Goal: Task Accomplishment & Management: Complete application form

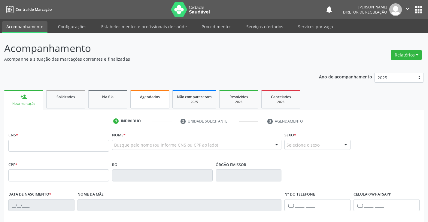
click at [164, 107] on link "Agendados" at bounding box center [149, 99] width 39 height 19
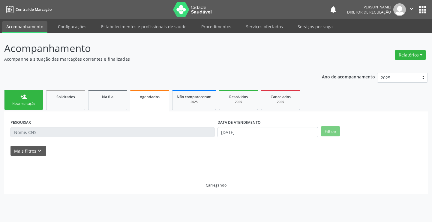
click at [40, 136] on input "text" at bounding box center [113, 132] width 204 height 10
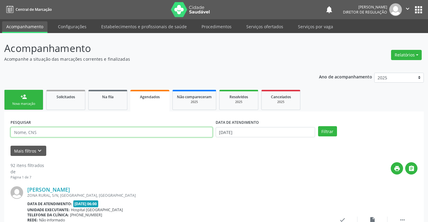
click at [40, 136] on input "text" at bounding box center [112, 132] width 202 height 10
type input "a"
type input "elissand"
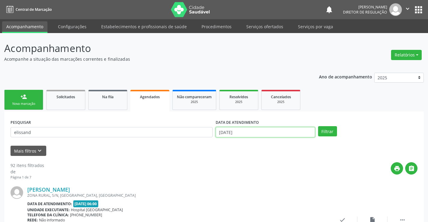
click at [263, 129] on input "[DATE]" at bounding box center [265, 132] width 99 height 10
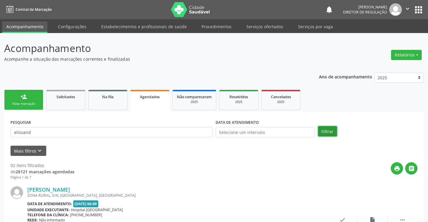
click at [329, 131] on button "Filtrar" at bounding box center [327, 131] width 19 height 10
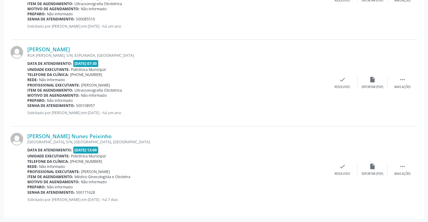
scroll to position [574, 0]
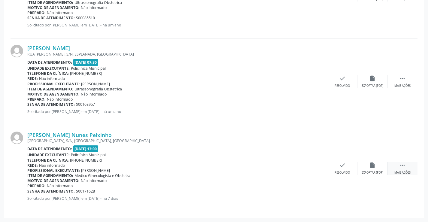
click at [402, 163] on icon "" at bounding box center [402, 165] width 7 height 7
click at [283, 167] on icon "print" at bounding box center [282, 165] width 7 height 7
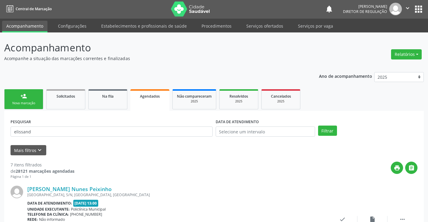
scroll to position [0, 0]
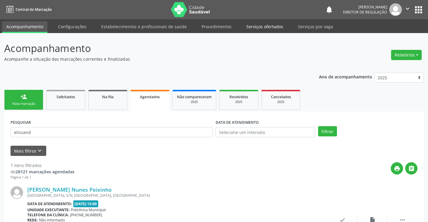
click at [262, 29] on link "Serviços ofertados" at bounding box center [264, 26] width 45 height 11
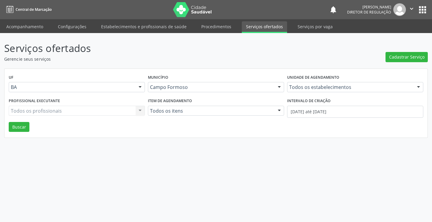
click at [313, 84] on div "Todos os estabelecimentos Todos os estabelecimentos Academia da Saude Analise D…" at bounding box center [355, 87] width 136 height 10
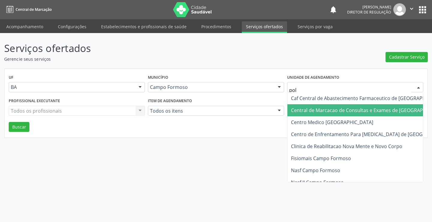
type input "poli"
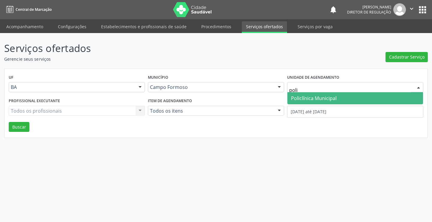
click at [322, 100] on span "Policlínica Municipal" at bounding box center [314, 98] width 46 height 7
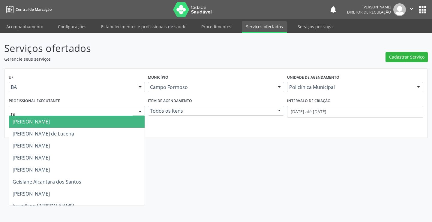
type input "ram"
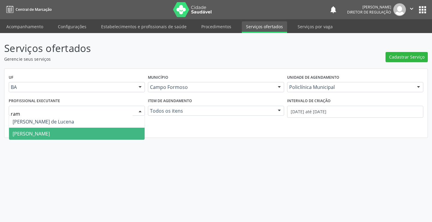
click at [79, 130] on span "[PERSON_NAME]" at bounding box center [77, 134] width 136 height 12
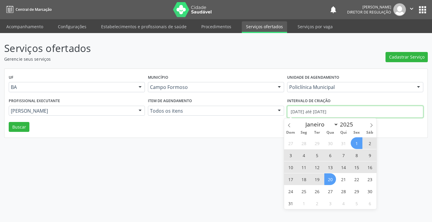
click at [326, 113] on input "[DATE] até [DATE]" at bounding box center [355, 112] width 136 height 12
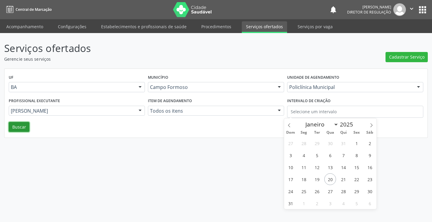
click at [23, 128] on button "Buscar" at bounding box center [19, 127] width 21 height 10
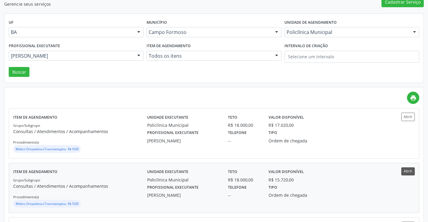
scroll to position [60, 0]
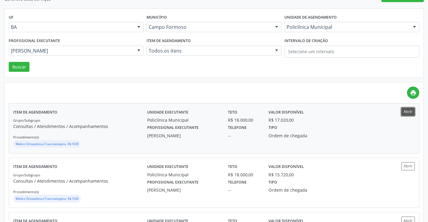
click at [404, 111] on button "Abrir" at bounding box center [408, 111] width 14 height 8
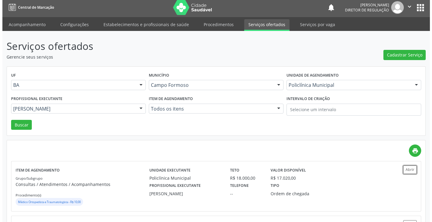
scroll to position [0, 0]
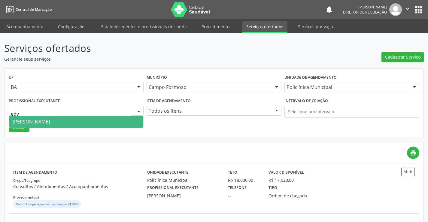
click at [53, 127] on span "Edvaldo Alves Costa Neto" at bounding box center [76, 122] width 134 height 12
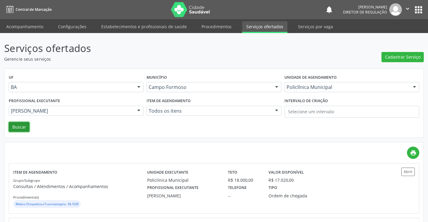
click at [20, 131] on button "Buscar" at bounding box center [19, 127] width 21 height 10
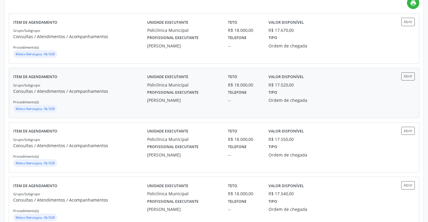
scroll to position [150, 0]
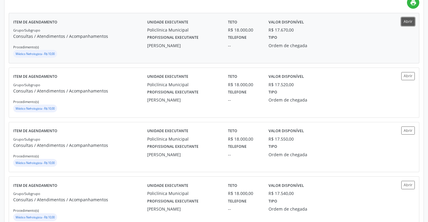
click at [409, 23] on button "Abrir" at bounding box center [408, 21] width 14 height 8
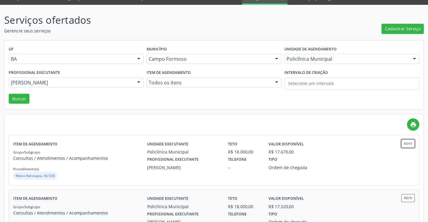
scroll to position [0, 0]
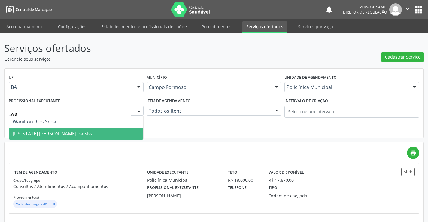
click at [87, 130] on span "Washington Luiz Sobreira da Slva" at bounding box center [76, 134] width 134 height 12
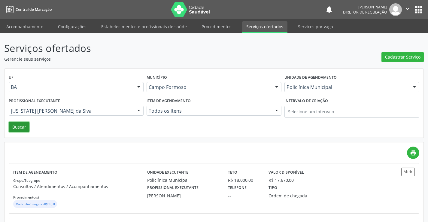
click at [26, 129] on button "Buscar" at bounding box center [19, 127] width 21 height 10
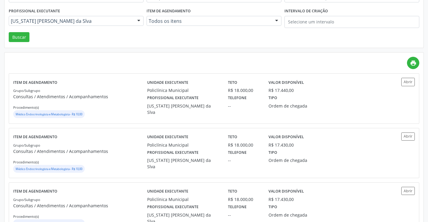
scroll to position [90, 0]
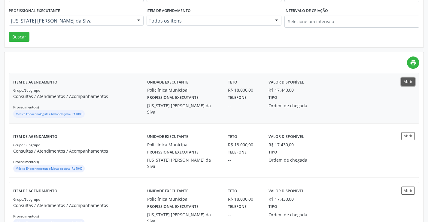
click at [407, 79] on button "Abrir" at bounding box center [408, 81] width 14 height 8
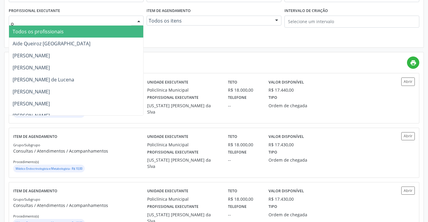
type input "or"
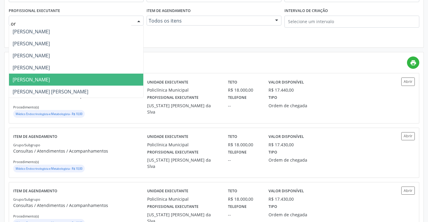
click at [37, 75] on span "Orlindo Carvalho dos Santos" at bounding box center [76, 80] width 134 height 12
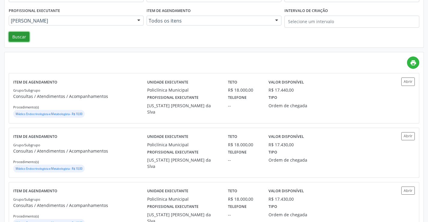
click at [26, 36] on button "Buscar" at bounding box center [19, 37] width 21 height 10
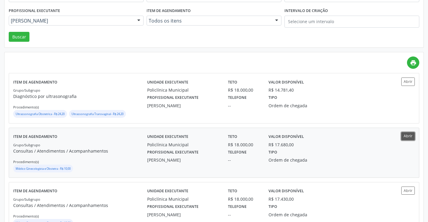
click at [406, 133] on button "Abrir" at bounding box center [408, 136] width 14 height 8
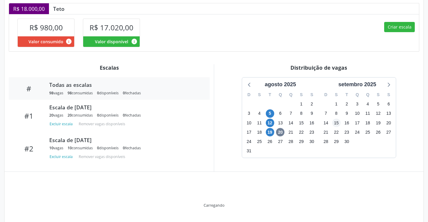
scroll to position [117, 0]
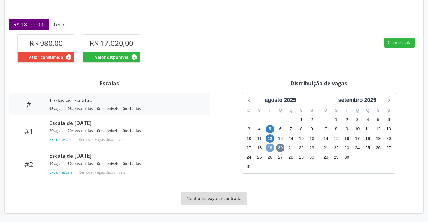
click at [270, 149] on span "19" at bounding box center [270, 148] width 8 height 8
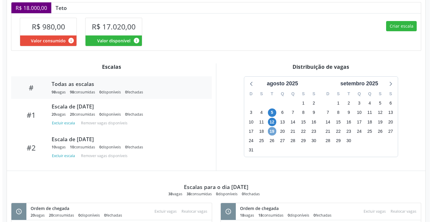
scroll to position [97, 0]
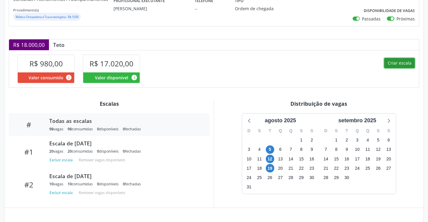
click at [392, 63] on button "Criar escala" at bounding box center [399, 63] width 31 height 10
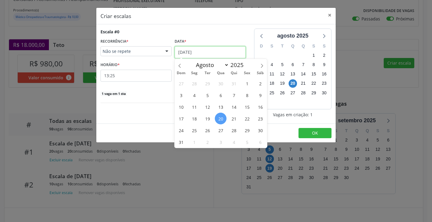
click at [177, 50] on input "[DATE]" at bounding box center [210, 52] width 71 height 12
click at [212, 129] on span "26" at bounding box center [208, 130] width 12 height 12
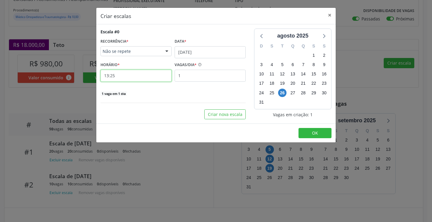
click at [150, 80] on input "13:25" at bounding box center [136, 76] width 71 height 12
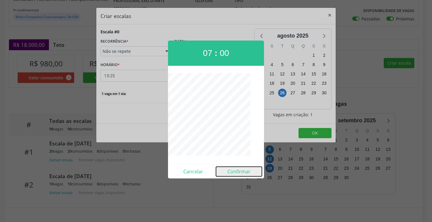
click at [235, 171] on button "Confirmar" at bounding box center [239, 172] width 46 height 10
type input "07:00"
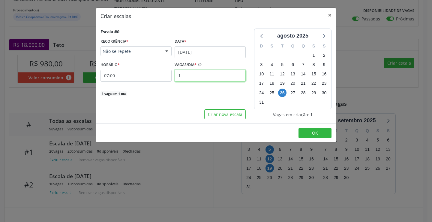
click at [217, 76] on input "1" at bounding box center [210, 76] width 71 height 12
type input "20"
click at [315, 135] on span "OK" at bounding box center [315, 133] width 6 height 6
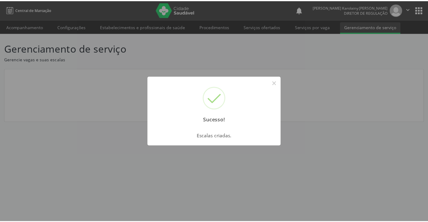
scroll to position [0, 0]
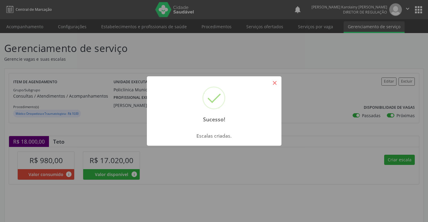
click at [278, 84] on button "×" at bounding box center [275, 83] width 10 height 10
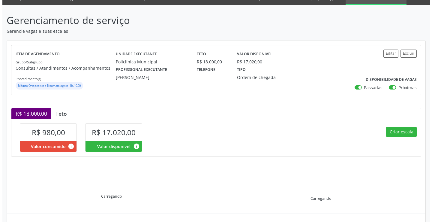
scroll to position [86, 0]
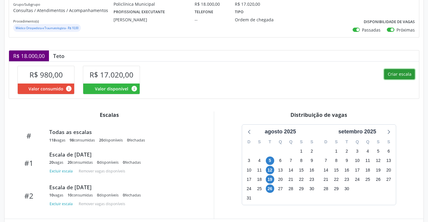
click at [398, 75] on button "Criar escala" at bounding box center [399, 74] width 31 height 10
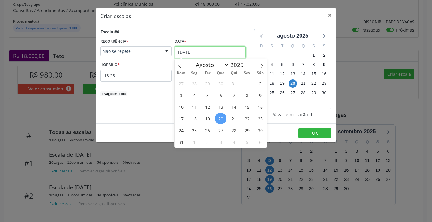
click at [199, 52] on input "[DATE]" at bounding box center [210, 52] width 71 height 12
click at [206, 129] on span "26" at bounding box center [208, 130] width 12 height 12
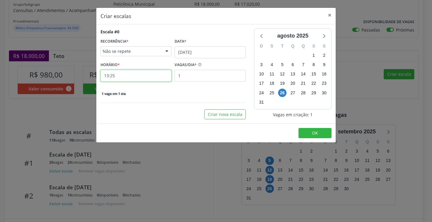
click at [141, 78] on input "13:25" at bounding box center [136, 76] width 71 height 12
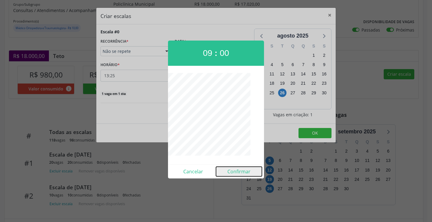
click at [232, 173] on button "Confirmar" at bounding box center [239, 172] width 46 height 10
type input "09:00"
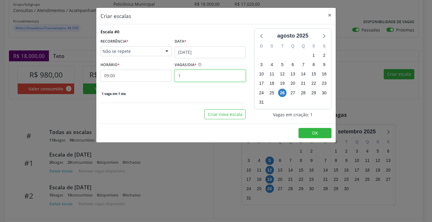
click at [186, 75] on input "1" at bounding box center [210, 76] width 71 height 12
type input "20"
click at [310, 132] on button "OK" at bounding box center [315, 133] width 33 height 10
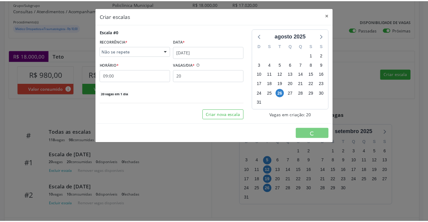
scroll to position [0, 0]
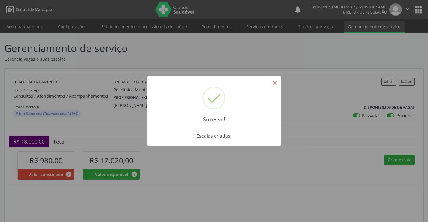
click at [275, 83] on button "×" at bounding box center [275, 83] width 10 height 10
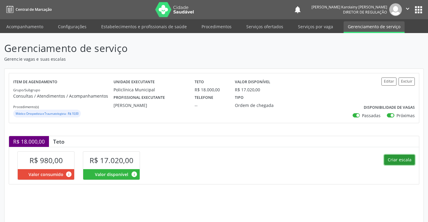
click at [406, 162] on button "Criar escala" at bounding box center [399, 160] width 31 height 10
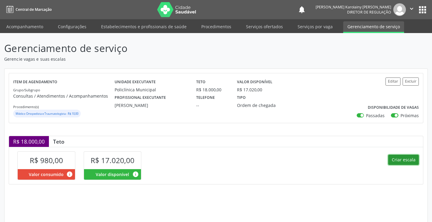
select select "7"
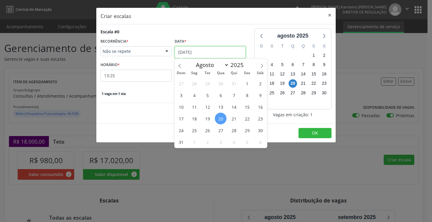
click at [206, 49] on input "[DATE]" at bounding box center [210, 52] width 71 height 12
click at [210, 133] on span "26" at bounding box center [208, 130] width 12 height 12
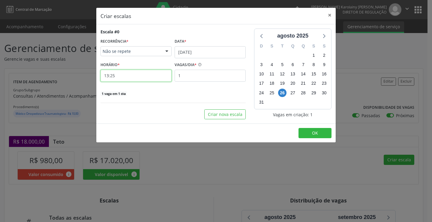
click at [146, 76] on input "13:25" at bounding box center [136, 76] width 71 height 12
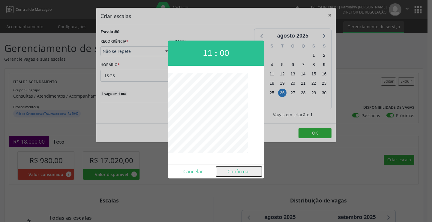
drag, startPoint x: 238, startPoint y: 170, endPoint x: 223, endPoint y: 115, distance: 57.0
click at [239, 170] on button "Confirmar" at bounding box center [239, 172] width 46 height 10
type input "11:00"
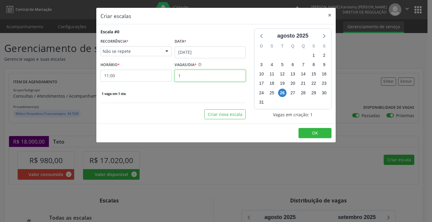
click at [203, 74] on input "1" at bounding box center [210, 76] width 71 height 12
type input "2"
click at [326, 135] on button "OK" at bounding box center [315, 133] width 33 height 10
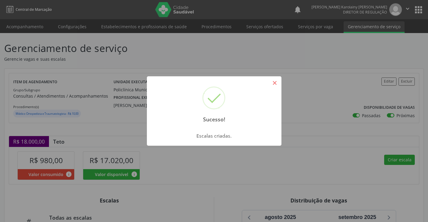
click at [276, 85] on button "×" at bounding box center [275, 83] width 10 height 10
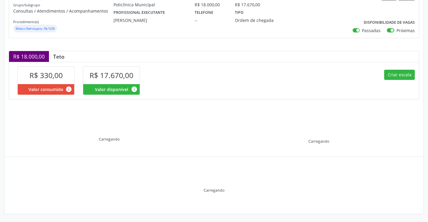
scroll to position [86, 0]
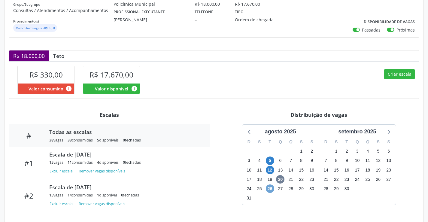
click at [268, 189] on span "26" at bounding box center [270, 188] width 8 height 8
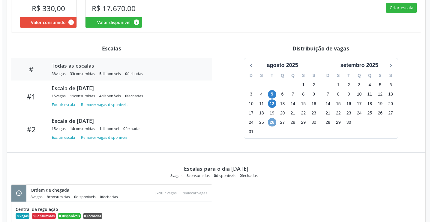
scroll to position [138, 0]
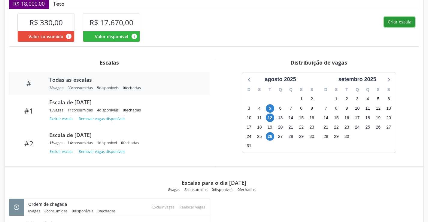
click at [399, 21] on button "Criar escala" at bounding box center [399, 22] width 31 height 10
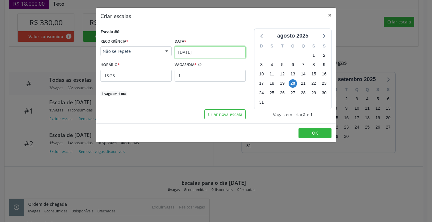
click at [194, 55] on input "[DATE]" at bounding box center [210, 52] width 71 height 12
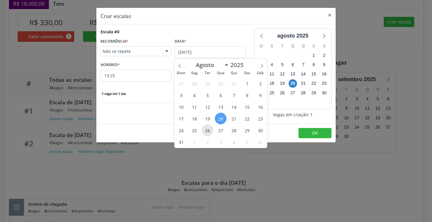
click at [209, 130] on span "26" at bounding box center [208, 130] width 12 height 12
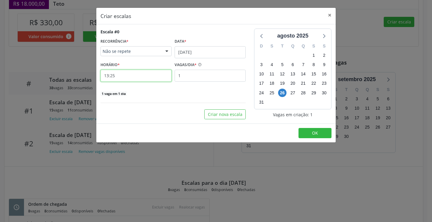
click at [156, 78] on input "13:25" at bounding box center [136, 76] width 71 height 12
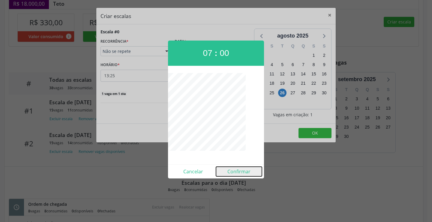
click at [238, 171] on button "Confirmar" at bounding box center [239, 172] width 46 height 10
type input "07:00"
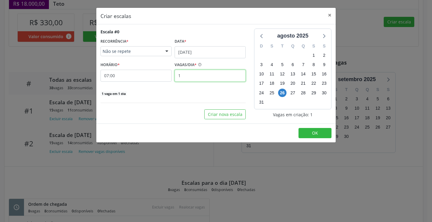
click at [215, 71] on input "1" at bounding box center [210, 76] width 71 height 12
type input "7"
click at [311, 132] on button "OK" at bounding box center [315, 133] width 33 height 10
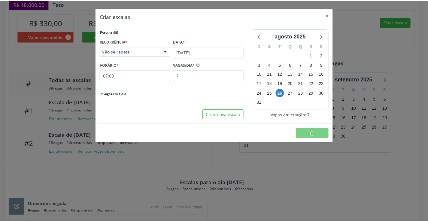
scroll to position [0, 0]
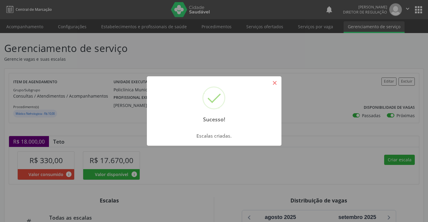
click at [273, 83] on button "×" at bounding box center [275, 83] width 10 height 10
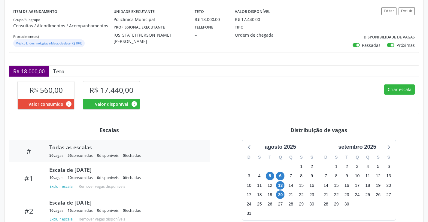
scroll to position [150, 0]
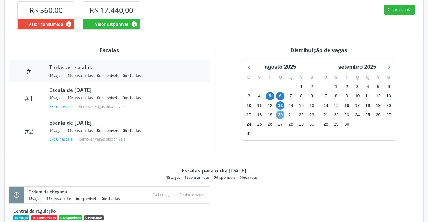
click at [279, 116] on span "20" at bounding box center [280, 114] width 8 height 8
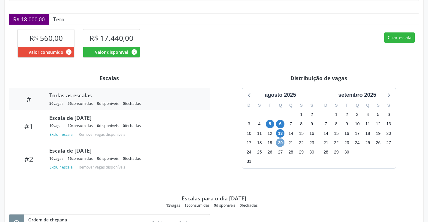
scroll to position [120, 0]
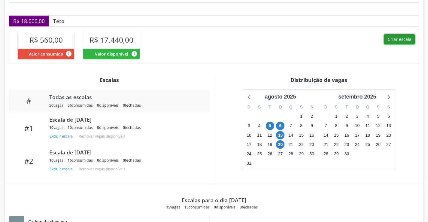
click at [401, 37] on button "Criar escala" at bounding box center [399, 39] width 31 height 10
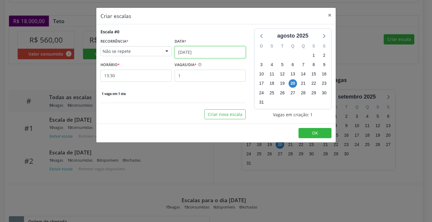
click at [207, 50] on input "[DATE]" at bounding box center [210, 52] width 71 height 12
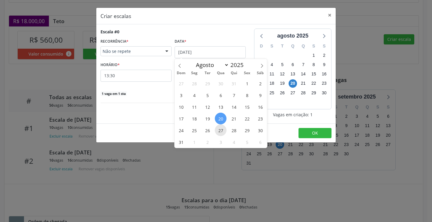
click at [219, 129] on span "27" at bounding box center [221, 130] width 12 height 12
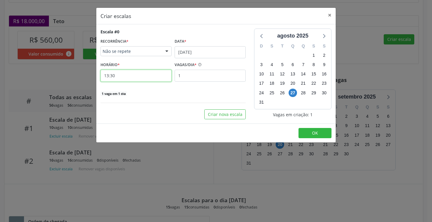
click at [132, 79] on input "13:30" at bounding box center [136, 76] width 71 height 12
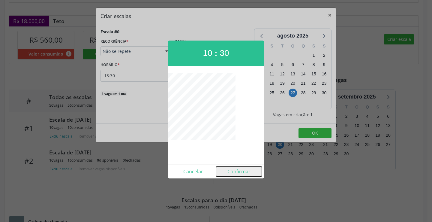
click at [246, 175] on button "Confirmar" at bounding box center [239, 172] width 46 height 10
type input "10:30"
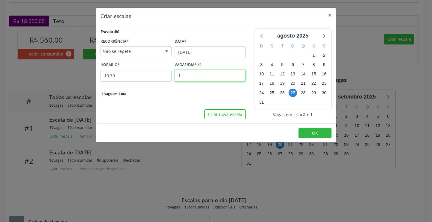
click at [188, 76] on input "1" at bounding box center [210, 76] width 71 height 12
click at [329, 17] on button "×" at bounding box center [330, 15] width 12 height 15
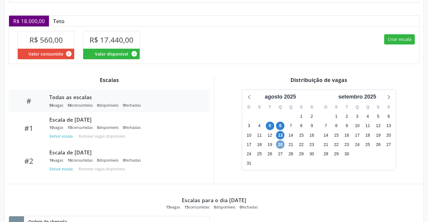
click at [281, 148] on span "20" at bounding box center [280, 144] width 8 height 8
click at [392, 42] on button "Criar escala" at bounding box center [399, 39] width 31 height 10
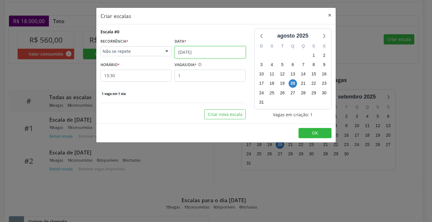
click at [197, 55] on input "[DATE]" at bounding box center [210, 52] width 71 height 12
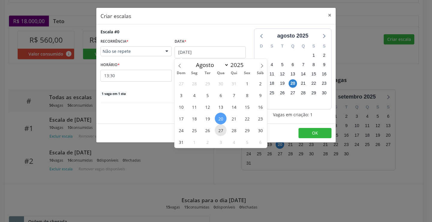
click at [219, 132] on span "27" at bounding box center [221, 130] width 12 height 12
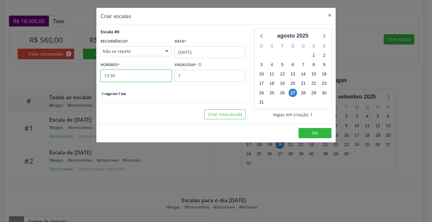
click at [153, 77] on input "13:30" at bounding box center [136, 76] width 71 height 12
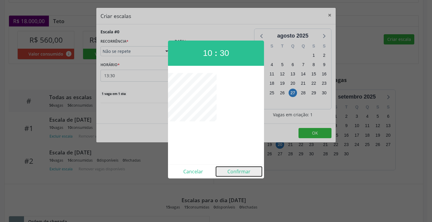
click at [238, 170] on button "Confirmar" at bounding box center [239, 172] width 46 height 10
type input "10:30"
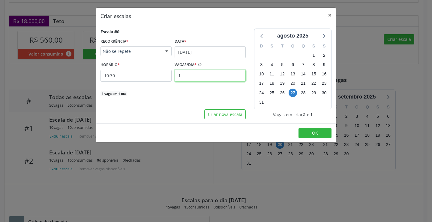
click at [207, 78] on input "1" at bounding box center [210, 76] width 71 height 12
type input "16"
drag, startPoint x: 325, startPoint y: 130, endPoint x: 332, endPoint y: 119, distance: 13.2
click at [326, 130] on button "OK" at bounding box center [315, 133] width 33 height 10
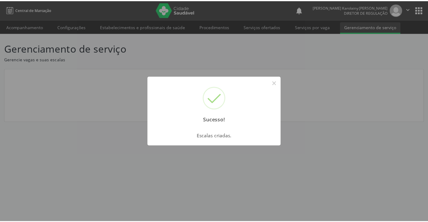
scroll to position [0, 0]
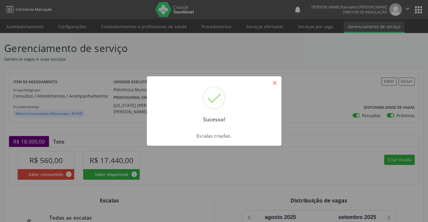
click at [273, 81] on button "×" at bounding box center [275, 83] width 10 height 10
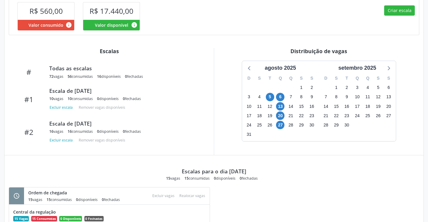
scroll to position [90, 0]
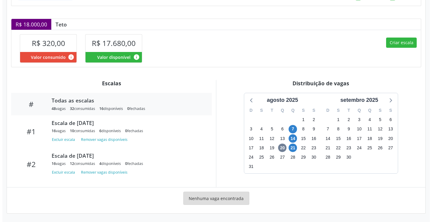
scroll to position [117, 0]
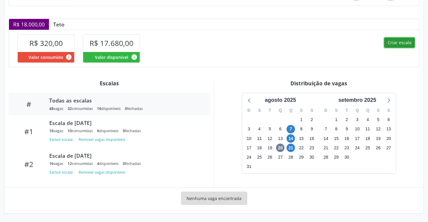
click at [404, 43] on button "Criar escala" at bounding box center [399, 43] width 31 height 10
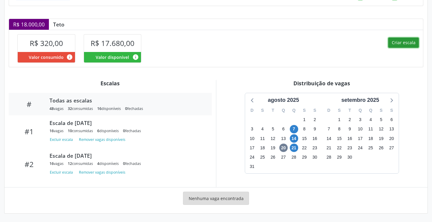
select select "7"
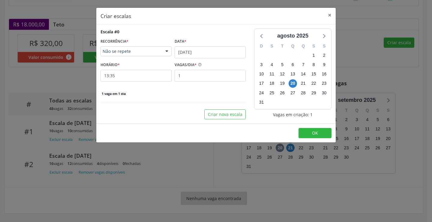
click at [203, 59] on div "Escala #0 RECORRÊNCIA * Não se repete Não se repete Diário/Semanal Mensal Nenhu…" at bounding box center [173, 63] width 145 height 68
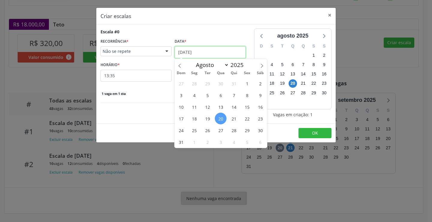
click at [205, 55] on input "[DATE]" at bounding box center [210, 52] width 71 height 12
click at [234, 133] on span "28" at bounding box center [234, 130] width 12 height 12
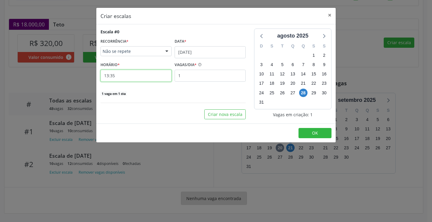
click at [141, 79] on input "13:35" at bounding box center [136, 76] width 71 height 12
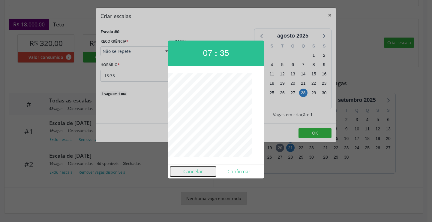
click at [193, 174] on button "Cancelar" at bounding box center [193, 172] width 46 height 10
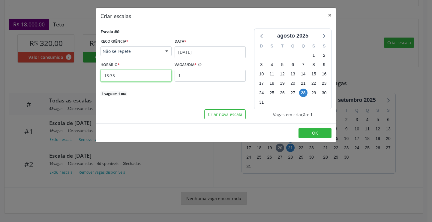
click at [131, 77] on input "13:35" at bounding box center [136, 76] width 71 height 12
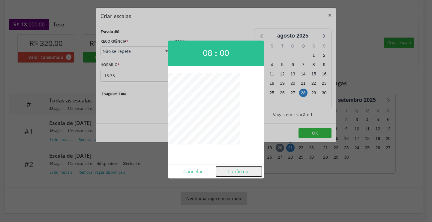
click at [235, 174] on button "Confirmar" at bounding box center [239, 172] width 46 height 10
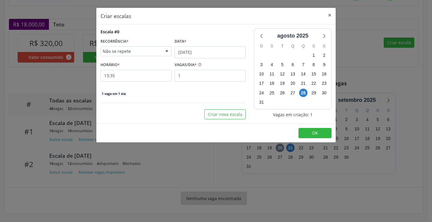
type input "08:00"
click at [220, 80] on input "1" at bounding box center [210, 76] width 71 height 12
type input "16"
click at [322, 132] on button "OK" at bounding box center [315, 133] width 33 height 10
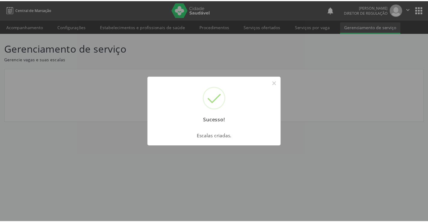
scroll to position [0, 0]
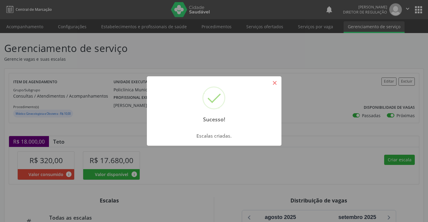
click at [271, 83] on button "×" at bounding box center [275, 83] width 10 height 10
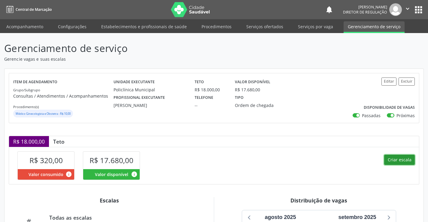
click at [405, 162] on button "Criar escala" at bounding box center [399, 160] width 31 height 10
select select "7"
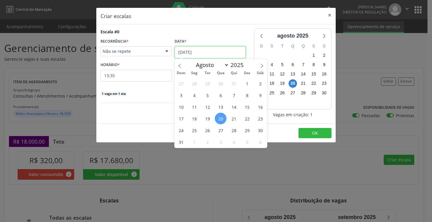
click at [205, 50] on input "[DATE]" at bounding box center [210, 52] width 71 height 12
click at [231, 132] on span "28" at bounding box center [234, 130] width 12 height 12
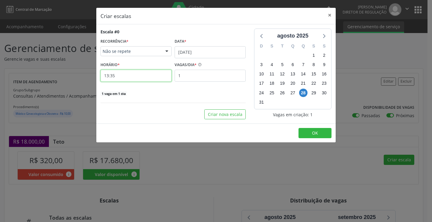
click at [158, 77] on input "13:35" at bounding box center [136, 76] width 71 height 12
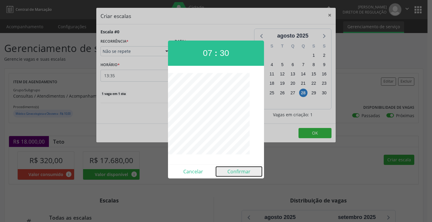
click at [237, 170] on button "Confirmar" at bounding box center [239, 172] width 46 height 10
type input "07:30"
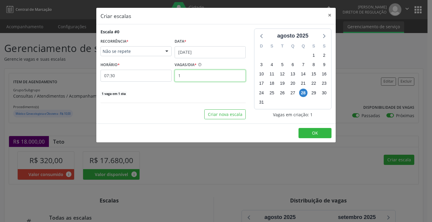
click at [195, 78] on input "1" at bounding box center [210, 76] width 71 height 12
click at [329, 11] on button "×" at bounding box center [330, 15] width 12 height 15
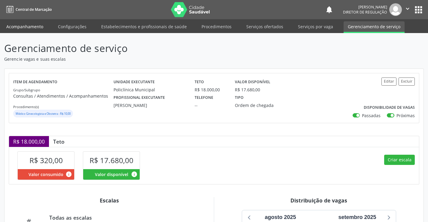
click at [34, 27] on link "Acompanhamento" at bounding box center [24, 26] width 45 height 11
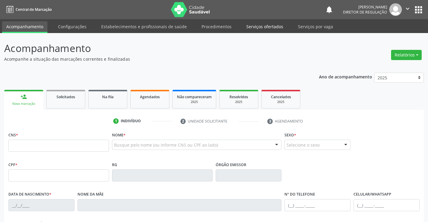
click at [265, 24] on link "Serviços ofertados" at bounding box center [264, 26] width 45 height 11
click at [259, 30] on link "Serviços ofertados" at bounding box center [264, 26] width 45 height 11
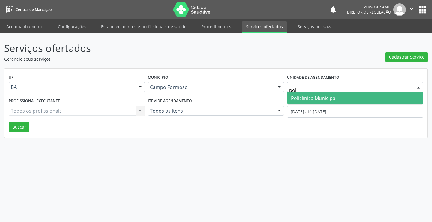
type input "poli"
click at [302, 95] on span "Policlínica Municipal" at bounding box center [314, 98] width 46 height 7
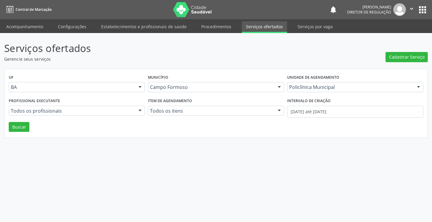
click at [71, 114] on div "Todos os profissionais" at bounding box center [77, 111] width 136 height 10
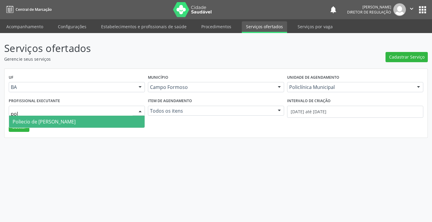
type input "poli"
click at [72, 121] on span "Poliecio de Matos Lacerda" at bounding box center [77, 122] width 136 height 12
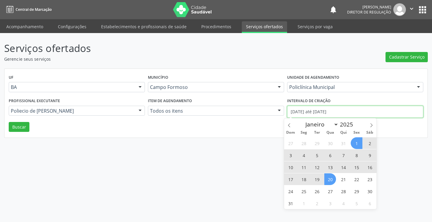
click at [381, 109] on input "01/08/2025 até 20/08/2025" at bounding box center [355, 112] width 136 height 12
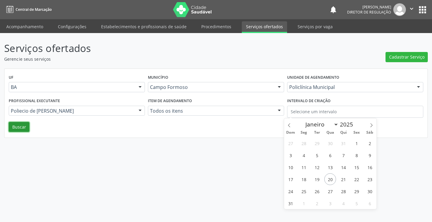
click at [22, 125] on button "Buscar" at bounding box center [19, 127] width 21 height 10
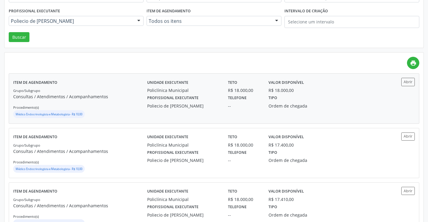
scroll to position [90, 0]
click at [403, 83] on button "Abrir" at bounding box center [408, 81] width 14 height 8
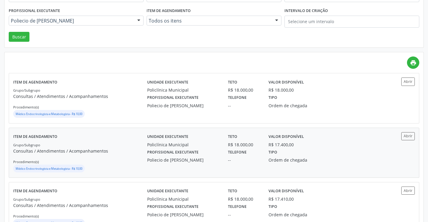
click at [328, 149] on div "Profissional executante Poliecio de Matos Lacerda Telefone -- Tipo Ordem de che…" at bounding box center [264, 156] width 243 height 16
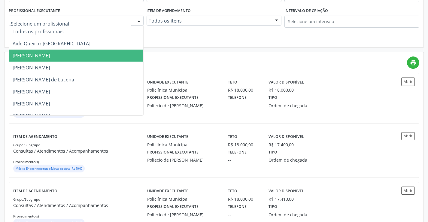
click at [65, 53] on span "Amilton Soares" at bounding box center [76, 56] width 134 height 12
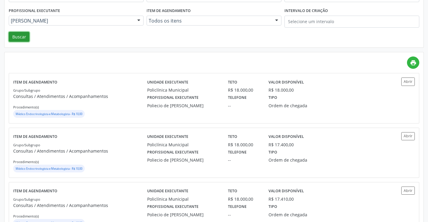
click at [21, 36] on button "Buscar" at bounding box center [19, 37] width 21 height 10
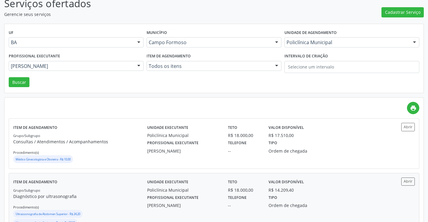
scroll to position [150, 0]
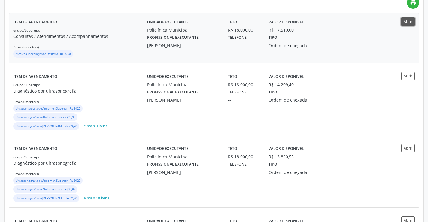
click at [409, 25] on button "Abrir" at bounding box center [408, 21] width 14 height 8
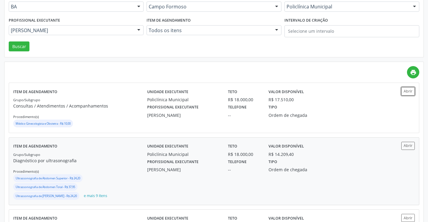
scroll to position [30, 0]
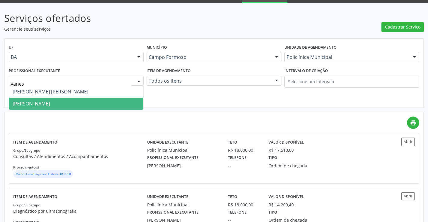
click at [68, 100] on span "[PERSON_NAME] Lustiago [PERSON_NAME]" at bounding box center [76, 104] width 134 height 12
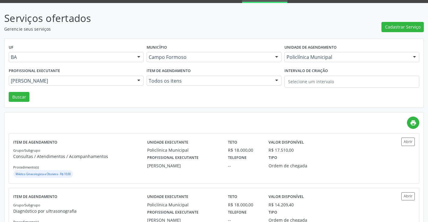
click at [20, 91] on div "Profissional executante Vanessa de Queiroz Lustiago Monteiro Todos os profissio…" at bounding box center [76, 79] width 138 height 26
click at [20, 94] on button "Buscar" at bounding box center [19, 97] width 21 height 10
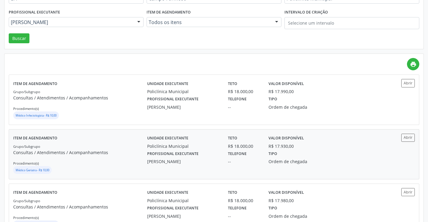
scroll to position [90, 0]
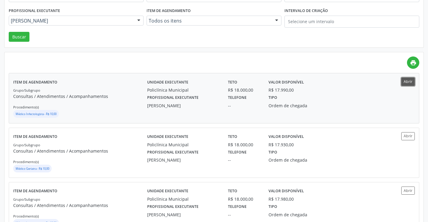
click at [407, 85] on button "Abrir" at bounding box center [408, 81] width 14 height 8
click at [280, 160] on div "Ordem de chegada" at bounding box center [294, 160] width 52 height 6
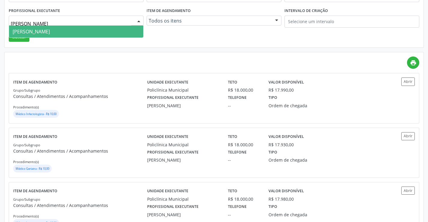
type input "luana"
click at [77, 26] on span "Luana Saback de Almeida" at bounding box center [76, 32] width 134 height 12
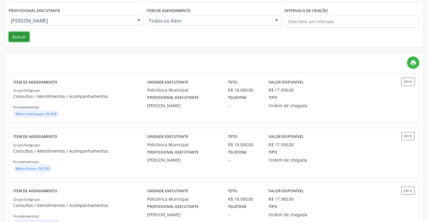
click at [23, 39] on button "Buscar" at bounding box center [19, 37] width 21 height 10
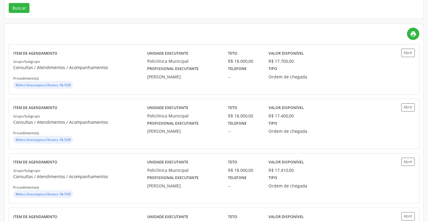
scroll to position [120, 0]
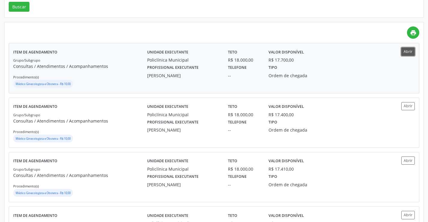
click at [405, 54] on button "Abrir" at bounding box center [408, 51] width 14 height 8
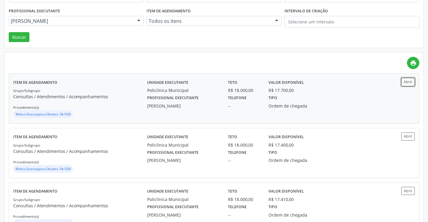
scroll to position [0, 0]
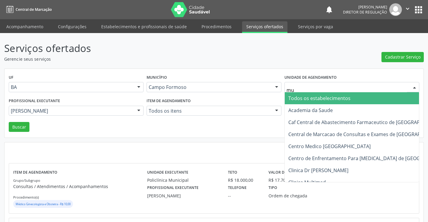
type input "mul"
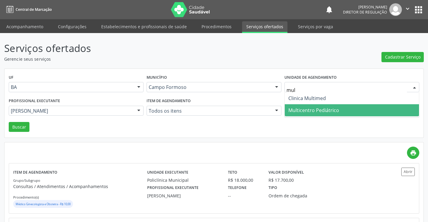
click at [319, 107] on span "Multicentro Pediátrico" at bounding box center [313, 110] width 51 height 7
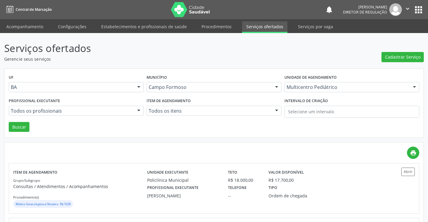
click at [77, 107] on div "Todos os profissionais" at bounding box center [76, 111] width 135 height 10
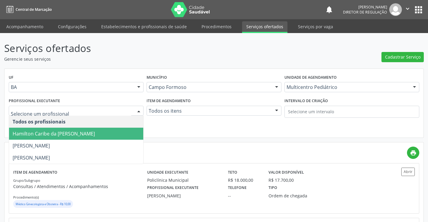
click at [70, 130] on span "Hamilton Caribe da [PERSON_NAME]" at bounding box center [76, 134] width 134 height 12
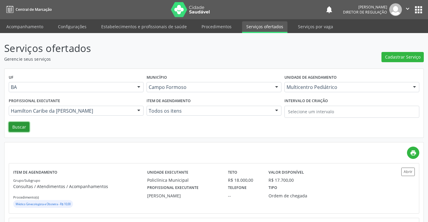
click at [23, 129] on button "Buscar" at bounding box center [19, 127] width 21 height 10
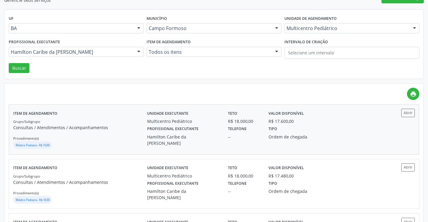
scroll to position [60, 0]
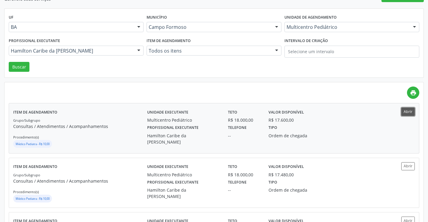
click at [410, 115] on button "Abrir" at bounding box center [408, 111] width 14 height 8
drag, startPoint x: 48, startPoint y: 50, endPoint x: 50, endPoint y: 67, distance: 17.8
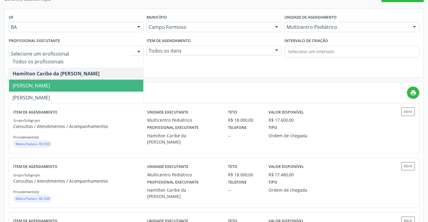
click at [50, 86] on span "Maria Eleny Goncalves de Oliveira Porto" at bounding box center [31, 85] width 37 height 7
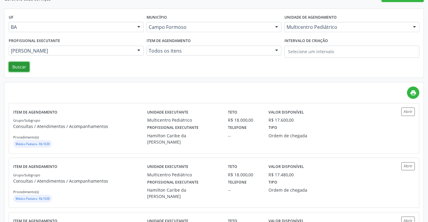
click at [27, 69] on button "Buscar" at bounding box center [19, 67] width 21 height 10
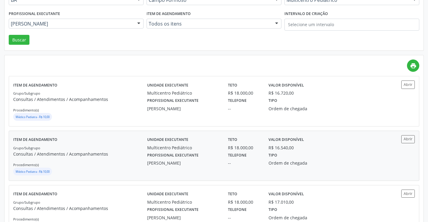
scroll to position [90, 0]
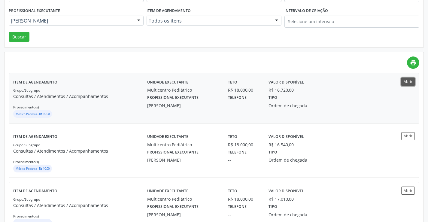
click at [405, 80] on button "Abrir" at bounding box center [408, 81] width 14 height 8
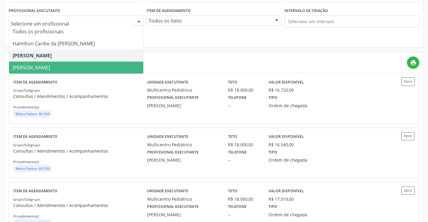
click at [83, 64] on span "Maria Ubaldina Silva Calixto Sobreira" at bounding box center [76, 68] width 134 height 12
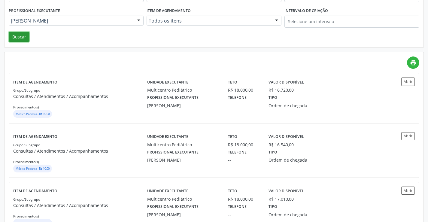
click at [27, 38] on button "Buscar" at bounding box center [19, 37] width 21 height 10
click at [407, 82] on button "Abrir" at bounding box center [408, 81] width 14 height 8
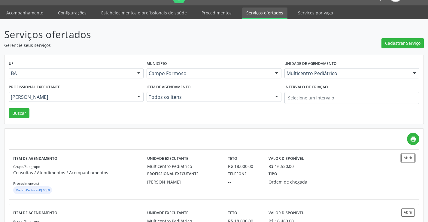
scroll to position [0, 0]
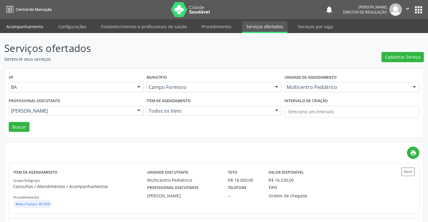
click at [28, 28] on link "Acompanhamento" at bounding box center [24, 26] width 45 height 11
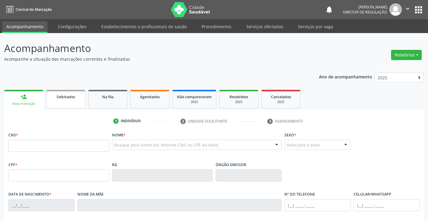
click at [76, 104] on link "Solicitados" at bounding box center [65, 99] width 39 height 19
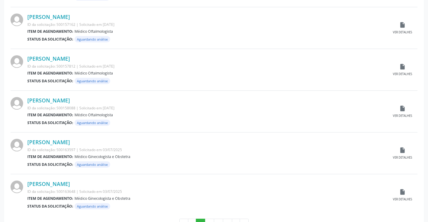
scroll to position [592, 0]
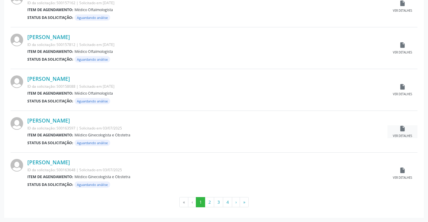
click at [405, 136] on div "Ver detalhes" at bounding box center [402, 136] width 19 height 4
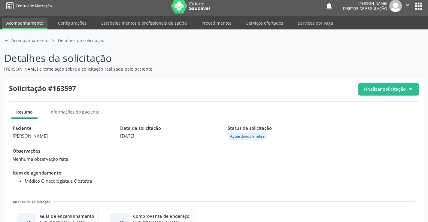
scroll to position [27, 0]
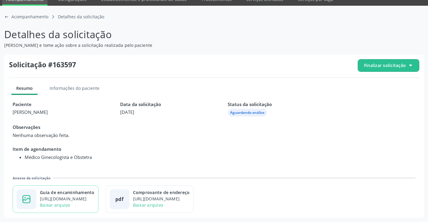
click at [74, 194] on div "Guia de encaminhamento" at bounding box center [67, 192] width 55 height 6
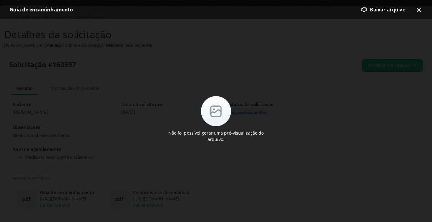
click at [209, 127] on div "Não foi possível gerar uma pré-visualização do arquivo." at bounding box center [216, 119] width 105 height 46
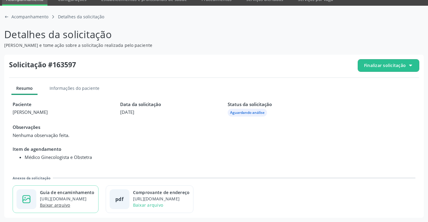
click at [62, 204] on link "Baixar arquivo" at bounding box center [55, 205] width 30 height 6
click at [381, 70] on span "Finalizar solicitação" at bounding box center [388, 65] width 61 height 12
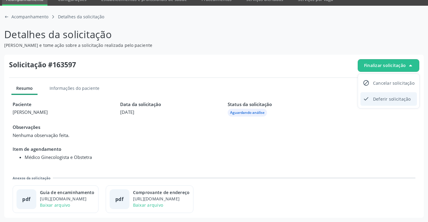
click at [372, 100] on div "check-outline icon Deferir solicitação" at bounding box center [388, 99] width 56 height 14
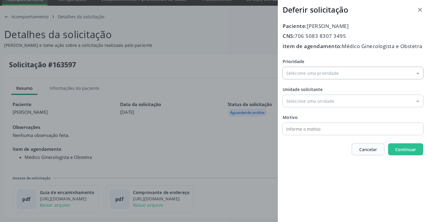
click at [306, 79] on input "Prioridade" at bounding box center [353, 73] width 141 height 12
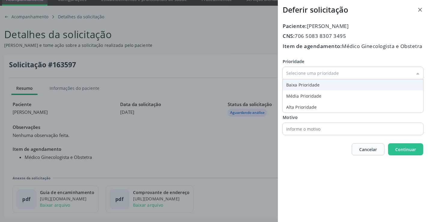
type input "Baixa Prioridade"
click at [299, 95] on div "Prioridade Baixa Prioridade Baixa Prioridade Média Prioridade Alta Prioridade U…" at bounding box center [353, 96] width 141 height 77
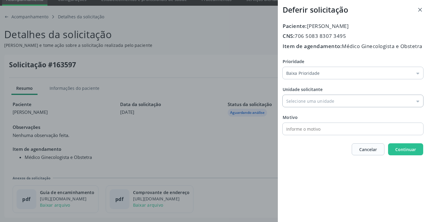
click at [322, 107] on input "Prioridade" at bounding box center [353, 101] width 141 height 12
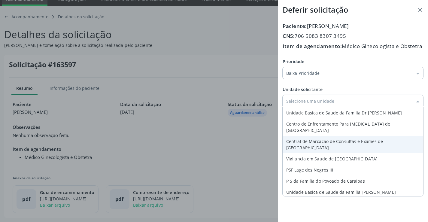
type input "Central de Marcacao de Consultas e Exames de [GEOGRAPHIC_DATA]"
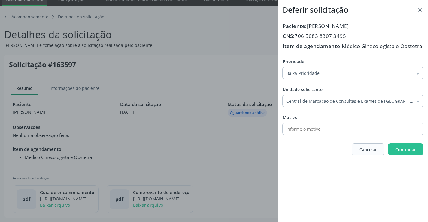
click at [322, 135] on div "Prioridade Baixa Prioridade Baixa Prioridade Média Prioridade Alta Prioridade U…" at bounding box center [353, 96] width 141 height 77
click at [409, 152] on span "Continuar" at bounding box center [405, 150] width 21 height 6
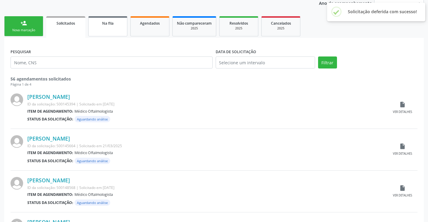
scroll to position [60, 0]
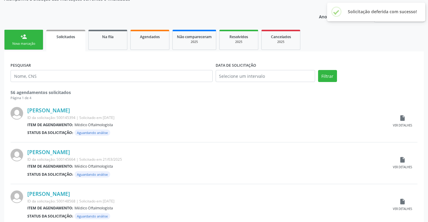
click at [105, 44] on link "Na fila" at bounding box center [107, 40] width 39 height 20
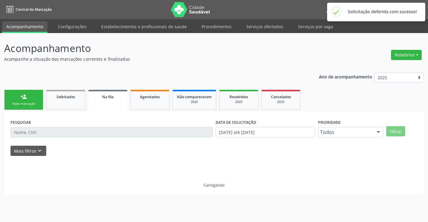
scroll to position [0, 0]
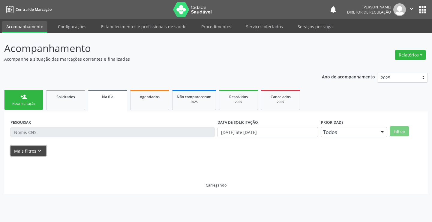
click at [33, 153] on button "Mais filtros keyboard_arrow_down" at bounding box center [29, 151] width 36 height 11
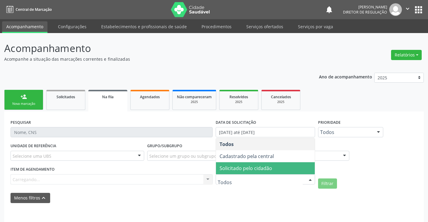
click at [280, 171] on span "Solicitado pelo cidadão" at bounding box center [265, 168] width 99 height 12
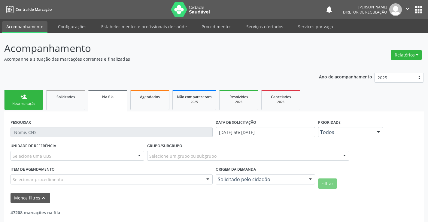
click at [332, 178] on div "UNIDADE DE REFERÊNCIA Selecione uma UBS Todas as UBS Unidade Basica de Saude da…" at bounding box center [214, 164] width 410 height 47
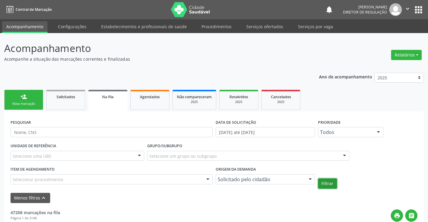
click at [330, 179] on button "Filtrar" at bounding box center [327, 183] width 19 height 10
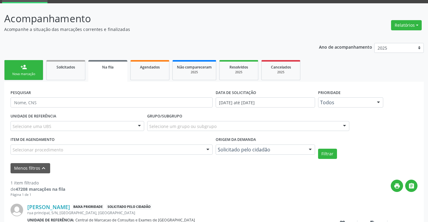
scroll to position [74, 0]
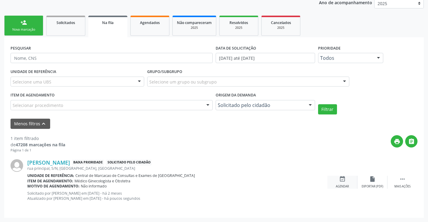
click at [345, 177] on icon "event_available" at bounding box center [342, 179] width 7 height 7
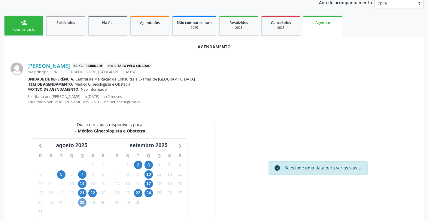
click at [84, 200] on span "28" at bounding box center [82, 202] width 8 height 8
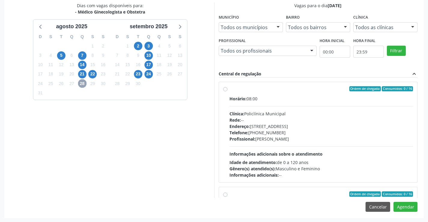
scroll to position [193, 0]
click at [286, 99] on div "Horário: 08:00" at bounding box center [321, 98] width 184 height 6
click at [227, 91] on input "Ordem de chegada Consumidos: 0 / 16 Horário: 08:00 Clínica: Policlínica Municip…" at bounding box center [225, 88] width 4 height 5
radio input "true"
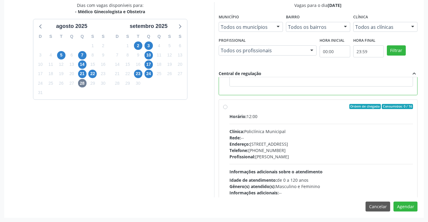
scroll to position [135, 0]
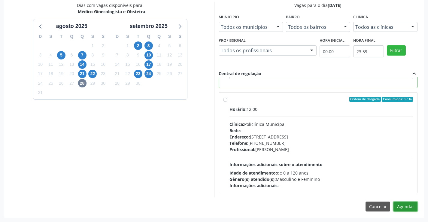
click at [402, 207] on button "Agendar" at bounding box center [405, 206] width 24 height 10
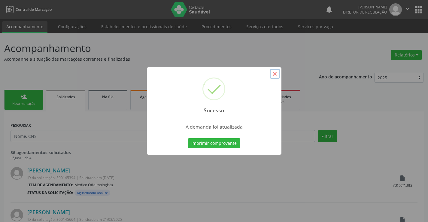
click at [274, 77] on button "×" at bounding box center [275, 74] width 10 height 10
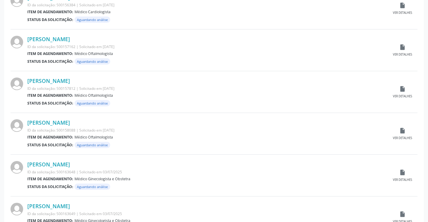
scroll to position [592, 0]
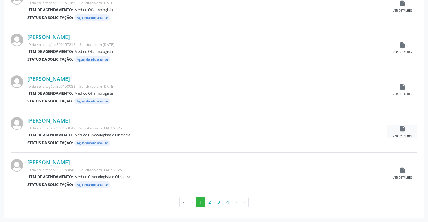
click at [400, 126] on icon "insert_drive_file" at bounding box center [402, 128] width 7 height 7
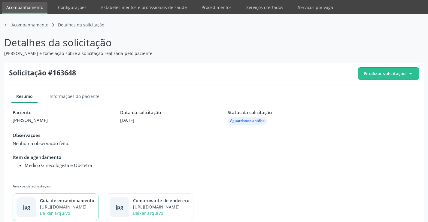
scroll to position [27, 0]
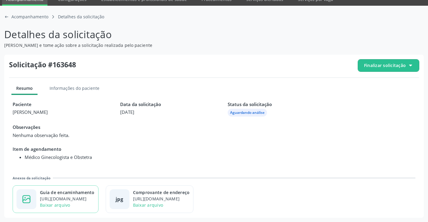
click at [84, 193] on div "Guia de encaminhamento" at bounding box center [67, 192] width 55 height 6
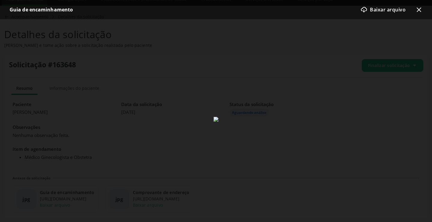
click at [419, 10] on icon at bounding box center [419, 10] width 5 height 5
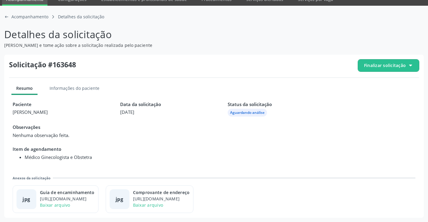
click at [390, 63] on span "Finalizar solicitação" at bounding box center [385, 65] width 42 height 6
click at [380, 100] on span "Deferir solicitação" at bounding box center [392, 99] width 38 height 9
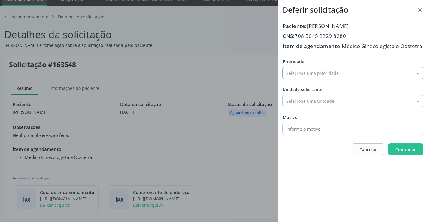
click at [324, 78] on input "Prioridade" at bounding box center [353, 73] width 141 height 12
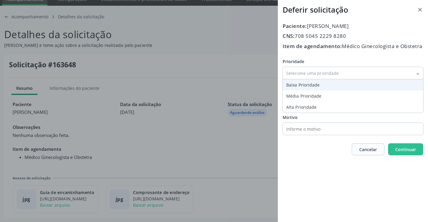
type input "Baixa Prioridade"
click at [312, 94] on div "Prioridade Baixa Prioridade Baixa Prioridade Média Prioridade Alta Prioridade U…" at bounding box center [353, 96] width 141 height 77
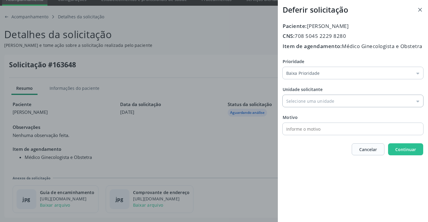
click at [313, 107] on input "Prioridade" at bounding box center [353, 101] width 141 height 12
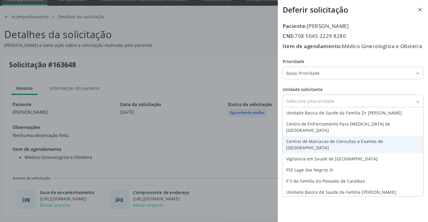
type input "Central de Marcacao de Consultas e Exames de [GEOGRAPHIC_DATA]"
click at [313, 135] on div "Prioridade Baixa Prioridade Baixa Prioridade Média Prioridade Alta Prioridade U…" at bounding box center [353, 96] width 141 height 77
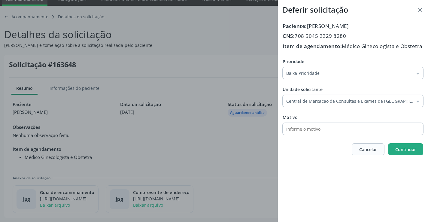
click at [405, 152] on span "Continuar" at bounding box center [405, 150] width 21 height 6
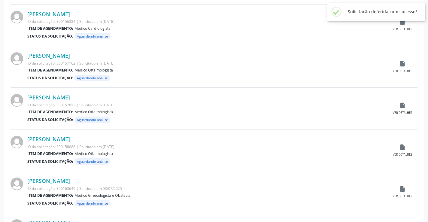
scroll to position [592, 0]
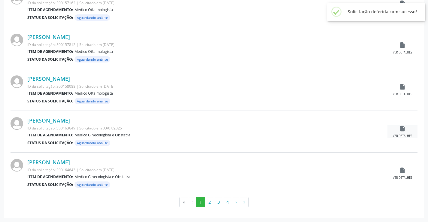
click at [402, 128] on icon "insert_drive_file" at bounding box center [402, 128] width 7 height 7
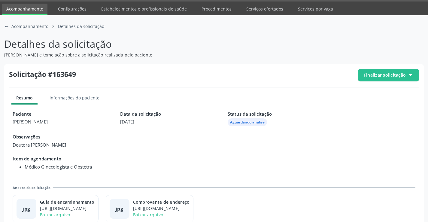
scroll to position [27, 0]
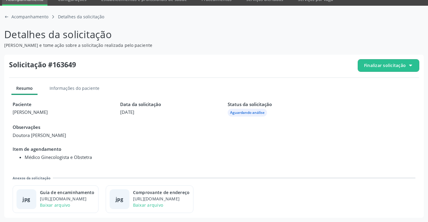
drag, startPoint x: 8, startPoint y: 17, endPoint x: 11, endPoint y: 19, distance: 3.5
click at [8, 17] on icon "arrow-left-outline icon" at bounding box center [6, 16] width 5 height 5
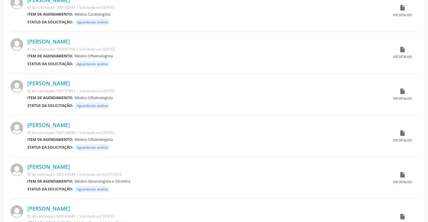
scroll to position [592, 0]
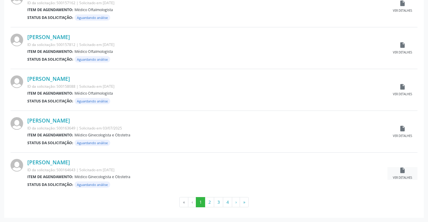
click at [405, 176] on div "Ver detalhes" at bounding box center [402, 178] width 19 height 4
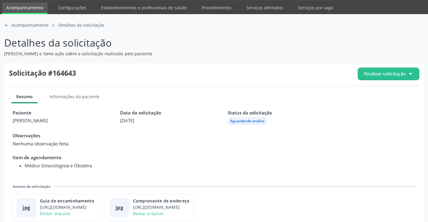
scroll to position [27, 0]
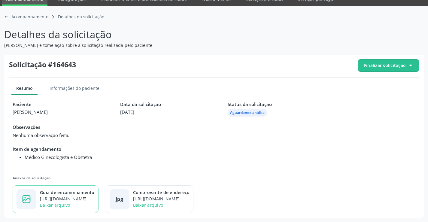
click at [66, 191] on div "Guia de encaminhamento" at bounding box center [67, 192] width 55 height 6
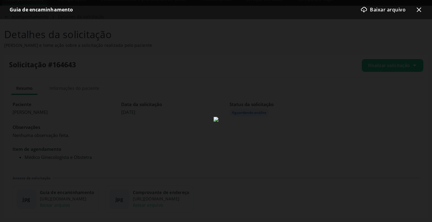
click at [414, 12] on div "download-cloud-outline icon Baixar arquivo x-outline icon" at bounding box center [389, 10] width 67 height 12
click at [419, 12] on icon "x-outline icon" at bounding box center [419, 9] width 7 height 7
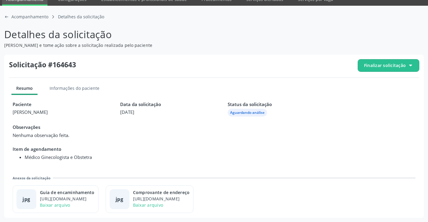
click at [386, 65] on span "Finalizar solicitação" at bounding box center [385, 65] width 42 height 6
click at [374, 96] on span "Deferir solicitação" at bounding box center [392, 99] width 38 height 9
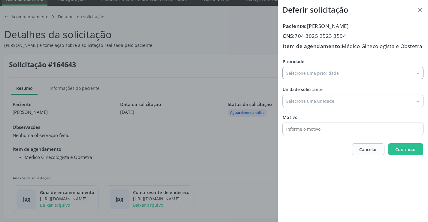
click at [312, 79] on input "Prioridade" at bounding box center [353, 73] width 141 height 12
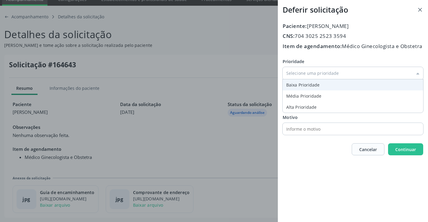
type input "Baixa Prioridade"
click at [301, 95] on div "Prioridade Baixa Prioridade Baixa Prioridade Média Prioridade Alta Prioridade U…" at bounding box center [353, 96] width 141 height 77
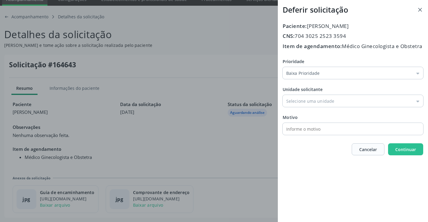
drag, startPoint x: 316, startPoint y: 107, endPoint x: 319, endPoint y: 123, distance: 16.5
click at [316, 107] on input "Prioridade" at bounding box center [353, 101] width 141 height 12
type input "Central de Marcacao de Consultas e Exames de [GEOGRAPHIC_DATA]"
click at [319, 135] on div "Prioridade Baixa Prioridade Baixa Prioridade Média Prioridade Alta Prioridade U…" at bounding box center [353, 96] width 141 height 77
click at [413, 152] on span "Continuar" at bounding box center [405, 150] width 21 height 6
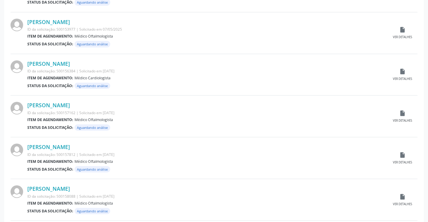
scroll to position [592, 0]
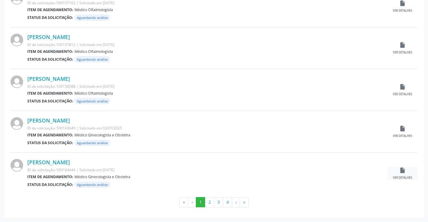
click at [404, 174] on div "insert_drive_file Ver detalhes" at bounding box center [402, 173] width 30 height 13
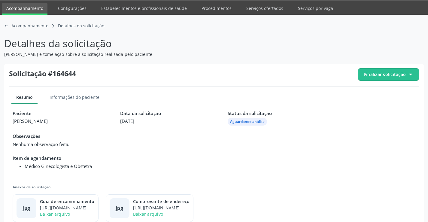
scroll to position [27, 0]
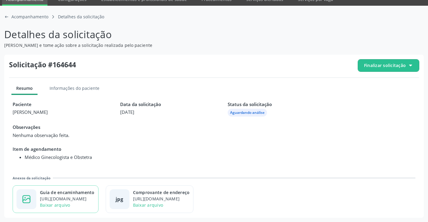
click at [71, 195] on div "https://cidadesaudavel-files.nyc3.digitaloceanspaces.com/cidadesaudavel-files/c…" at bounding box center [67, 198] width 55 height 6
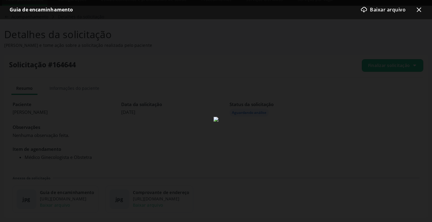
click at [418, 11] on icon "x-outline icon" at bounding box center [419, 9] width 7 height 7
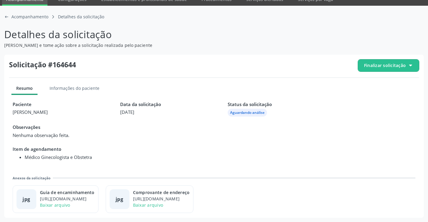
click at [375, 63] on span "Finalizar solicitação" at bounding box center [385, 65] width 42 height 6
click at [383, 99] on span "Deferir solicitação" at bounding box center [392, 99] width 38 height 9
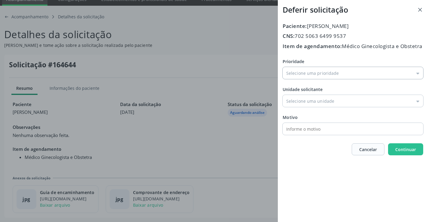
click at [301, 79] on input "Prioridade" at bounding box center [353, 73] width 141 height 12
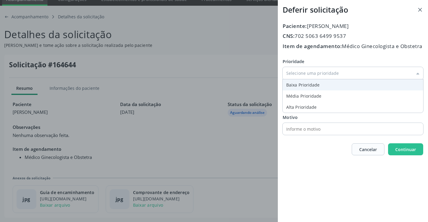
type input "Baixa Prioridade"
click at [303, 90] on div "Prioridade Baixa Prioridade Baixa Prioridade Média Prioridade Alta Prioridade U…" at bounding box center [353, 96] width 141 height 77
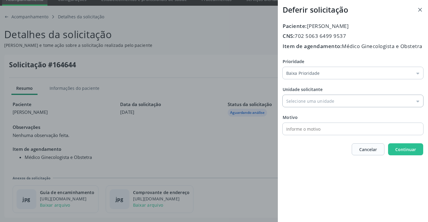
click at [379, 107] on input "Prioridade" at bounding box center [353, 101] width 141 height 12
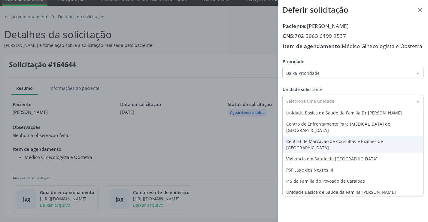
type input "Central de Marcacao de Consultas e Exames de [GEOGRAPHIC_DATA]"
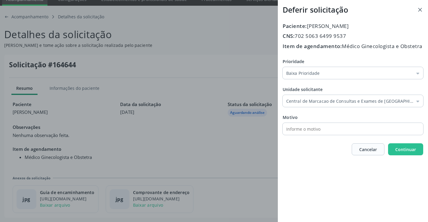
click at [327, 135] on div "Prioridade Baixa Prioridade Baixa Prioridade Média Prioridade Alta Prioridade U…" at bounding box center [353, 96] width 141 height 77
click at [397, 153] on span "Continuar" at bounding box center [405, 149] width 21 height 6
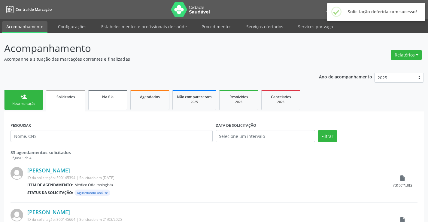
click at [108, 107] on link "Na fila" at bounding box center [107, 100] width 39 height 20
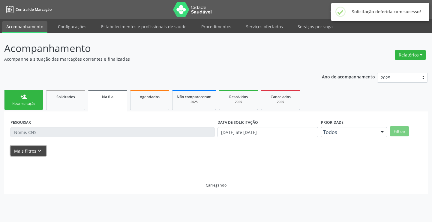
click at [37, 151] on icon "keyboard_arrow_down" at bounding box center [39, 150] width 7 height 7
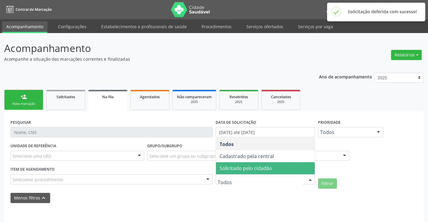
click at [265, 164] on span "Solicitado pelo cidadão" at bounding box center [265, 168] width 99 height 12
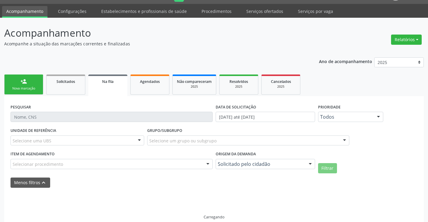
scroll to position [23, 0]
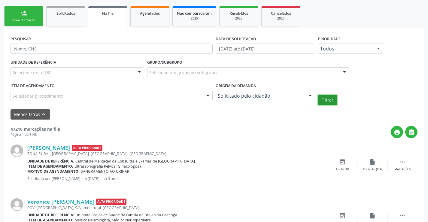
click at [320, 100] on button "Filtrar" at bounding box center [327, 100] width 19 height 10
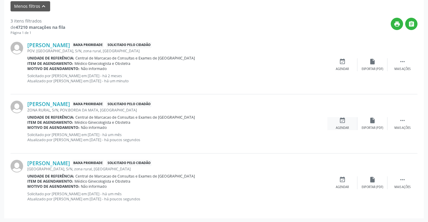
scroll to position [192, 0]
click at [349, 59] on div "event_available Agendar" at bounding box center [342, 64] width 30 height 13
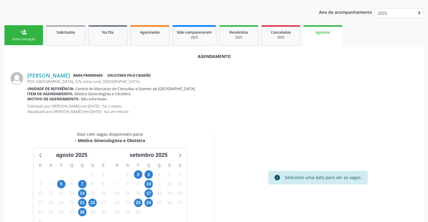
scroll to position [82, 0]
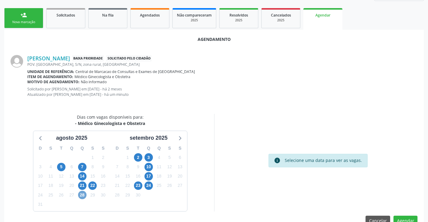
click at [82, 194] on span "28" at bounding box center [82, 195] width 8 height 8
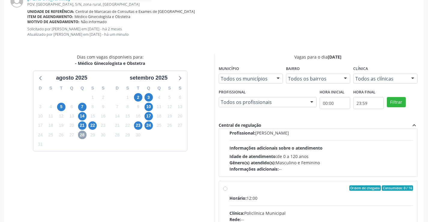
scroll to position [60, 0]
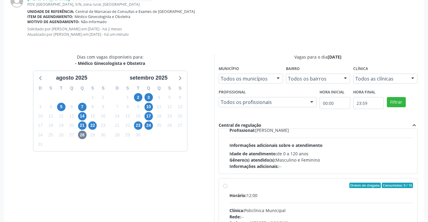
click at [262, 193] on div "Horário: 12:00" at bounding box center [321, 195] width 184 height 6
click at [227, 188] on input "Ordem de chegada Consumidos: 0 / 16 Horário: 12:00 Clínica: Policlínica Municip…" at bounding box center [225, 185] width 4 height 5
radio input "true"
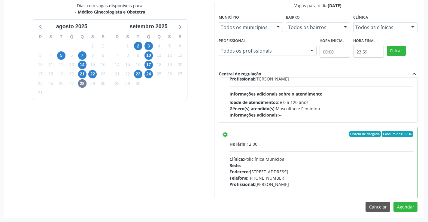
scroll to position [193, 0]
click at [400, 207] on button "Agendar" at bounding box center [405, 206] width 24 height 10
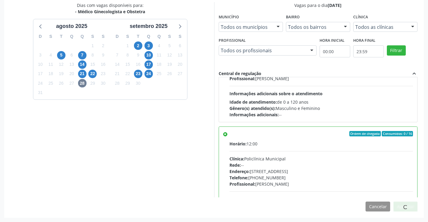
scroll to position [0, 0]
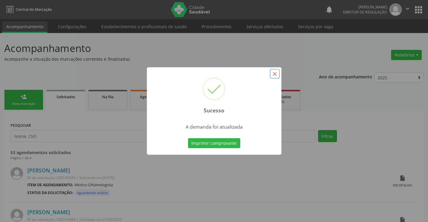
click at [274, 74] on button "×" at bounding box center [275, 74] width 10 height 10
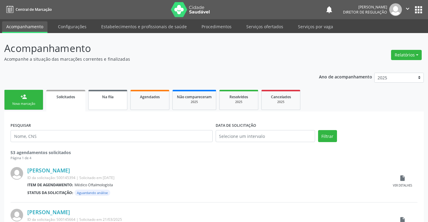
click at [114, 107] on link "Na fila" at bounding box center [107, 100] width 39 height 20
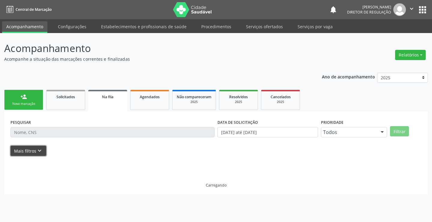
click at [38, 151] on icon "keyboard_arrow_down" at bounding box center [39, 150] width 7 height 7
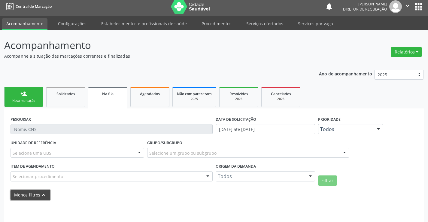
scroll to position [23, 0]
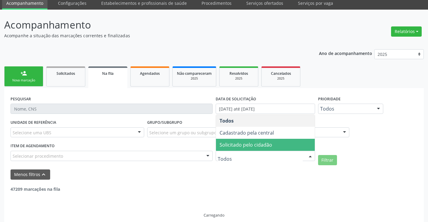
click at [270, 143] on span "Solicitado pelo cidadão" at bounding box center [245, 144] width 53 height 7
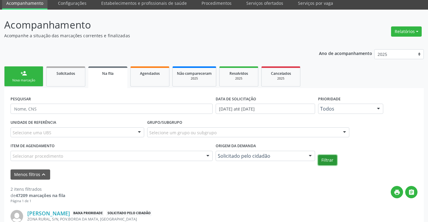
click at [328, 160] on button "Filtrar" at bounding box center [327, 160] width 19 height 10
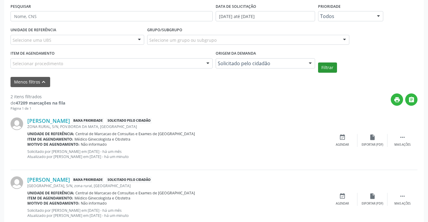
scroll to position [133, 0]
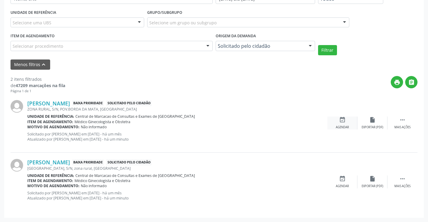
click at [341, 123] on div "event_available Agendar" at bounding box center [342, 123] width 30 height 13
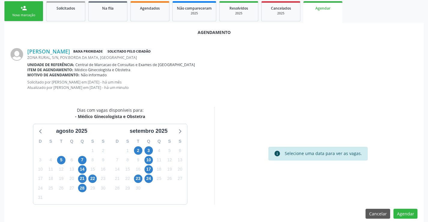
scroll to position [96, 0]
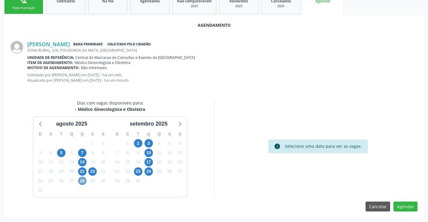
click at [84, 181] on span "28" at bounding box center [82, 181] width 8 height 8
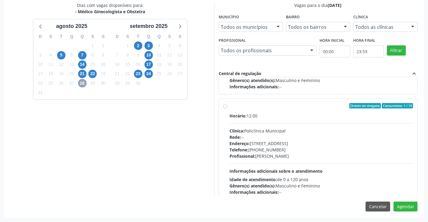
scroll to position [90, 0]
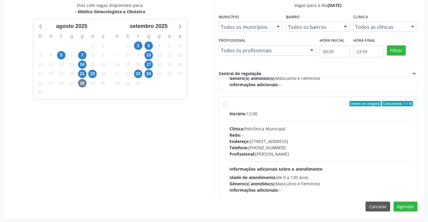
click at [286, 124] on div "Horário: 12:00 Clínica: Policlínica Municipal Rede: -- Endereço: Predio, nº 386…" at bounding box center [321, 151] width 184 height 83
click at [227, 106] on input "Ordem de chegada Consumidos: 1 / 16 Horário: 12:00 Clínica: Policlínica Municip…" at bounding box center [225, 103] width 4 height 5
radio input "true"
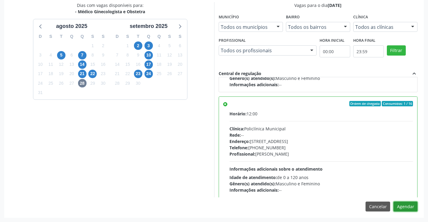
click at [404, 209] on button "Agendar" at bounding box center [405, 206] width 24 height 10
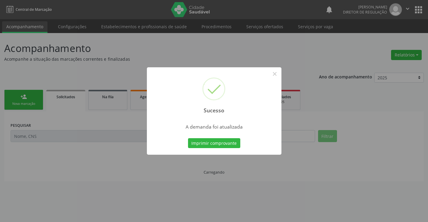
scroll to position [0, 0]
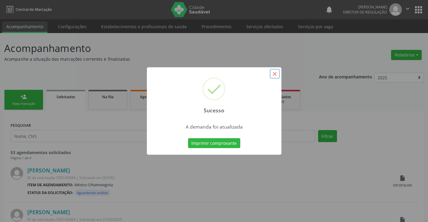
click at [275, 75] on button "×" at bounding box center [275, 74] width 10 height 10
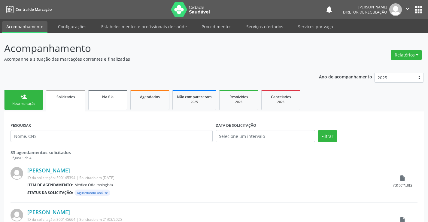
click at [116, 98] on div "Na fila" at bounding box center [108, 96] width 30 height 6
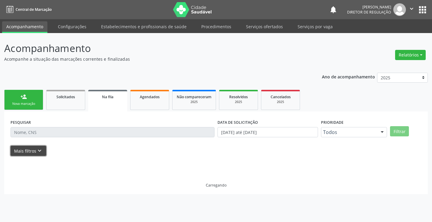
click at [35, 152] on button "Mais filtros keyboard_arrow_down" at bounding box center [29, 151] width 36 height 11
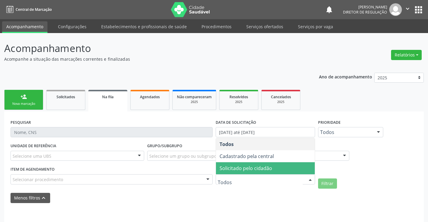
click at [275, 170] on span "Solicitado pelo cidadão" at bounding box center [265, 168] width 99 height 12
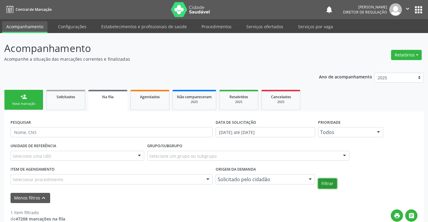
click at [328, 183] on button "Filtrar" at bounding box center [327, 183] width 19 height 10
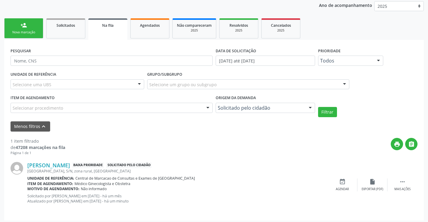
scroll to position [74, 0]
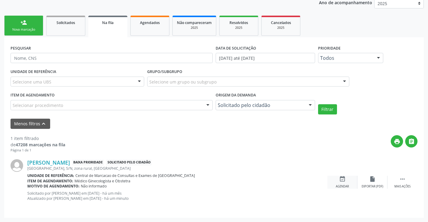
click at [339, 177] on icon "event_available" at bounding box center [342, 179] width 7 height 7
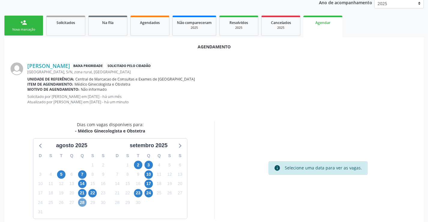
click at [83, 205] on span "28" at bounding box center [82, 202] width 8 height 8
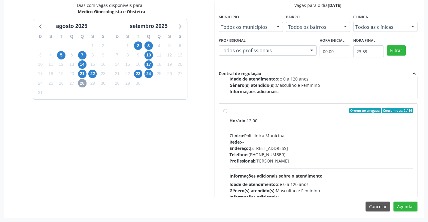
scroll to position [95, 0]
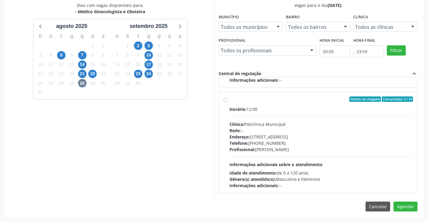
click at [275, 123] on div "Clínica: Policlínica Municipal" at bounding box center [321, 124] width 184 height 6
click at [227, 102] on input "Ordem de chegada Consumidos: 2 / 16 Horário: 12:00 Clínica: Policlínica Municip…" at bounding box center [225, 98] width 4 height 5
radio input "true"
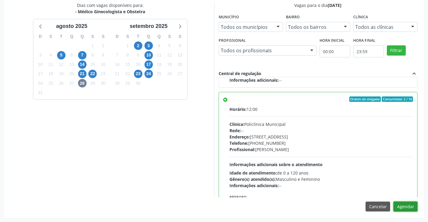
click at [404, 204] on button "Agendar" at bounding box center [405, 206] width 24 height 10
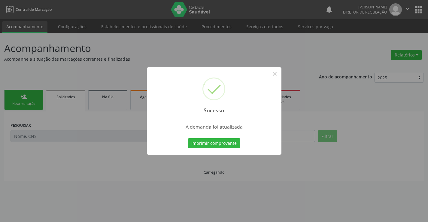
scroll to position [0, 0]
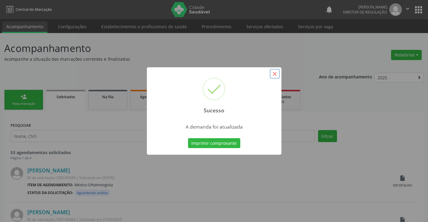
click at [273, 73] on button "×" at bounding box center [275, 74] width 10 height 10
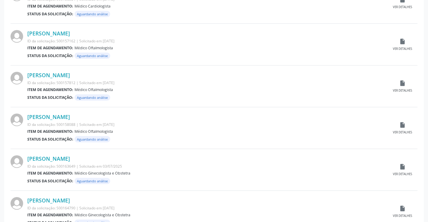
scroll to position [592, 0]
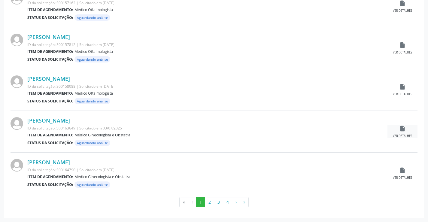
click at [403, 132] on div "insert_drive_file Ver detalhes" at bounding box center [402, 131] width 30 height 13
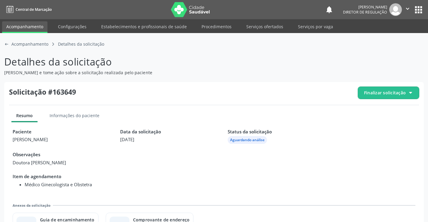
scroll to position [27, 0]
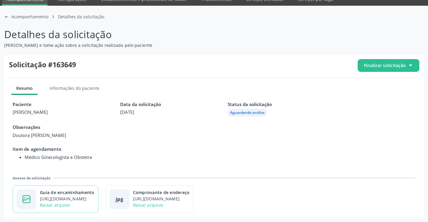
click at [85, 196] on div "https://cidadesaudavel-files.nyc3.digitaloceanspaces.com/cidadesaudavel-files/c…" at bounding box center [67, 198] width 55 height 6
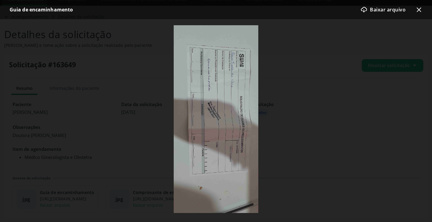
click at [422, 9] on icon "x-outline icon" at bounding box center [419, 9] width 7 height 7
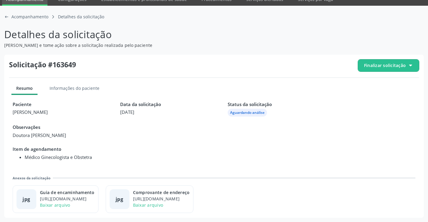
click at [395, 61] on span "Finalizar solicitação" at bounding box center [388, 65] width 61 height 12
click at [373, 96] on span "Deferir solicitação" at bounding box center [392, 99] width 38 height 9
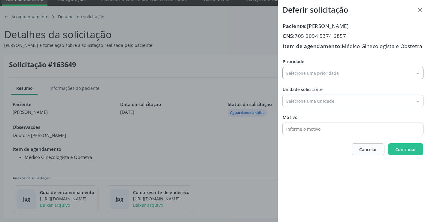
click at [304, 78] on input "Prioridade" at bounding box center [353, 73] width 141 height 12
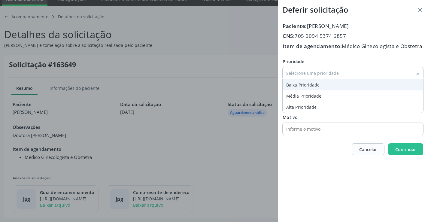
type input "Baixa Prioridade"
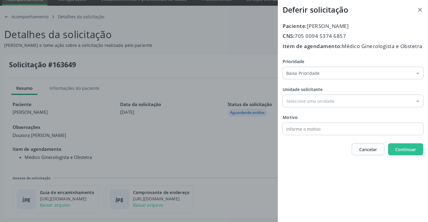
click at [300, 95] on div "Prioridade Baixa Prioridade Baixa Prioridade Média Prioridade Alta Prioridade U…" at bounding box center [353, 96] width 141 height 77
drag, startPoint x: 312, startPoint y: 109, endPoint x: 314, endPoint y: 115, distance: 6.0
click at [312, 107] on input "Prioridade" at bounding box center [353, 101] width 141 height 12
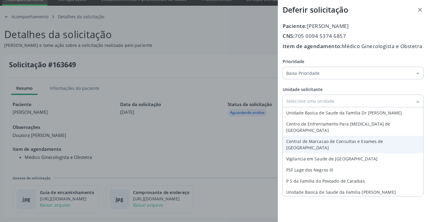
type input "Central de Marcacao de Consultas e Exames de [GEOGRAPHIC_DATA]"
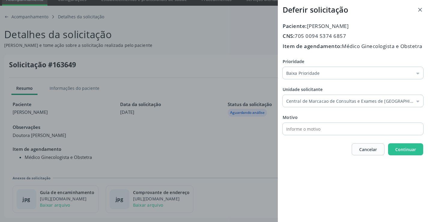
click at [317, 135] on div "Prioridade Baixa Prioridade Baixa Prioridade Média Prioridade Alta Prioridade U…" at bounding box center [353, 96] width 141 height 77
click at [401, 152] on span "Continuar" at bounding box center [405, 150] width 21 height 6
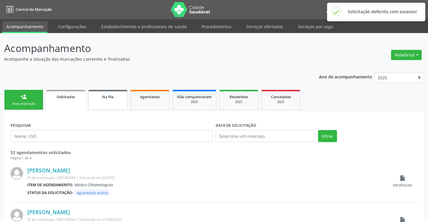
click at [105, 106] on link "Na fila" at bounding box center [107, 100] width 39 height 20
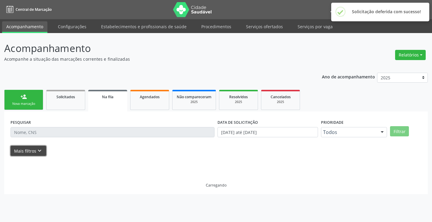
click at [37, 150] on icon "keyboard_arrow_down" at bounding box center [39, 150] width 7 height 7
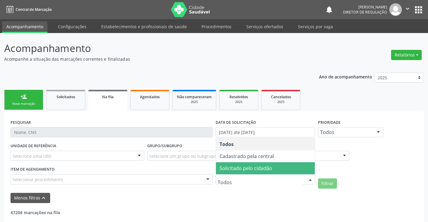
click at [271, 171] on span "Solicitado pelo cidadão" at bounding box center [265, 168] width 99 height 12
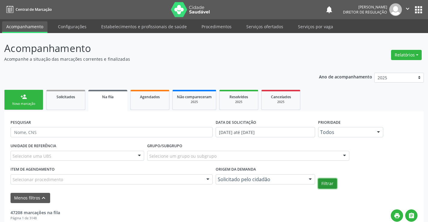
click at [321, 183] on button "Filtrar" at bounding box center [327, 183] width 19 height 10
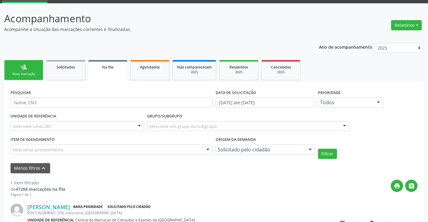
scroll to position [74, 0]
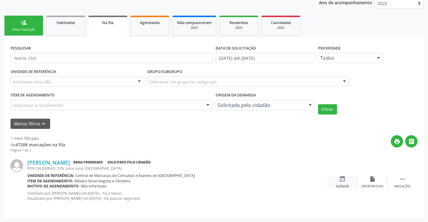
click at [340, 181] on icon "event_available" at bounding box center [342, 179] width 7 height 7
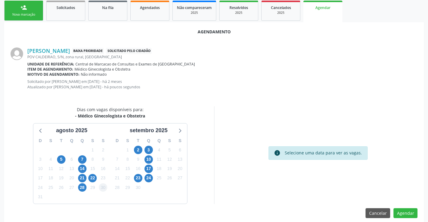
scroll to position [96, 0]
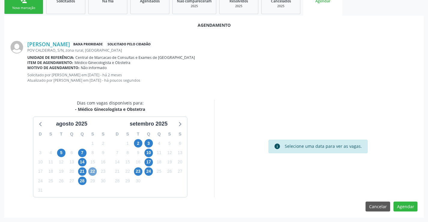
click at [92, 168] on span "22" at bounding box center [92, 171] width 8 height 8
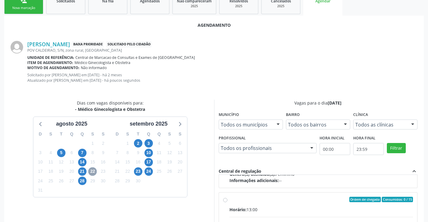
scroll to position [95, 0]
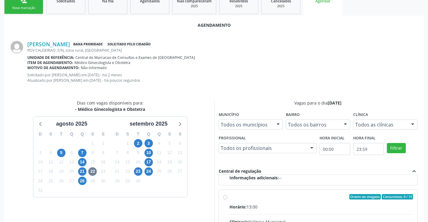
click at [227, 199] on input "Ordem de chegada Consumidos: 0 / 15 Horário: 13:00 Clínica: Policlínica Municip…" at bounding box center [225, 196] width 4 height 5
radio input "true"
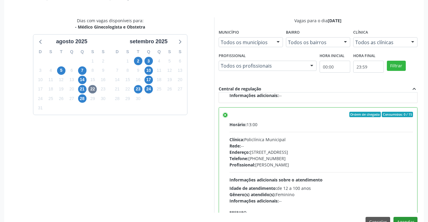
scroll to position [193, 0]
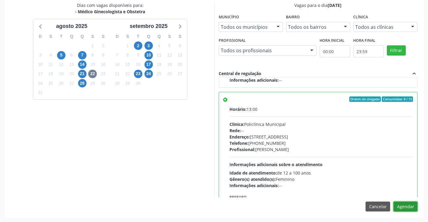
click at [403, 206] on button "Agendar" at bounding box center [405, 206] width 24 height 10
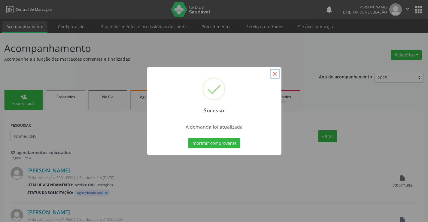
click at [277, 75] on button "×" at bounding box center [275, 74] width 10 height 10
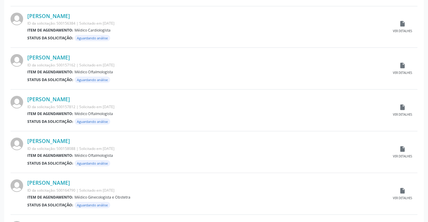
scroll to position [592, 0]
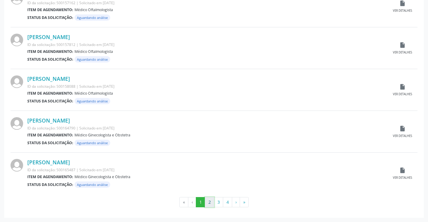
click at [210, 205] on button "2" at bounding box center [209, 202] width 9 height 10
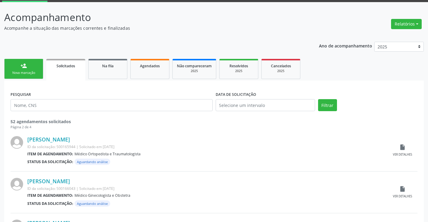
scroll to position [30, 0]
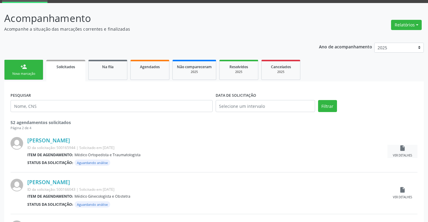
click at [404, 147] on icon "insert_drive_file" at bounding box center [402, 148] width 7 height 7
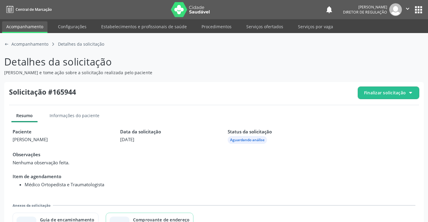
scroll to position [27, 0]
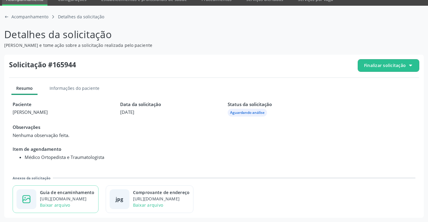
click at [94, 200] on div "https://cidadesaudavel-files.nyc3.digitaloceanspaces.com/cidadesaudavel-files/c…" at bounding box center [67, 198] width 55 height 6
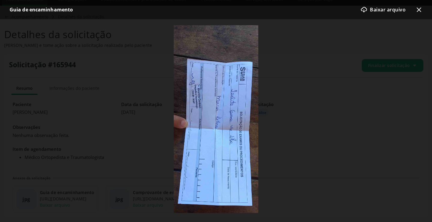
click at [421, 8] on icon at bounding box center [419, 10] width 5 height 5
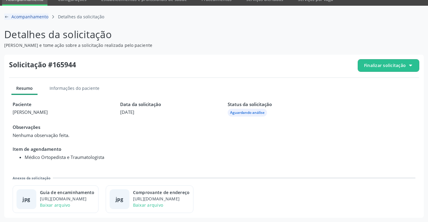
click at [10, 19] on div "arrow-left-outline icon Acompanhamento" at bounding box center [26, 17] width 44 height 6
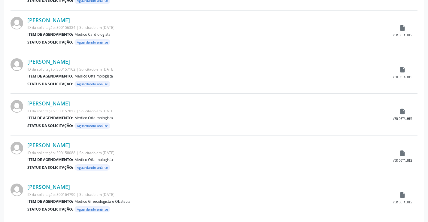
scroll to position [592, 0]
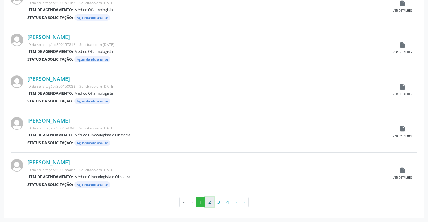
click at [210, 199] on button "2" at bounding box center [209, 202] width 9 height 10
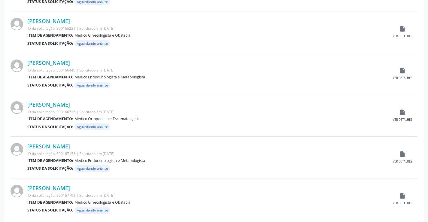
scroll to position [240, 0]
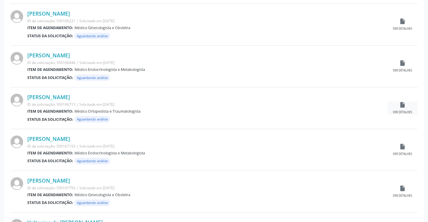
click at [401, 107] on icon "insert_drive_file" at bounding box center [402, 104] width 7 height 7
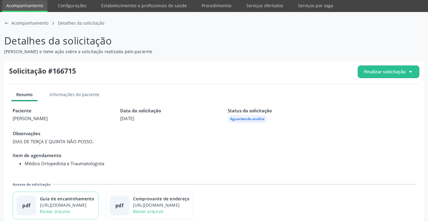
scroll to position [27, 0]
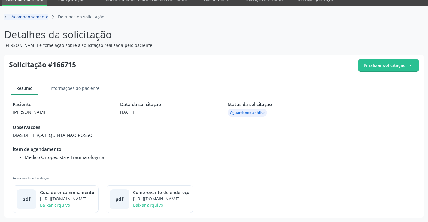
click at [6, 16] on icon "arrow-left-outline icon" at bounding box center [6, 16] width 5 height 5
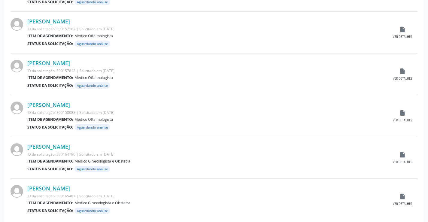
scroll to position [592, 0]
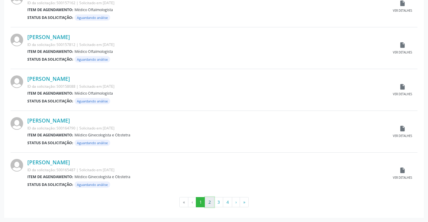
click at [208, 205] on button "2" at bounding box center [209, 202] width 9 height 10
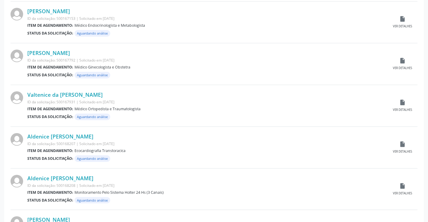
scroll to position [390, 0]
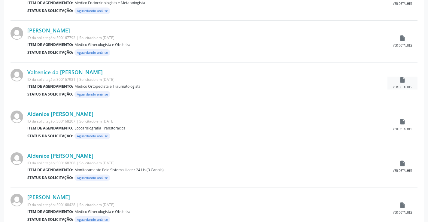
click at [397, 86] on div "Ver detalhes" at bounding box center [402, 87] width 19 height 4
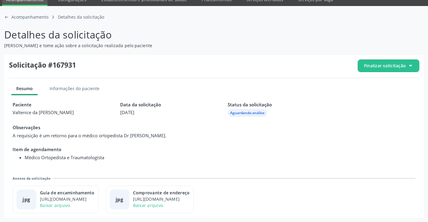
scroll to position [27, 0]
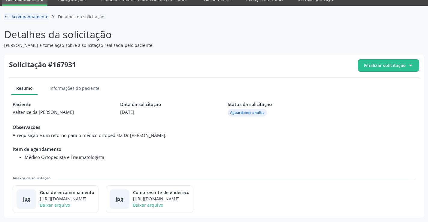
click at [4, 15] on icon "arrow-left-outline icon" at bounding box center [6, 16] width 5 height 5
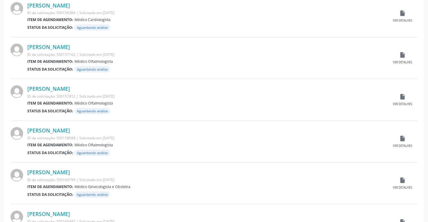
scroll to position [592, 0]
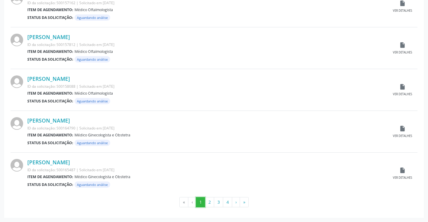
click at [205, 203] on button "1" at bounding box center [200, 202] width 9 height 10
click at [212, 204] on button "2" at bounding box center [209, 202] width 9 height 10
click at [221, 203] on button "3" at bounding box center [218, 202] width 9 height 10
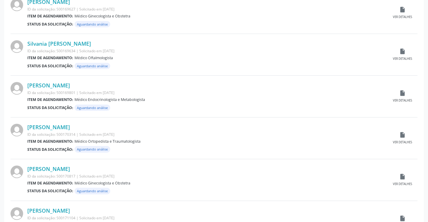
scroll to position [240, 0]
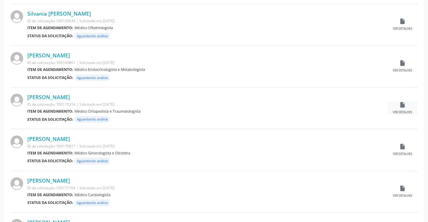
click at [403, 106] on icon "insert_drive_file" at bounding box center [402, 104] width 7 height 7
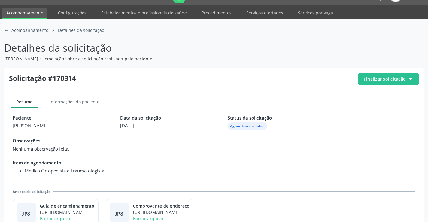
scroll to position [27, 0]
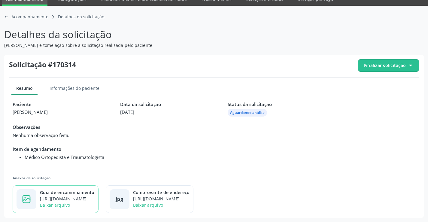
click at [71, 198] on div "https://cidadesaudavel-files.nyc3.digitaloceanspaces.com/cidadesaudavel-files/c…" at bounding box center [67, 198] width 55 height 6
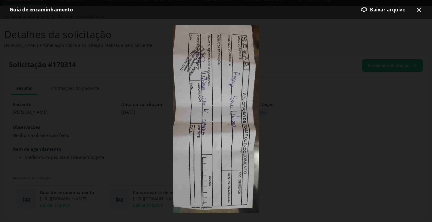
click at [419, 11] on icon "x-outline icon" at bounding box center [419, 9] width 7 height 7
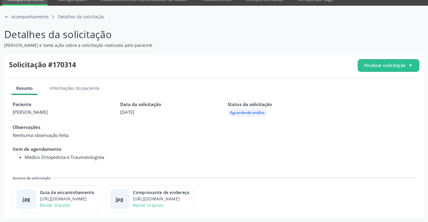
click at [397, 62] on span "Finalizar solicitação" at bounding box center [388, 65] width 61 height 12
click at [379, 99] on span "Deferir solicitação" at bounding box center [392, 99] width 38 height 9
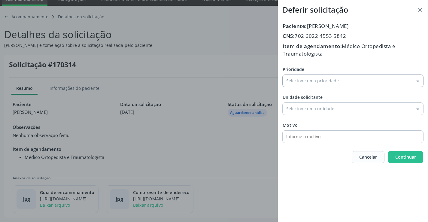
click at [330, 80] on input "Prioridade" at bounding box center [353, 81] width 141 height 12
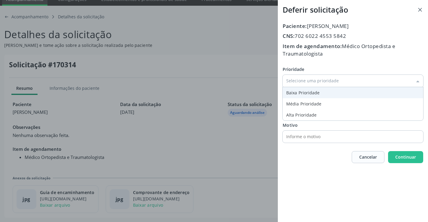
type input "Baixa Prioridade"
click at [299, 95] on div "Prioridade Baixa Prioridade Baixa Prioridade Média Prioridade Alta Prioridade U…" at bounding box center [353, 104] width 141 height 77
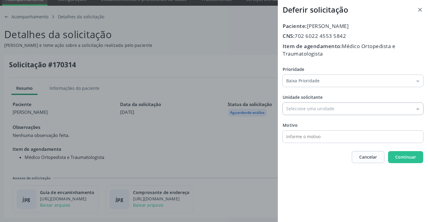
click at [307, 110] on input "Prioridade" at bounding box center [353, 109] width 141 height 12
type input "Central de Marcacao de Consultas e Exames de [GEOGRAPHIC_DATA]"
click at [320, 140] on div "Prioridade Baixa Prioridade Baixa Prioridade Média Prioridade Alta Prioridade U…" at bounding box center [353, 104] width 141 height 77
click at [392, 154] on button "Continuar" at bounding box center [405, 157] width 35 height 12
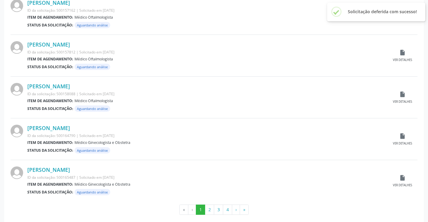
scroll to position [592, 0]
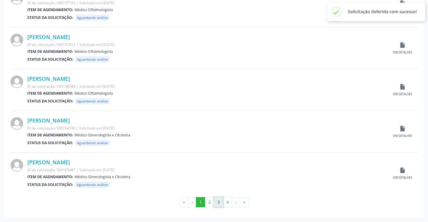
click at [219, 204] on button "3" at bounding box center [218, 202] width 9 height 10
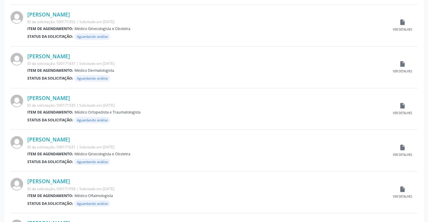
scroll to position [450, 0]
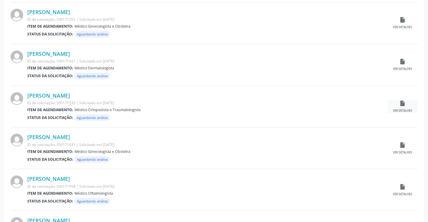
click at [401, 106] on icon "insert_drive_file" at bounding box center [402, 103] width 7 height 7
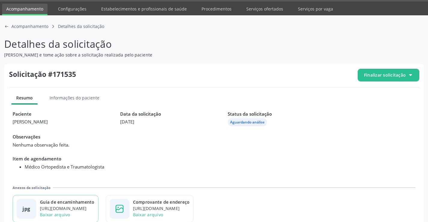
scroll to position [27, 0]
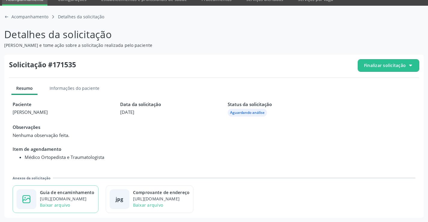
click at [90, 196] on div "https://cidadesaudavel-files.nyc3.digitaloceanspaces.com/cidadesaudavel-files/c…" at bounding box center [67, 198] width 55 height 6
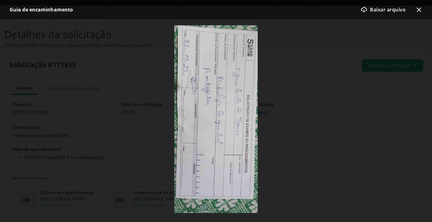
click at [421, 9] on icon "x-outline icon" at bounding box center [419, 9] width 7 height 7
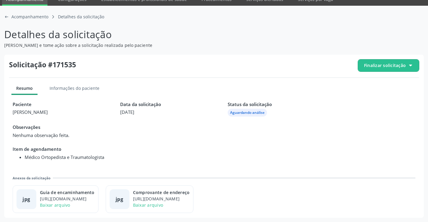
click at [391, 63] on span "Finalizar solicitação" at bounding box center [385, 65] width 42 height 6
click at [372, 98] on div "check-outline icon Deferir solicitação" at bounding box center [388, 99] width 56 height 14
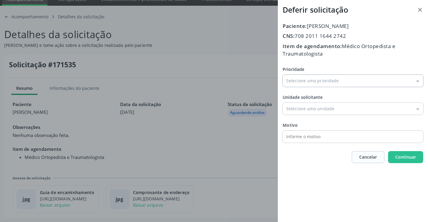
click at [306, 82] on input "Prioridade" at bounding box center [353, 81] width 141 height 12
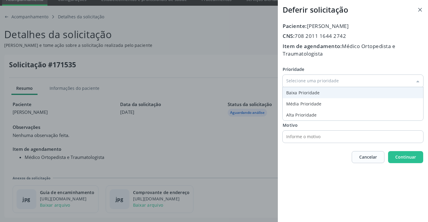
type input "Baixa Prioridade"
click at [303, 97] on div "Prioridade Baixa Prioridade Baixa Prioridade Média Prioridade Alta Prioridade U…" at bounding box center [353, 104] width 141 height 77
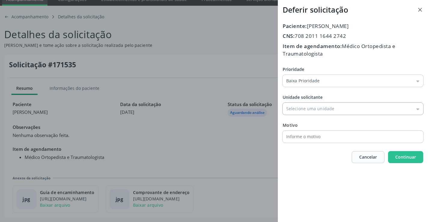
click at [310, 112] on input "Prioridade" at bounding box center [353, 109] width 141 height 12
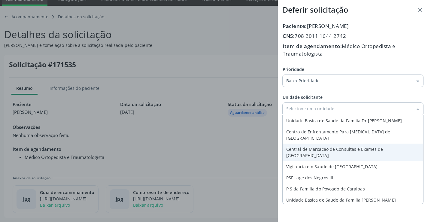
type input "Central de Marcacao de Consultas e Exames de [GEOGRAPHIC_DATA]"
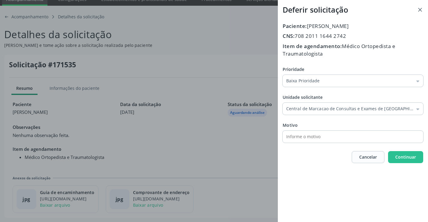
click at [318, 143] on div "Paciente: Juscileide de Sousa CNS: 708 2011 1644 2742 Item de agendamento: Médi…" at bounding box center [353, 92] width 141 height 141
click at [401, 159] on span "Continuar" at bounding box center [405, 157] width 21 height 6
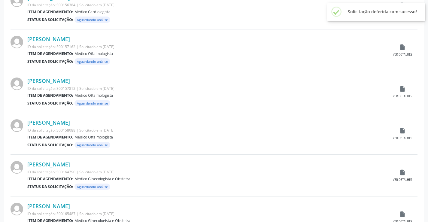
scroll to position [592, 0]
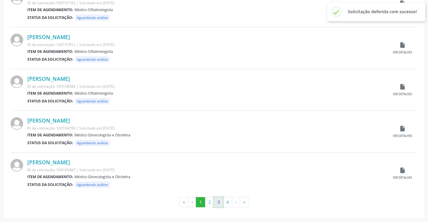
click at [217, 205] on button "3" at bounding box center [218, 202] width 9 height 10
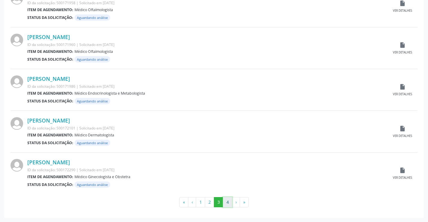
click at [225, 205] on button "4" at bounding box center [227, 202] width 9 height 10
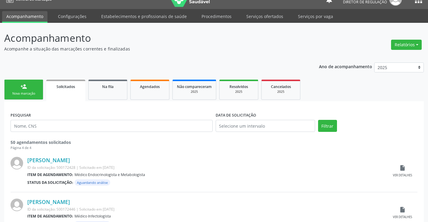
scroll to position [0, 0]
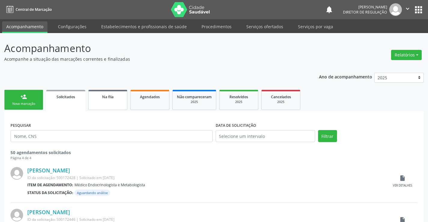
click at [114, 105] on link "Na fila" at bounding box center [107, 100] width 39 height 20
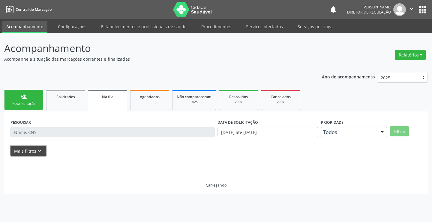
click at [39, 156] on button "Mais filtros keyboard_arrow_down" at bounding box center [29, 151] width 36 height 11
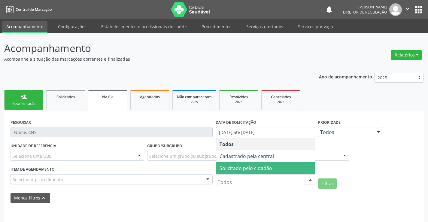
click at [248, 168] on span "Solicitado pelo cidadão" at bounding box center [245, 168] width 53 height 7
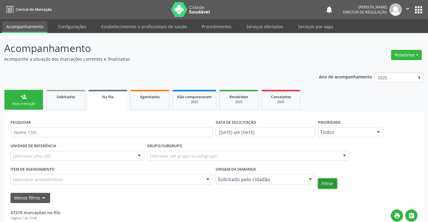
click at [325, 181] on button "Filtrar" at bounding box center [327, 183] width 19 height 10
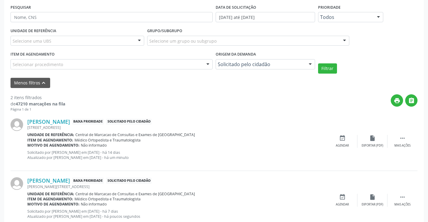
scroll to position [133, 0]
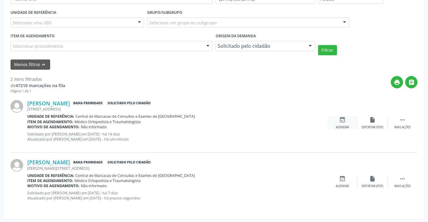
click at [337, 120] on div "event_available Agendar" at bounding box center [342, 123] width 30 height 13
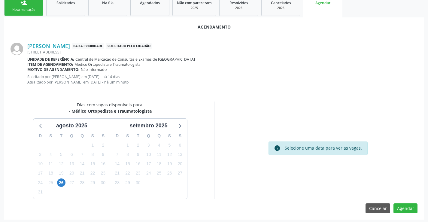
scroll to position [96, 0]
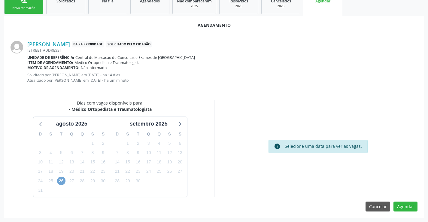
click at [60, 184] on span "26" at bounding box center [61, 181] width 8 height 8
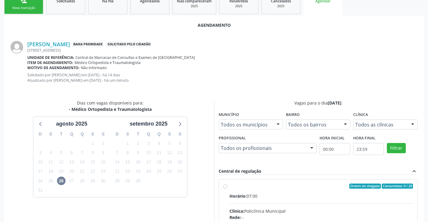
click at [227, 189] on input "Ordem de chegada Consumidos: 0 / 20 Horário: 07:00 Clínica: Policlínica Municip…" at bounding box center [225, 185] width 4 height 5
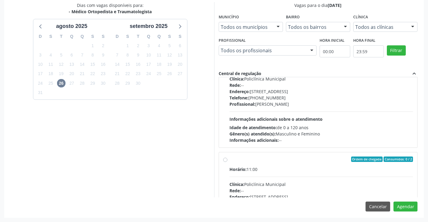
scroll to position [240, 0]
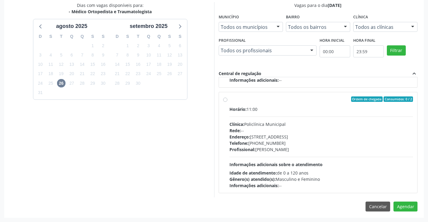
click at [277, 100] on div "Ordem de chegada Consumidos: 0 / 2" at bounding box center [321, 98] width 184 height 5
click at [227, 100] on input "Ordem de chegada Consumidos: 0 / 2 Horário: 11:00 Clínica: Policlínica Municipa…" at bounding box center [225, 98] width 4 height 5
radio input "false"
radio input "true"
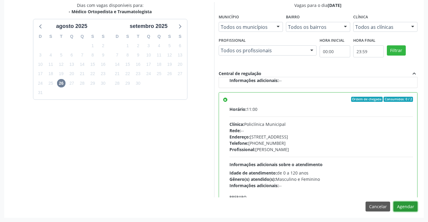
click at [412, 209] on button "Agendar" at bounding box center [405, 206] width 24 height 10
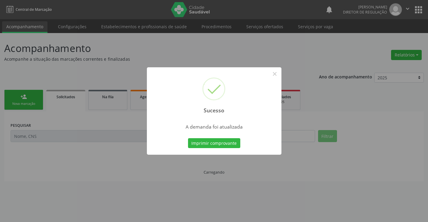
scroll to position [0, 0]
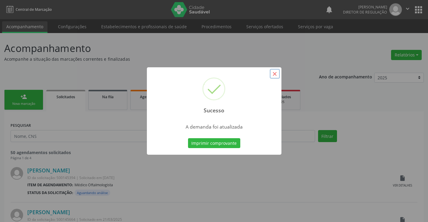
click at [271, 72] on button "×" at bounding box center [275, 74] width 10 height 10
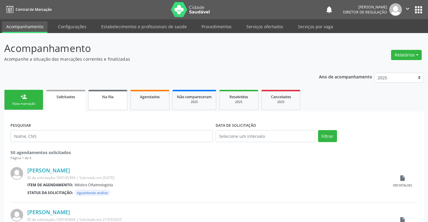
click at [98, 104] on link "Na fila" at bounding box center [107, 100] width 39 height 20
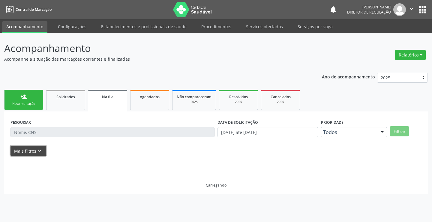
click at [38, 154] on button "Mais filtros keyboard_arrow_down" at bounding box center [29, 151] width 36 height 11
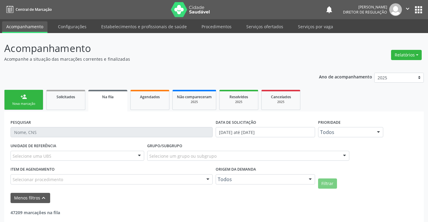
click at [260, 184] on div "Todos" at bounding box center [265, 179] width 99 height 10
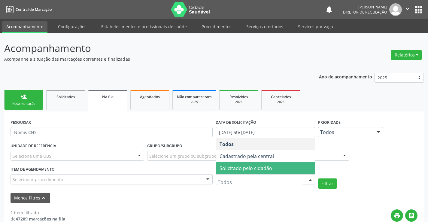
click at [267, 172] on span "Solicitado pelo cidadão" at bounding box center [265, 168] width 99 height 12
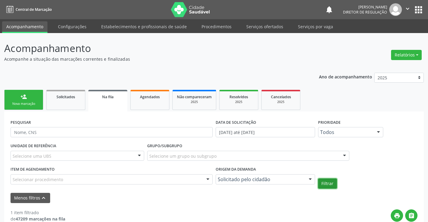
click at [322, 181] on button "Filtrar" at bounding box center [327, 183] width 19 height 10
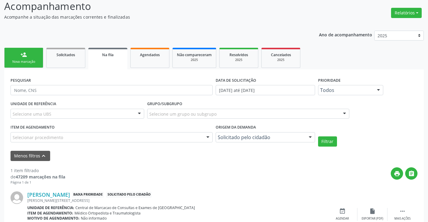
scroll to position [74, 0]
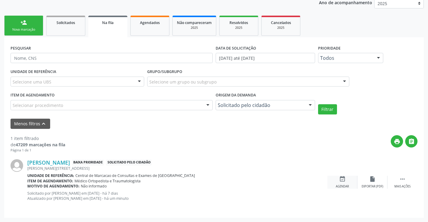
click at [341, 178] on icon "event_available" at bounding box center [342, 179] width 7 height 7
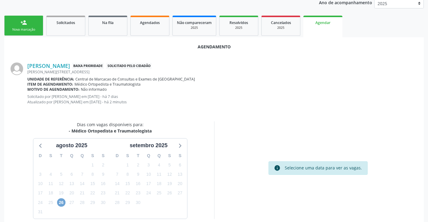
click at [64, 203] on span "26" at bounding box center [61, 202] width 8 height 8
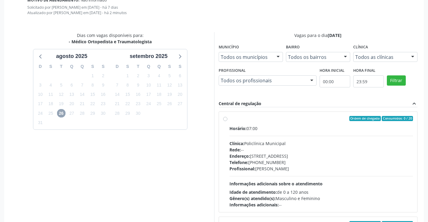
scroll to position [164, 0]
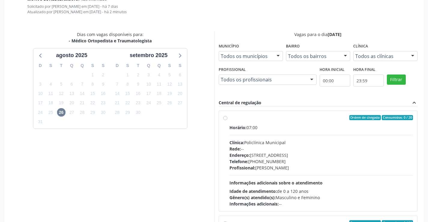
click at [288, 121] on label "Ordem de chegada Consumidos: 0 / 20 Horário: 07:00 Clínica: Policlínica Municip…" at bounding box center [321, 161] width 184 height 92
click at [227, 120] on input "Ordem de chegada Consumidos: 0 / 20 Horário: 07:00 Clínica: Policlínica Municip…" at bounding box center [225, 117] width 4 height 5
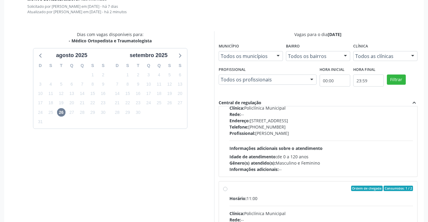
click at [227, 191] on input "Ordem de chegada Consumidos: 1 / 2 Horário: 11:00 Clínica: Policlínica Municipa…" at bounding box center [225, 188] width 4 height 5
radio input "false"
radio input "true"
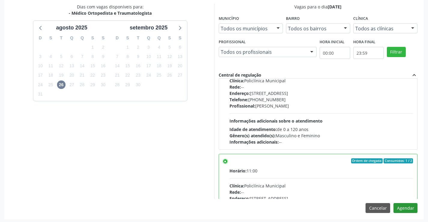
scroll to position [193, 0]
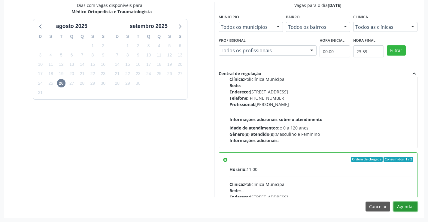
click at [406, 206] on button "Agendar" at bounding box center [405, 206] width 24 height 10
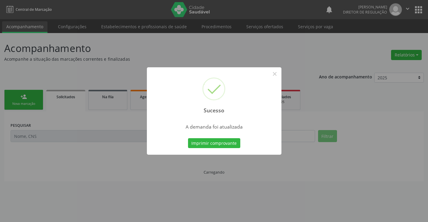
scroll to position [0, 0]
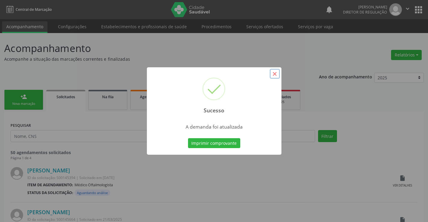
click at [276, 73] on button "×" at bounding box center [275, 74] width 10 height 10
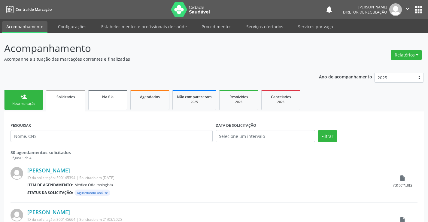
click at [113, 99] on span "Na fila" at bounding box center [107, 96] width 11 height 5
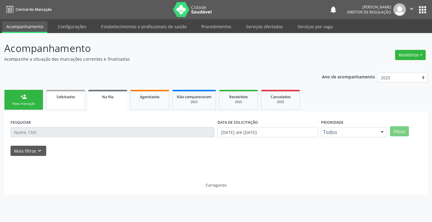
click at [56, 105] on link "Solicitados" at bounding box center [65, 100] width 39 height 20
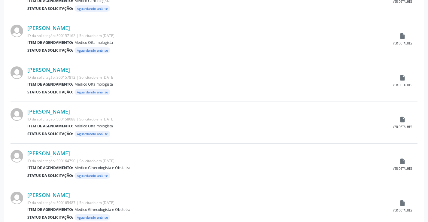
scroll to position [592, 0]
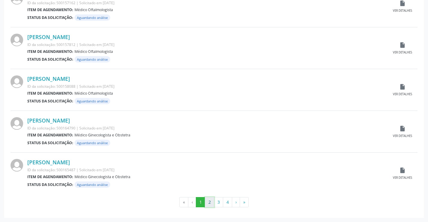
click at [209, 201] on button "2" at bounding box center [209, 202] width 9 height 10
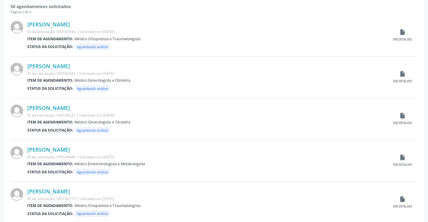
scroll to position [150, 0]
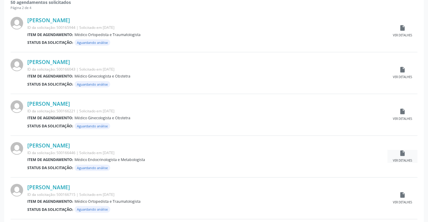
click at [399, 155] on div "insert_drive_file Ver detalhes" at bounding box center [402, 156] width 30 height 13
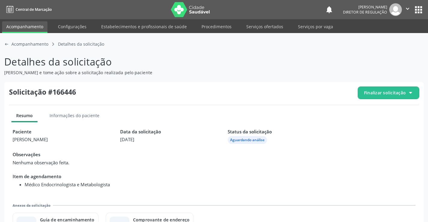
scroll to position [27, 0]
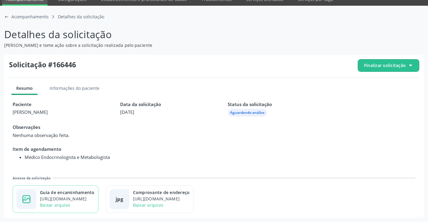
click at [87, 198] on div "https://cidadesaudavel-files.nyc3.digitaloceanspaces.com/cidadesaudavel-files/c…" at bounding box center [67, 198] width 55 height 6
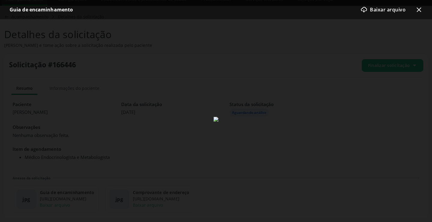
click at [367, 126] on div at bounding box center [216, 119] width 432 height 200
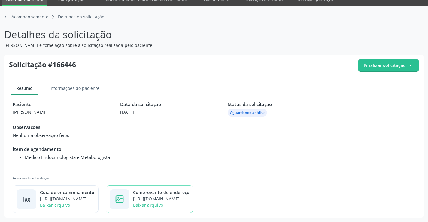
click at [190, 199] on div "https://cidadesaudavel-files.nyc3.digitaloceanspaces.com/cidadesaudavel-files/c…" at bounding box center [161, 198] width 57 height 6
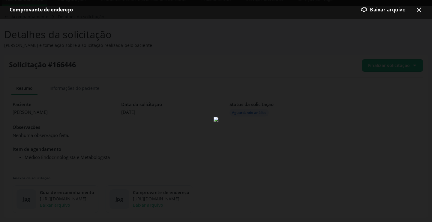
click at [422, 10] on icon "x-outline icon" at bounding box center [419, 9] width 7 height 7
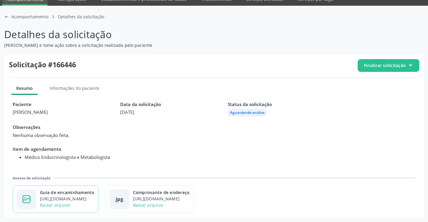
click at [51, 197] on div "https://cidadesaudavel-files.nyc3.digitaloceanspaces.com/cidadesaudavel-files/c…" at bounding box center [67, 198] width 55 height 6
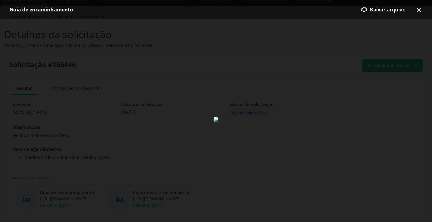
click at [419, 12] on icon "x-outline icon" at bounding box center [419, 9] width 7 height 7
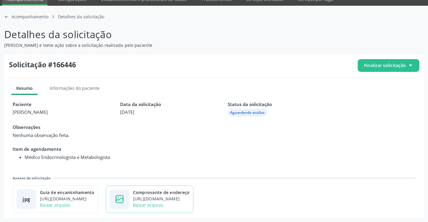
click at [184, 193] on div "Comprovante de endereço" at bounding box center [161, 192] width 57 height 6
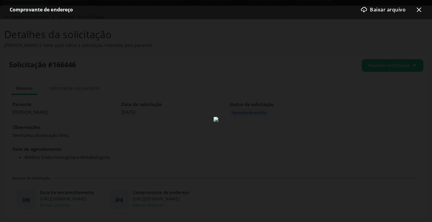
click at [428, 130] on div at bounding box center [216, 119] width 432 height 200
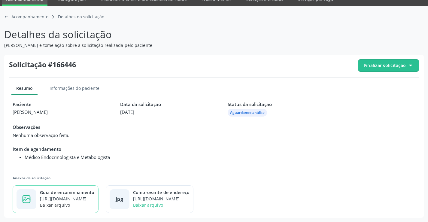
click at [44, 205] on link "Baixar arquivo" at bounding box center [55, 205] width 30 height 6
click at [388, 68] on span "Finalizar solicitação" at bounding box center [385, 65] width 42 height 6
click at [381, 81] on span "Cancelar solicitação" at bounding box center [393, 83] width 41 height 9
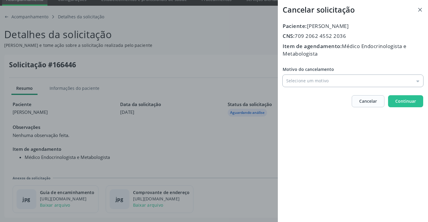
click at [300, 80] on input "Motivo do cancelamento" at bounding box center [353, 81] width 141 height 12
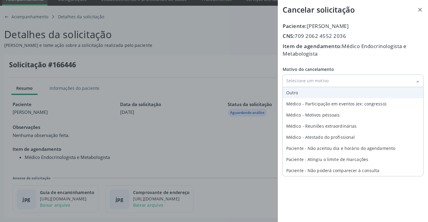
type input "Outro"
click at [292, 87] on div "Motivo do cancelamento Outro Outro Médico - Participação em eventos (ex: congre…" at bounding box center [353, 76] width 141 height 21
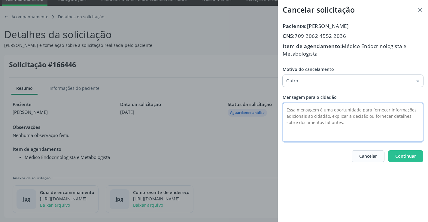
click at [289, 110] on textarea at bounding box center [353, 122] width 141 height 39
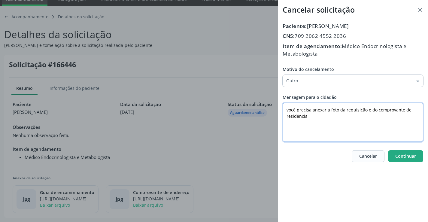
type textarea "você precisa anexar a foto da requisição e do comprovante de residência"
click at [411, 155] on span "Continuar" at bounding box center [405, 156] width 21 height 6
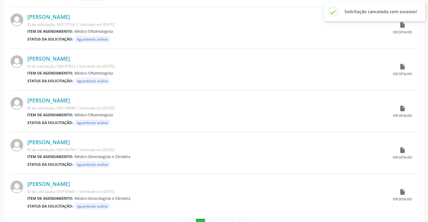
scroll to position [592, 0]
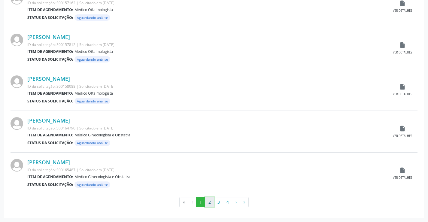
click at [212, 199] on button "2" at bounding box center [209, 202] width 9 height 10
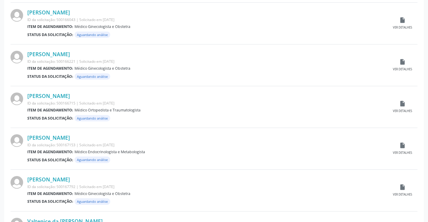
scroll to position [210, 0]
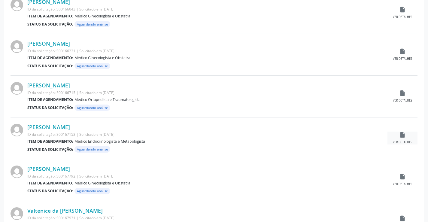
click at [408, 137] on div "insert_drive_file Ver detalhes" at bounding box center [402, 138] width 30 height 13
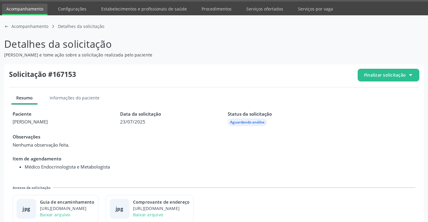
scroll to position [27, 0]
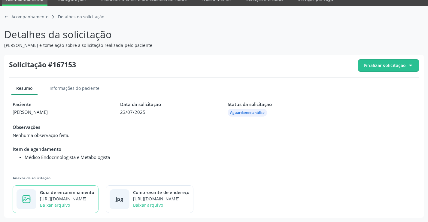
click at [82, 192] on div "Guia de encaminhamento" at bounding box center [67, 192] width 55 height 6
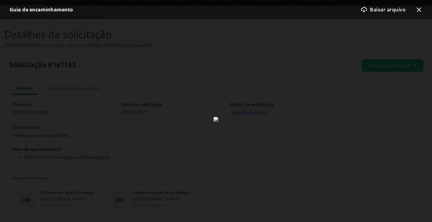
click at [416, 10] on icon "x-outline icon" at bounding box center [419, 9] width 7 height 7
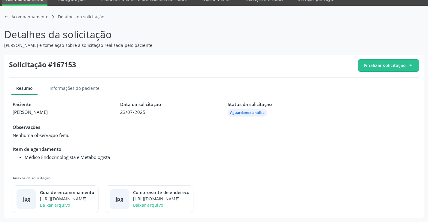
click at [385, 65] on span "Finalizar solicitação" at bounding box center [385, 65] width 42 height 6
click at [374, 86] on span "Cancelar solicitação" at bounding box center [393, 83] width 41 height 9
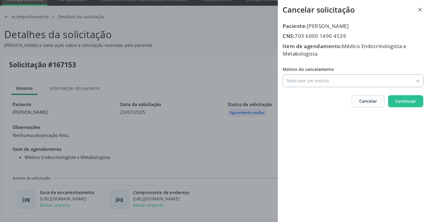
click at [339, 85] on input "Motivo do cancelamento" at bounding box center [353, 81] width 141 height 12
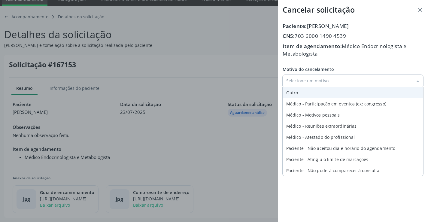
type input "Outro"
click at [309, 87] on div "Motivo do cancelamento Outro Outro Médico - Participação em eventos (ex: congre…" at bounding box center [353, 76] width 141 height 21
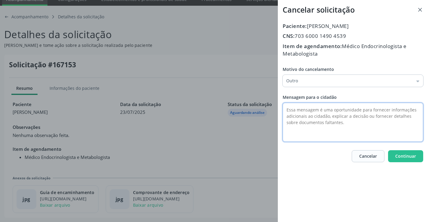
click at [298, 114] on textarea at bounding box center [353, 122] width 141 height 39
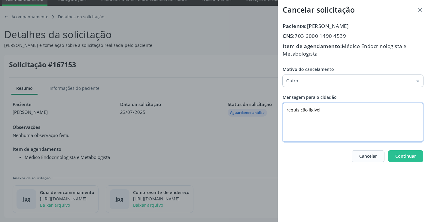
click at [314, 108] on textarea "requisição ilgivel" at bounding box center [353, 122] width 141 height 39
type textarea "requisição ilegível"
click at [405, 157] on span "Continuar" at bounding box center [405, 156] width 21 height 6
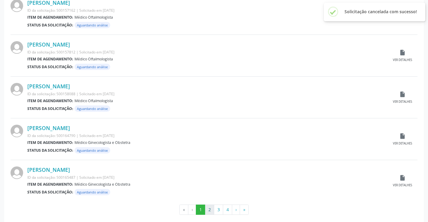
scroll to position [592, 0]
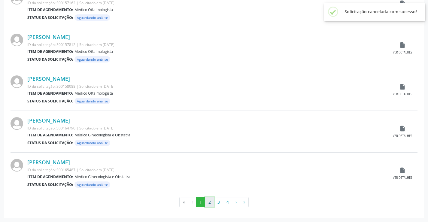
click at [209, 205] on button "2" at bounding box center [209, 202] width 9 height 10
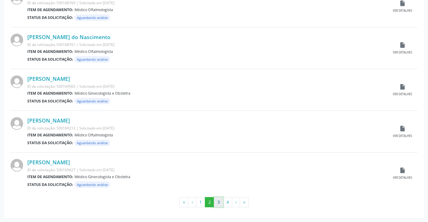
click at [218, 199] on button "3" at bounding box center [218, 202] width 9 height 10
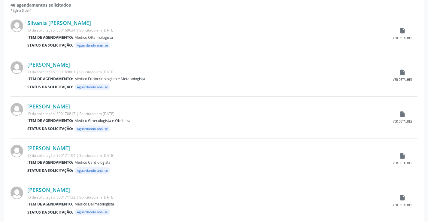
scroll to position [150, 0]
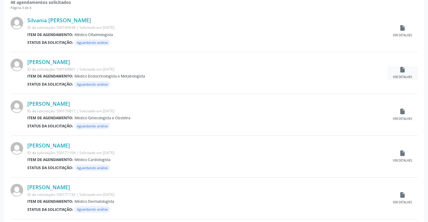
click at [400, 67] on icon "insert_drive_file" at bounding box center [402, 69] width 7 height 7
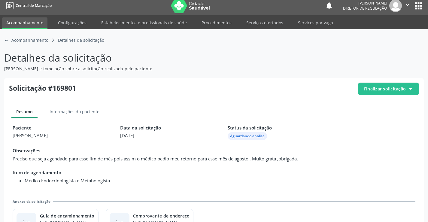
scroll to position [27, 0]
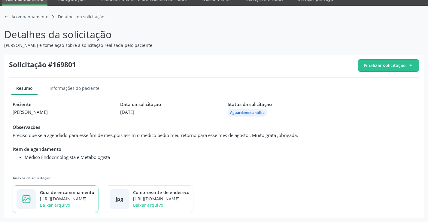
click at [95, 194] on div "Guia de encaminhamento" at bounding box center [67, 192] width 55 height 6
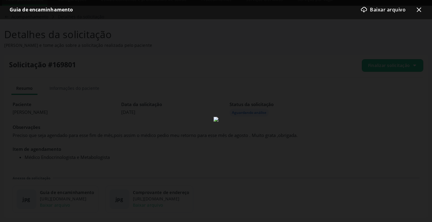
click at [419, 11] on icon "x-outline icon" at bounding box center [419, 9] width 7 height 7
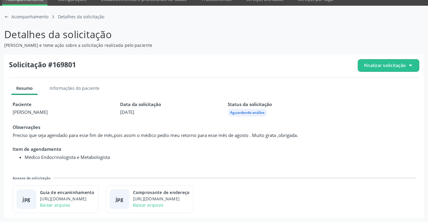
click at [389, 65] on span "Finalizar solicitação" at bounding box center [385, 65] width 42 height 6
click at [376, 92] on div "check-outline icon Deferir solicitação" at bounding box center [388, 99] width 56 height 14
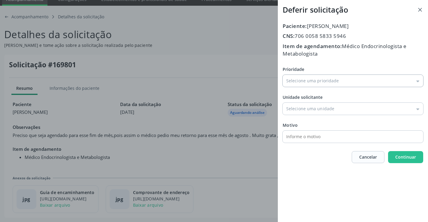
click at [310, 78] on input "Prioridade" at bounding box center [353, 81] width 141 height 12
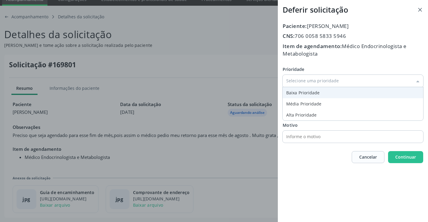
type input "Baixa Prioridade"
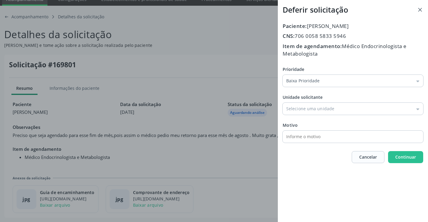
click at [300, 88] on div "Prioridade Baixa Prioridade Baixa Prioridade Média Prioridade Alta Prioridade U…" at bounding box center [353, 104] width 141 height 77
click at [309, 108] on input "Prioridade" at bounding box center [353, 109] width 141 height 12
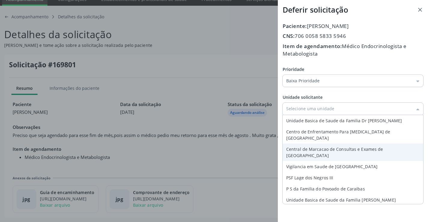
type input "Central de Marcacao de Consultas e Exames de [GEOGRAPHIC_DATA]"
click at [322, 139] on div "Prioridade Baixa Prioridade Baixa Prioridade Média Prioridade Alta Prioridade U…" at bounding box center [353, 104] width 141 height 77
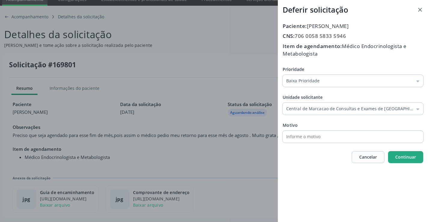
click at [405, 153] on button "Continuar" at bounding box center [405, 157] width 35 height 12
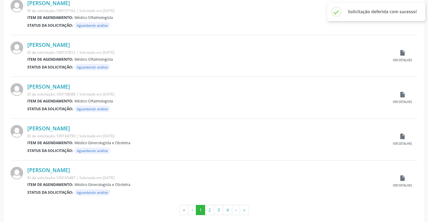
scroll to position [592, 0]
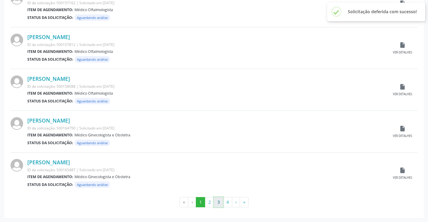
click at [216, 201] on button "3" at bounding box center [218, 202] width 9 height 10
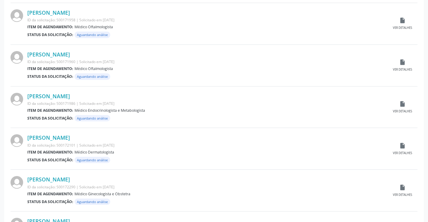
scroll to position [450, 0]
click at [404, 104] on icon "insert_drive_file" at bounding box center [402, 103] width 7 height 7
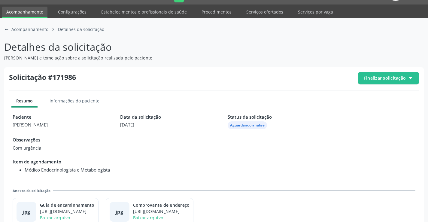
scroll to position [27, 0]
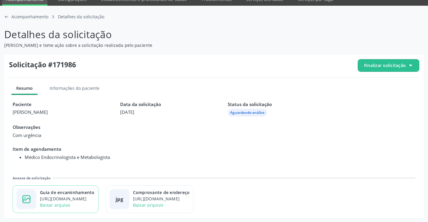
click at [73, 197] on div "https://cidadesaudavel-files.nyc3.digitaloceanspaces.com/cidadesaudavel-files/c…" at bounding box center [67, 198] width 55 height 6
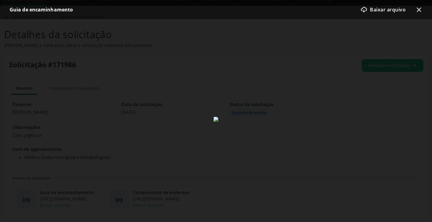
click at [421, 7] on icon "x-outline icon" at bounding box center [419, 9] width 7 height 7
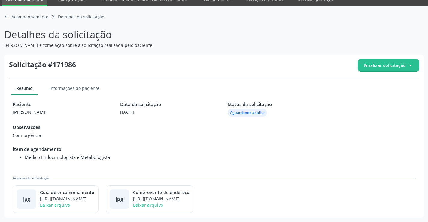
click at [383, 67] on span "Finalizar solicitação" at bounding box center [385, 65] width 42 height 6
click at [376, 99] on span "Deferir solicitação" at bounding box center [392, 99] width 38 height 9
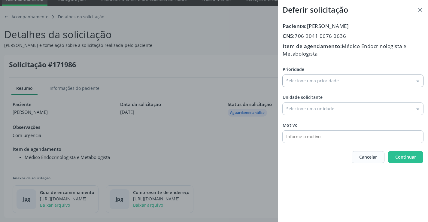
click at [301, 83] on input "Prioridade" at bounding box center [353, 81] width 141 height 12
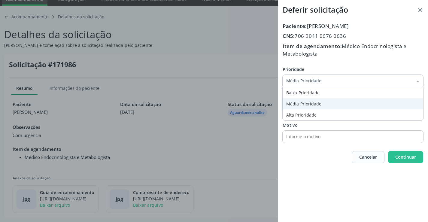
click at [298, 99] on div "Prioridade Média Prioridade Baixa Prioridade Média Prioridade Alta Prioridade U…" at bounding box center [353, 104] width 141 height 77
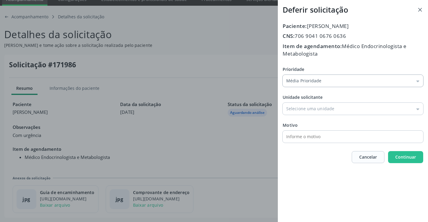
click at [303, 75] on input "Média Prioridade" at bounding box center [353, 81] width 141 height 12
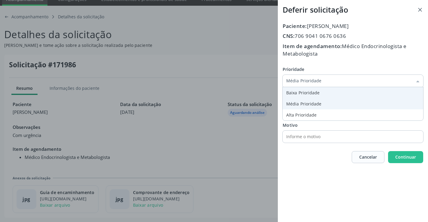
type input "Baixa Prioridade"
click at [306, 92] on div "Prioridade Baixa Prioridade Baixa Prioridade Média Prioridade Alta Prioridade U…" at bounding box center [353, 104] width 141 height 77
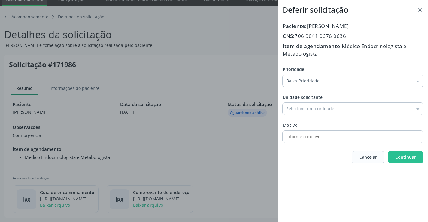
click at [324, 115] on div "Prioridade Baixa Prioridade Baixa Prioridade Média Prioridade Alta Prioridade U…" at bounding box center [353, 104] width 141 height 77
click at [322, 112] on input "Prioridade" at bounding box center [353, 109] width 141 height 12
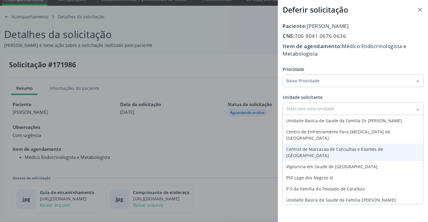
type input "Central de Marcacao de Consultas e Exames de [GEOGRAPHIC_DATA]"
drag, startPoint x: 321, startPoint y: 139, endPoint x: 346, endPoint y: 141, distance: 24.4
click at [321, 140] on div "Prioridade Baixa Prioridade Baixa Prioridade Média Prioridade Alta Prioridade U…" at bounding box center [353, 104] width 141 height 77
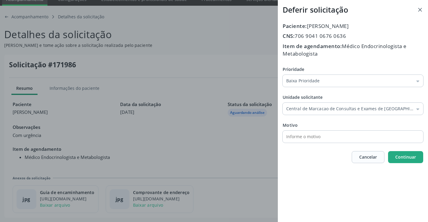
click at [396, 153] on button "Continuar" at bounding box center [405, 157] width 35 height 12
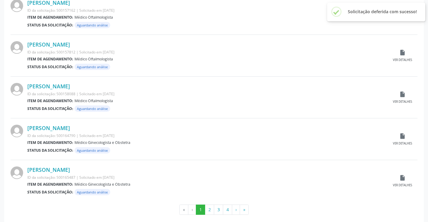
scroll to position [592, 0]
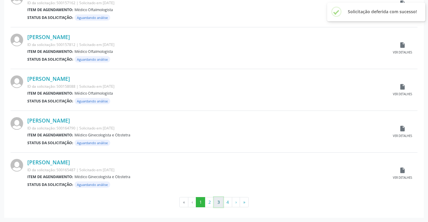
click at [218, 206] on button "3" at bounding box center [218, 202] width 9 height 10
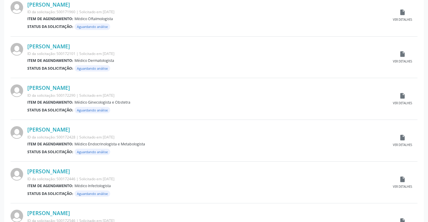
scroll to position [510, 0]
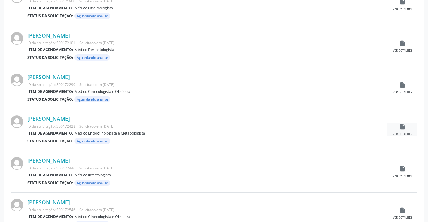
click at [404, 130] on div "insert_drive_file Ver detalhes" at bounding box center [402, 129] width 30 height 13
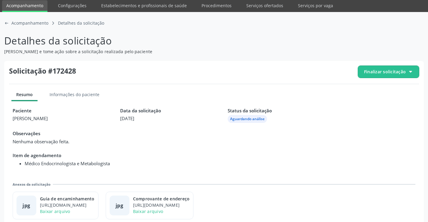
scroll to position [27, 0]
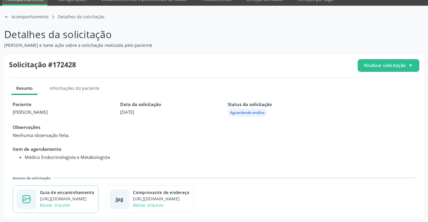
click at [95, 191] on div "Guia de encaminhamento" at bounding box center [67, 192] width 55 height 6
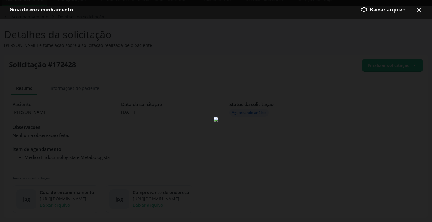
click at [420, 8] on icon "x-outline icon" at bounding box center [419, 9] width 7 height 7
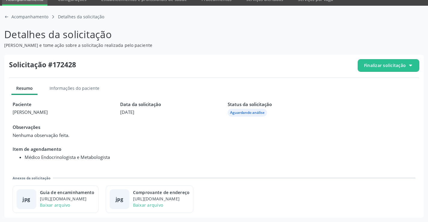
click at [377, 71] on span "Finalizar solicitação" at bounding box center [388, 65] width 61 height 12
click at [372, 94] on div "check-outline icon Deferir solicitação" at bounding box center [388, 99] width 56 height 14
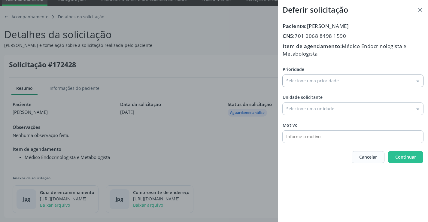
click at [317, 81] on input "Prioridade" at bounding box center [353, 81] width 141 height 12
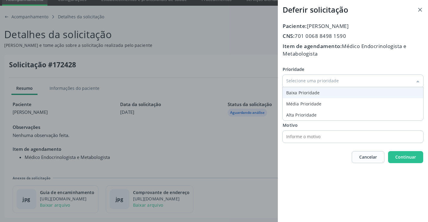
type input "Baixa Prioridade"
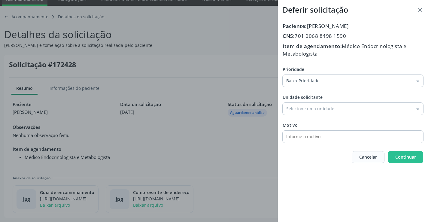
click at [298, 95] on div "Prioridade Baixa Prioridade Baixa Prioridade Média Prioridade Alta Prioridade U…" at bounding box center [353, 104] width 141 height 77
click at [306, 107] on input "Prioridade" at bounding box center [353, 109] width 141 height 12
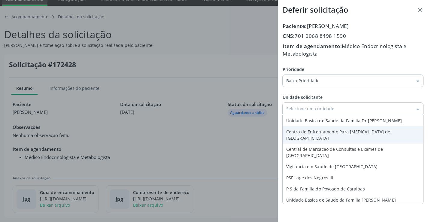
type input "Central de Marcacao de Consultas e Exames de [GEOGRAPHIC_DATA]"
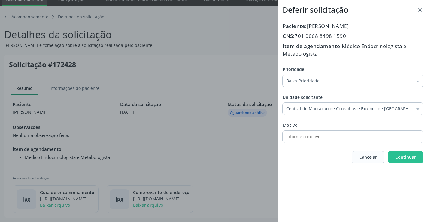
click at [313, 140] on div "Prioridade Baixa Prioridade Baixa Prioridade Média Prioridade Alta Prioridade U…" at bounding box center [353, 104] width 141 height 77
click at [394, 156] on button "Continuar" at bounding box center [405, 157] width 35 height 12
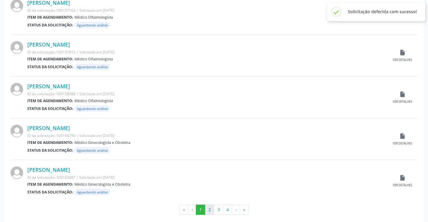
scroll to position [592, 0]
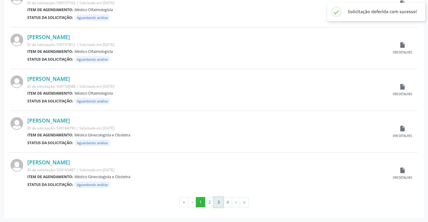
click at [217, 203] on button "3" at bounding box center [218, 202] width 9 height 10
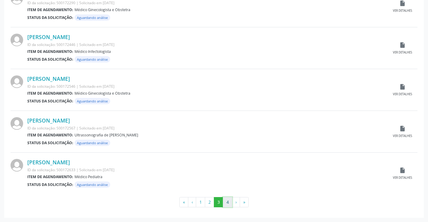
click at [226, 198] on button "4" at bounding box center [227, 202] width 9 height 10
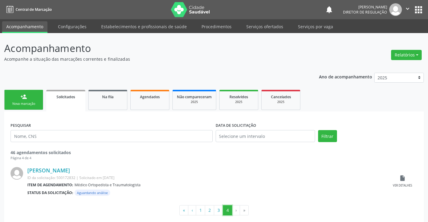
scroll to position [8, 0]
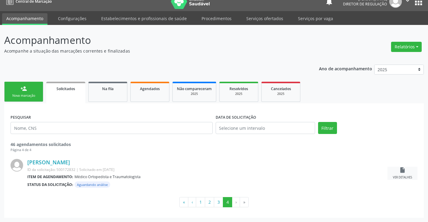
click at [411, 173] on div "insert_drive_file Ver detalhes" at bounding box center [402, 173] width 30 height 13
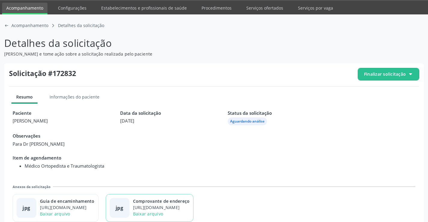
scroll to position [27, 0]
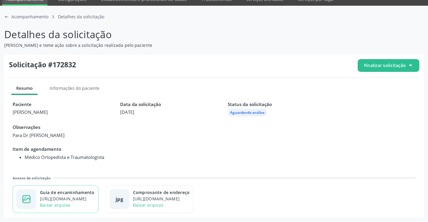
click at [95, 192] on div "Guia de encaminhamento" at bounding box center [67, 192] width 55 height 6
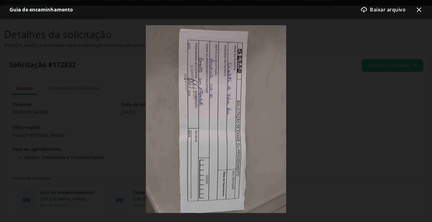
click at [419, 12] on icon "x-outline icon" at bounding box center [419, 9] width 7 height 7
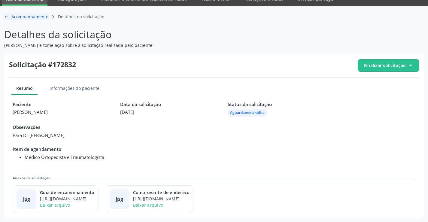
click at [16, 14] on span "Acompanhamento" at bounding box center [29, 17] width 37 height 6
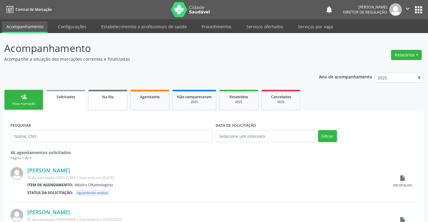
click at [120, 105] on link "Na fila" at bounding box center [107, 100] width 39 height 20
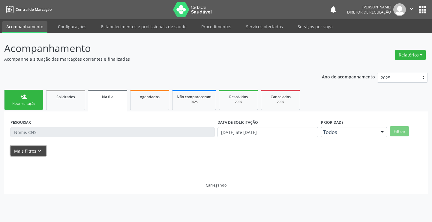
click at [32, 154] on button "Mais filtros keyboard_arrow_down" at bounding box center [29, 151] width 36 height 11
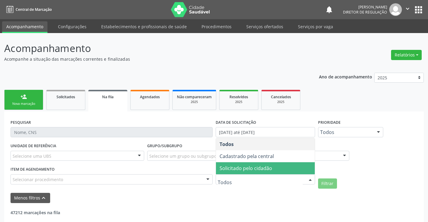
click at [240, 170] on span "Solicitado pelo cidadão" at bounding box center [245, 168] width 53 height 7
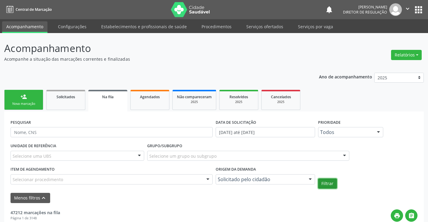
click at [330, 183] on button "Filtrar" at bounding box center [327, 183] width 19 height 10
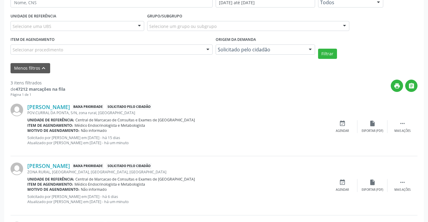
scroll to position [180, 0]
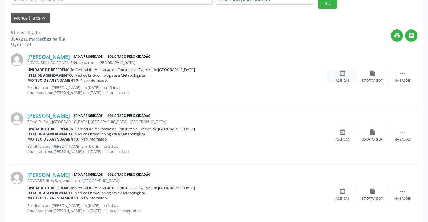
click at [341, 71] on icon "event_available" at bounding box center [342, 73] width 7 height 7
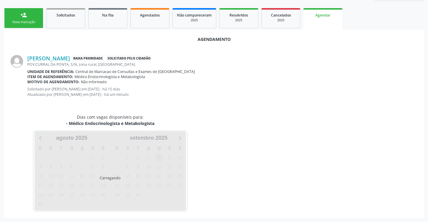
scroll to position [96, 0]
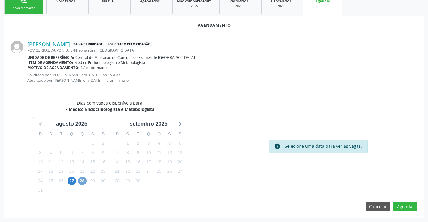
click at [80, 181] on span "28" at bounding box center [82, 181] width 8 height 8
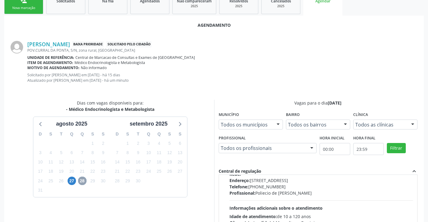
scroll to position [95, 0]
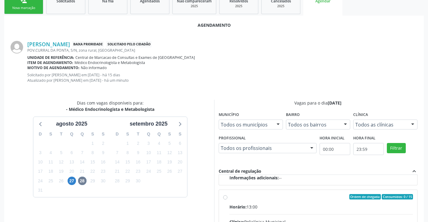
click at [227, 199] on input "Ordem de chegada Consumidos: 0 / 15 Horário: 13:00 Clínica: Policlínica Municip…" at bounding box center [225, 196] width 4 height 5
radio input "true"
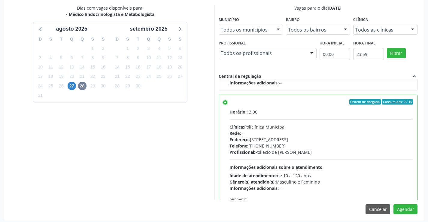
scroll to position [193, 0]
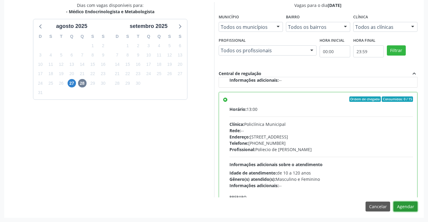
click at [406, 209] on button "Agendar" at bounding box center [405, 206] width 24 height 10
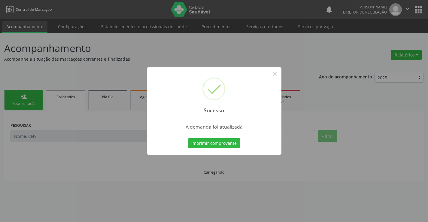
scroll to position [0, 0]
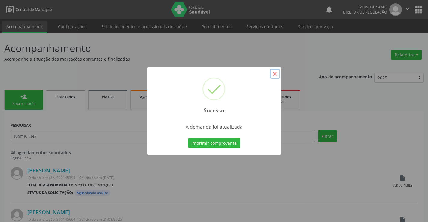
click at [274, 77] on button "×" at bounding box center [275, 74] width 10 height 10
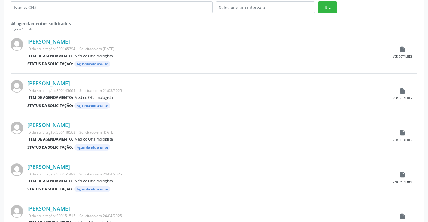
scroll to position [90, 0]
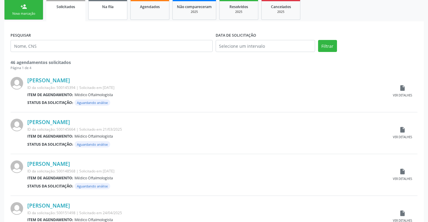
click at [117, 16] on link "Na fila" at bounding box center [107, 10] width 39 height 20
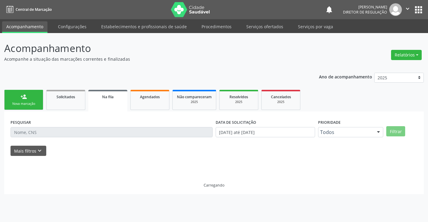
scroll to position [0, 0]
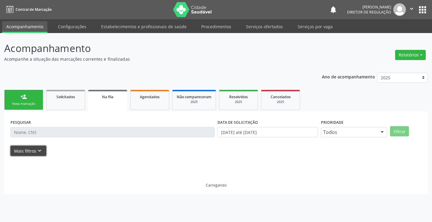
click at [26, 147] on button "Mais filtros keyboard_arrow_down" at bounding box center [29, 151] width 36 height 11
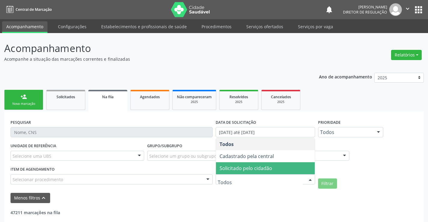
click at [284, 173] on span "Solicitado pelo cidadão" at bounding box center [265, 168] width 99 height 12
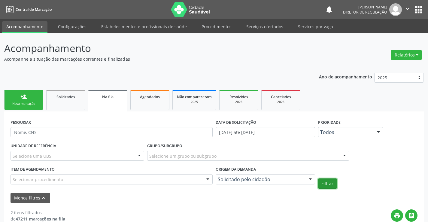
click at [330, 187] on button "Filtrar" at bounding box center [327, 183] width 19 height 10
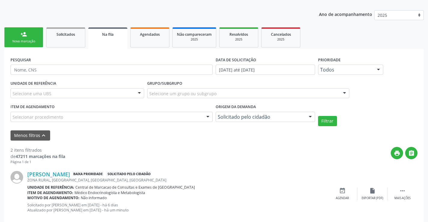
scroll to position [133, 0]
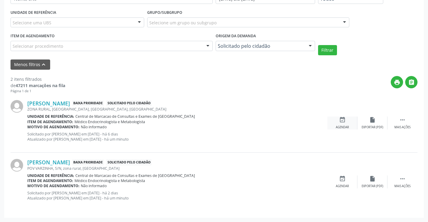
click at [342, 123] on div "event_available Agendar" at bounding box center [342, 123] width 30 height 13
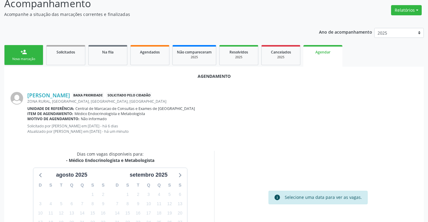
scroll to position [96, 0]
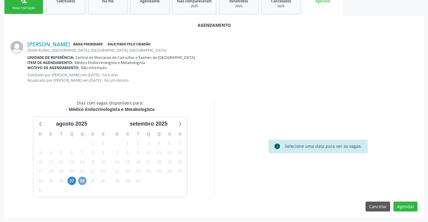
click at [82, 182] on span "28" at bounding box center [82, 181] width 8 height 8
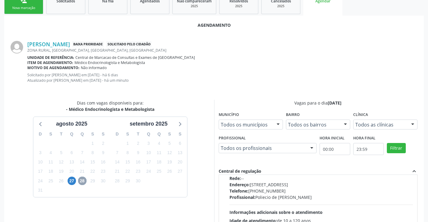
scroll to position [95, 0]
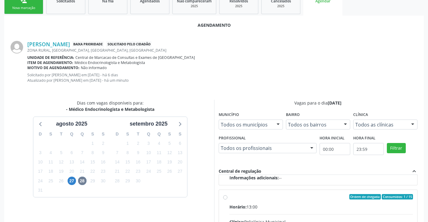
click at [227, 199] on input "Ordem de chegada Consumidos: 1 / 15 Horário: 13:00 Clínica: Policlínica Municip…" at bounding box center [225, 196] width 4 height 5
radio input "true"
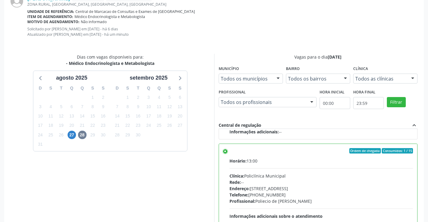
scroll to position [193, 0]
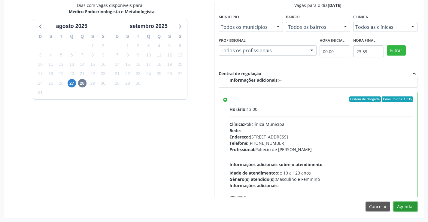
click at [413, 204] on button "Agendar" at bounding box center [405, 206] width 24 height 10
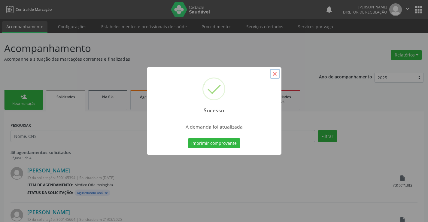
click at [274, 74] on button "×" at bounding box center [275, 74] width 10 height 10
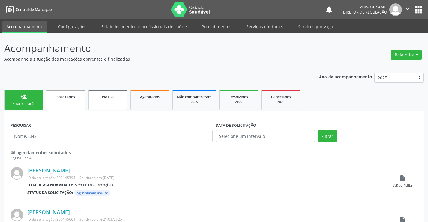
click at [107, 99] on span "Na fila" at bounding box center [107, 96] width 11 height 5
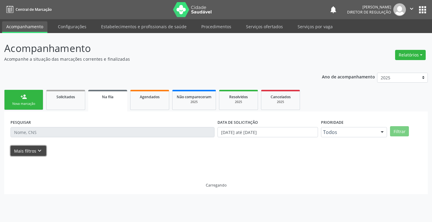
click at [29, 154] on button "Mais filtros keyboard_arrow_down" at bounding box center [29, 151] width 36 height 11
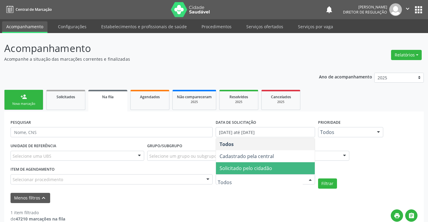
click at [237, 171] on span "Solicitado pelo cidadão" at bounding box center [245, 168] width 53 height 7
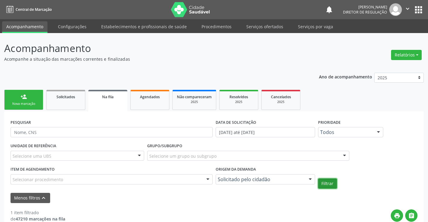
click at [327, 186] on button "Filtrar" at bounding box center [327, 183] width 19 height 10
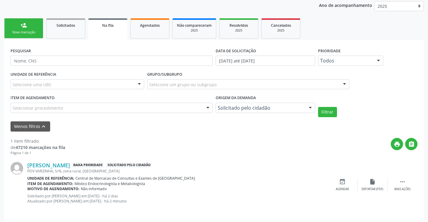
scroll to position [74, 0]
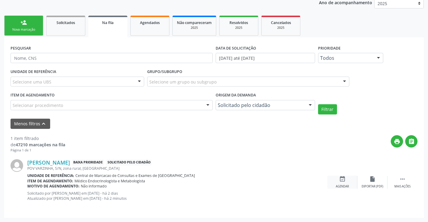
click at [340, 180] on icon "event_available" at bounding box center [342, 179] width 7 height 7
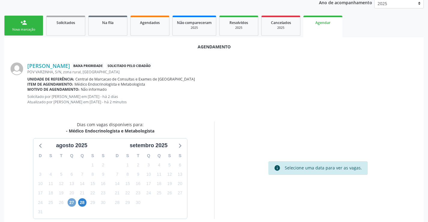
click at [74, 203] on span "27" at bounding box center [72, 202] width 8 height 8
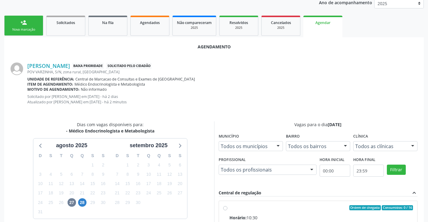
click at [262, 210] on div "Ordem de chegada Consumidos: 0 / 16" at bounding box center [321, 207] width 184 height 5
click at [227, 210] on input "Ordem de chegada Consumidos: 0 / 16 Horário: 10:30 Clínica: Policlínica Municip…" at bounding box center [225, 207] width 4 height 5
radio input "true"
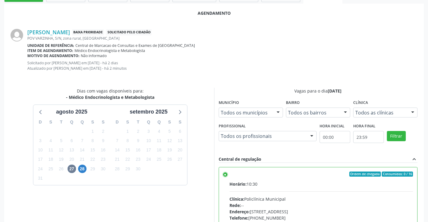
scroll to position [193, 0]
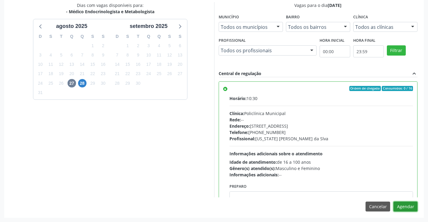
click at [414, 211] on button "Agendar" at bounding box center [405, 206] width 24 height 10
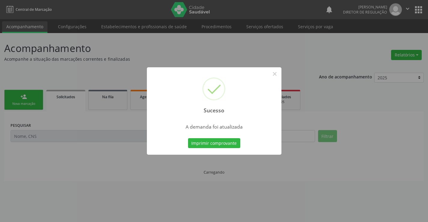
scroll to position [0, 0]
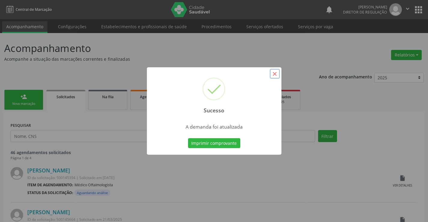
click at [278, 72] on button "×" at bounding box center [275, 74] width 10 height 10
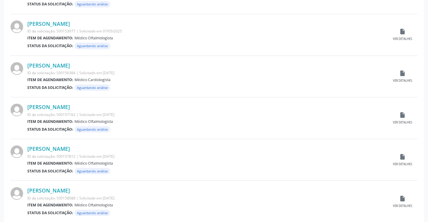
scroll to position [592, 0]
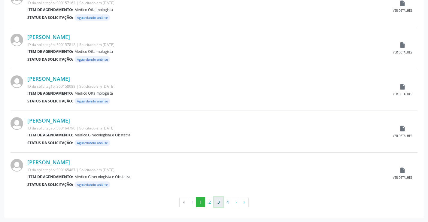
click at [215, 204] on button "3" at bounding box center [218, 202] width 9 height 10
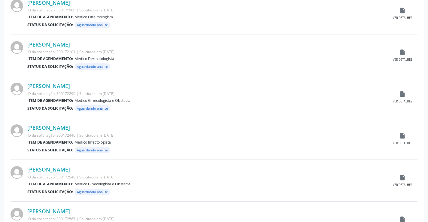
scroll to position [510, 0]
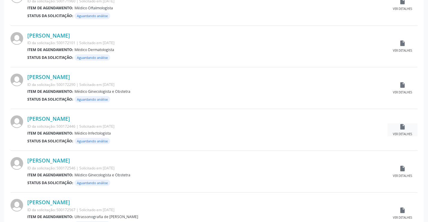
click at [402, 132] on div "Ver detalhes" at bounding box center [402, 134] width 19 height 4
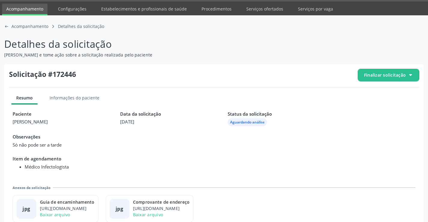
scroll to position [27, 0]
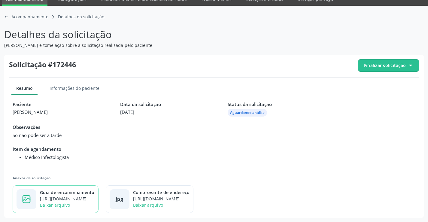
click at [81, 195] on div "Guia de encaminhamento" at bounding box center [67, 192] width 55 height 6
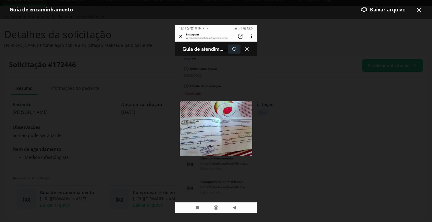
click at [225, 135] on img at bounding box center [216, 119] width 82 height 188
click at [400, 10] on div "download-cloud-outline icon Baixar arquivo" at bounding box center [383, 10] width 55 height 12
click at [419, 8] on icon "x-outline icon" at bounding box center [419, 9] width 7 height 7
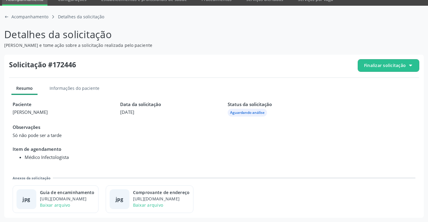
click at [389, 62] on span "Finalizar solicitação" at bounding box center [385, 65] width 42 height 6
click at [377, 97] on span "Deferir solicitação" at bounding box center [392, 99] width 38 height 9
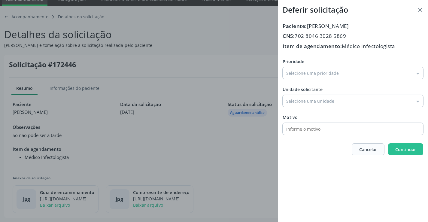
click at [428, 24] on html "Central de Marcação notifications Ana Karolainy Santos Serafim Diretor de regul…" at bounding box center [214, 84] width 428 height 222
click at [423, 10] on icon at bounding box center [420, 10] width 6 height 6
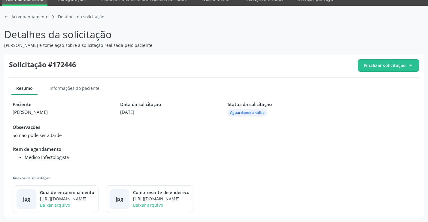
drag, startPoint x: 361, startPoint y: 65, endPoint x: 362, endPoint y: 70, distance: 5.8
click at [361, 65] on span "Finalizar solicitação" at bounding box center [388, 65] width 61 height 12
click at [365, 85] on icon at bounding box center [365, 82] width 5 height 5
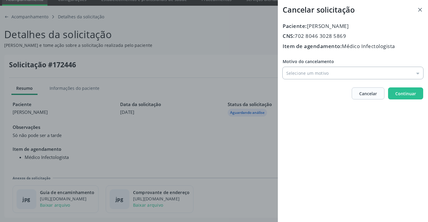
click at [321, 75] on input "Motivo do cancelamento" at bounding box center [353, 73] width 141 height 12
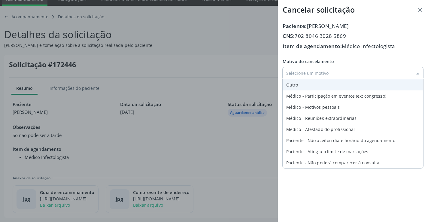
type input "Outro"
click at [316, 79] on div "Motivo do cancelamento Outro Outro Médico - Participação em eventos (ex: congre…" at bounding box center [353, 68] width 141 height 21
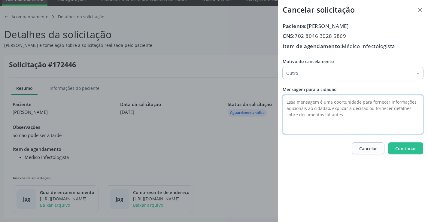
click at [302, 112] on textarea at bounding box center [353, 114] width 141 height 39
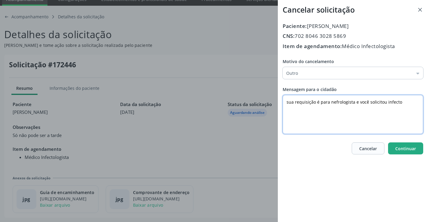
type textarea "sua requisição é para nefrologista e você solicitou infecto"
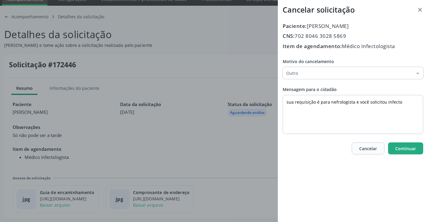
click at [406, 147] on span "Continuar" at bounding box center [405, 149] width 21 height 6
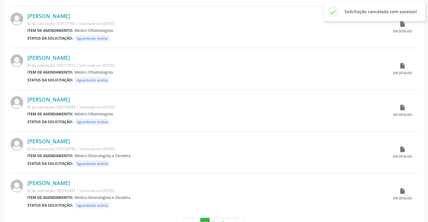
scroll to position [592, 0]
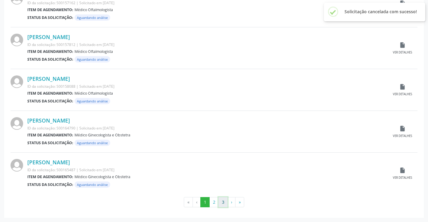
click at [220, 201] on button "3" at bounding box center [222, 202] width 9 height 10
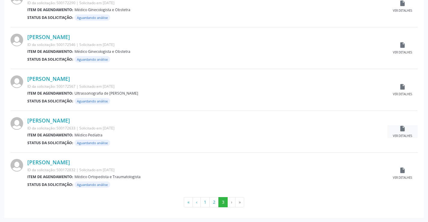
click at [406, 130] on div "insert_drive_file Ver detalhes" at bounding box center [402, 131] width 30 height 13
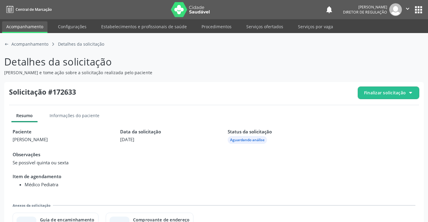
scroll to position [27, 0]
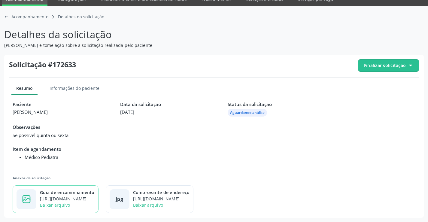
click at [90, 197] on div "https://cidadesaudavel-files.nyc3.digitaloceanspaces.com/cidadesaudavel-files/c…" at bounding box center [67, 198] width 55 height 6
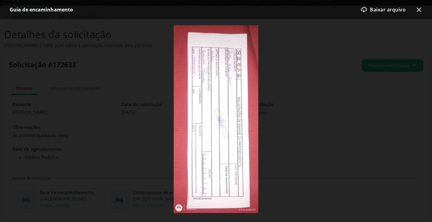
click at [421, 12] on icon "x-outline icon" at bounding box center [419, 9] width 7 height 7
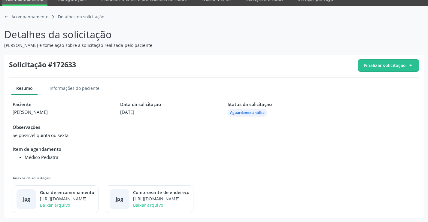
click at [385, 67] on span "Finalizar solicitação" at bounding box center [385, 65] width 42 height 6
click at [377, 98] on span "Deferir solicitação" at bounding box center [392, 99] width 38 height 9
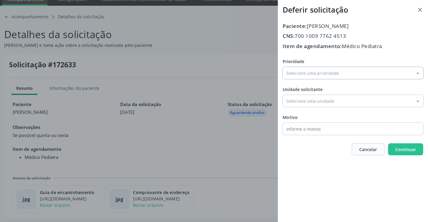
click at [334, 79] on input "Prioridade" at bounding box center [353, 73] width 141 height 12
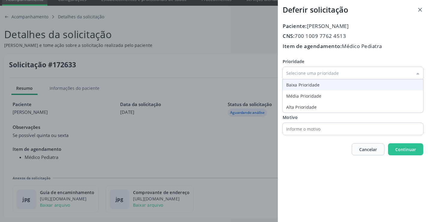
type input "Baixa Prioridade"
click at [303, 89] on div "Prioridade Baixa Prioridade Baixa Prioridade Média Prioridade Alta Prioridade U…" at bounding box center [353, 96] width 141 height 77
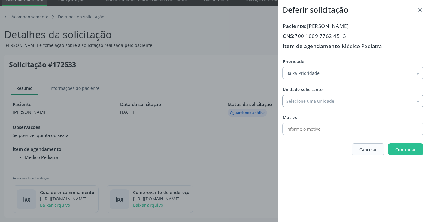
click at [308, 102] on input "Prioridade" at bounding box center [353, 101] width 141 height 12
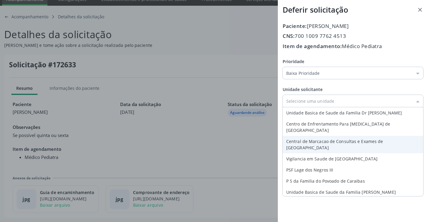
type input "Central de Marcacao de Consultas e Exames de [GEOGRAPHIC_DATA]"
click at [316, 130] on div "Prioridade Baixa Prioridade Baixa Prioridade Média Prioridade Alta Prioridade U…" at bounding box center [353, 96] width 141 height 77
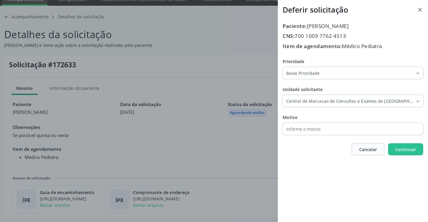
click at [393, 143] on div "Paciente: Arthur Silva Soares CNS: 700 1009 7762 4513 Item de agendamento: Médi…" at bounding box center [353, 88] width 141 height 133
click at [395, 146] on button "Continuar" at bounding box center [405, 149] width 35 height 12
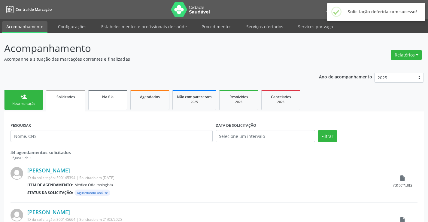
click at [113, 106] on link "Na fila" at bounding box center [107, 100] width 39 height 20
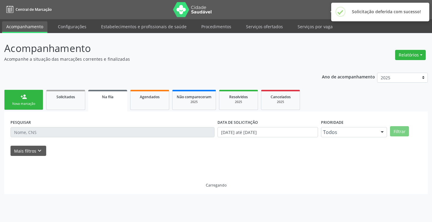
click at [107, 100] on link "Na fila" at bounding box center [107, 101] width 39 height 22
click at [36, 153] on icon "keyboard_arrow_down" at bounding box center [39, 150] width 7 height 7
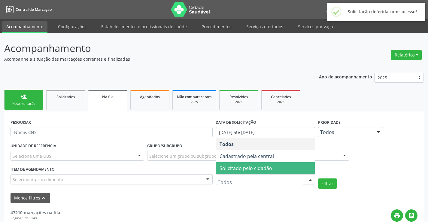
click at [284, 169] on span "Solicitado pelo cidadão" at bounding box center [265, 168] width 99 height 12
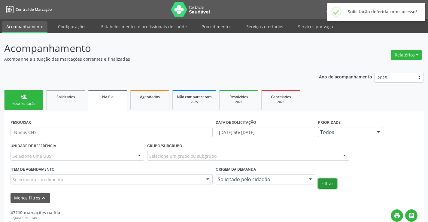
click at [330, 184] on button "Filtrar" at bounding box center [327, 183] width 19 height 10
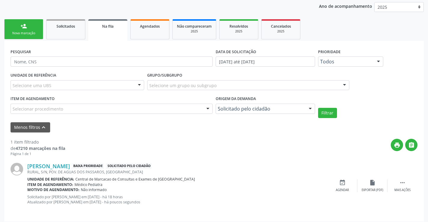
scroll to position [74, 0]
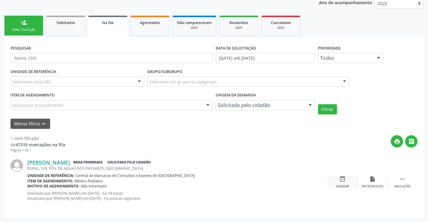
click at [340, 182] on icon "event_available" at bounding box center [342, 179] width 7 height 7
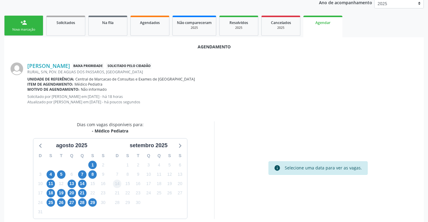
scroll to position [96, 0]
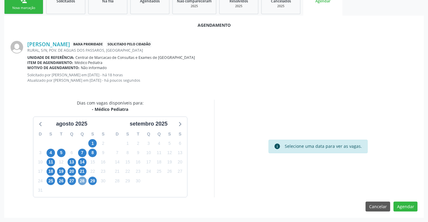
click at [80, 181] on span "28" at bounding box center [82, 181] width 8 height 8
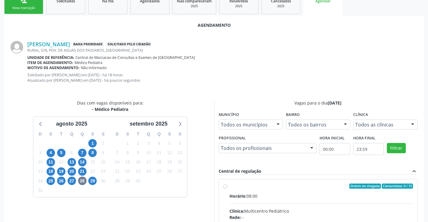
click at [283, 186] on div "Ordem de chegada Consumidos: 0 / 15" at bounding box center [321, 185] width 184 height 5
click at [227, 186] on input "Ordem de chegada Consumidos: 0 / 15 Horário: 08:00 Clínica: Multicentro Pediátr…" at bounding box center [225, 185] width 4 height 5
radio input "true"
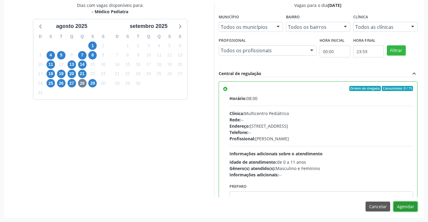
click at [410, 208] on button "Agendar" at bounding box center [405, 206] width 24 height 10
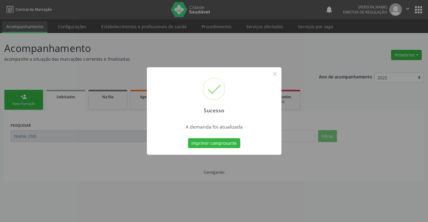
scroll to position [0, 0]
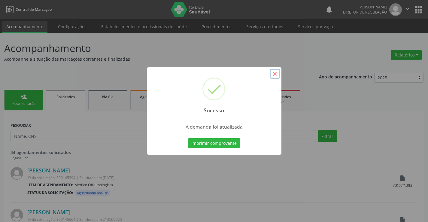
click at [274, 75] on button "×" at bounding box center [275, 74] width 10 height 10
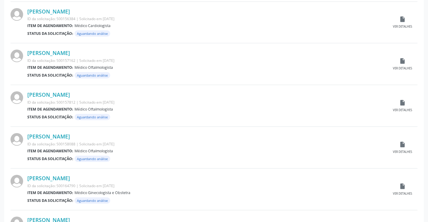
scroll to position [592, 0]
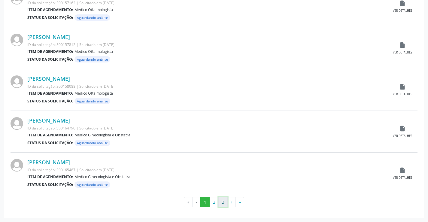
click at [222, 200] on button "3" at bounding box center [222, 202] width 9 height 10
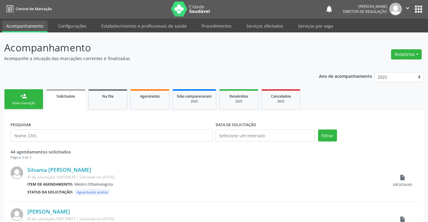
scroll to position [0, 0]
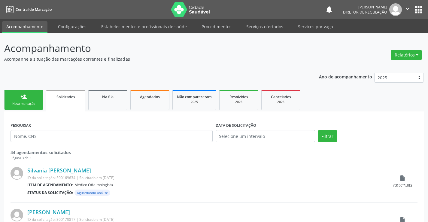
click at [17, 103] on div "Nova marcação" at bounding box center [24, 103] width 30 height 5
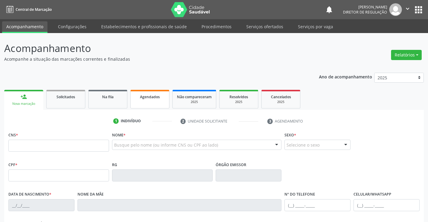
click at [151, 103] on link "Agendados" at bounding box center [149, 99] width 39 height 19
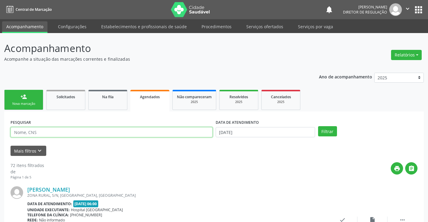
click at [38, 135] on input "text" at bounding box center [112, 132] width 202 height 10
drag, startPoint x: 11, startPoint y: 131, endPoint x: 65, endPoint y: 132, distance: 53.7
click at [65, 132] on input "706401160241082" at bounding box center [112, 132] width 202 height 10
type input "706401160241082"
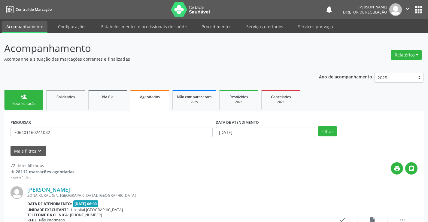
click at [13, 107] on link "person_add Nova marcação" at bounding box center [23, 100] width 39 height 20
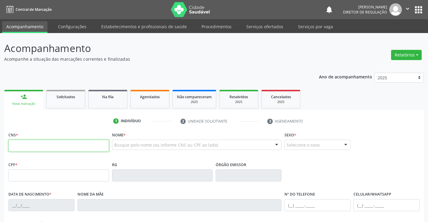
click at [27, 144] on input "text" at bounding box center [58, 146] width 101 height 12
paste input "706 4011 6024 1082"
type input "706 4011 6024 1082"
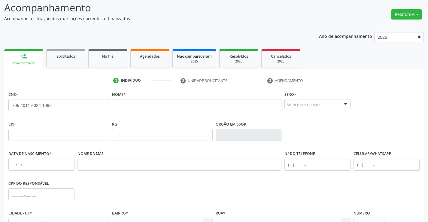
scroll to position [30, 0]
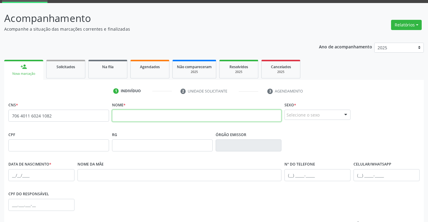
click at [171, 117] on input "text" at bounding box center [197, 116] width 170 height 12
type input "MARIA JOSE ALMEIDA RIBEIRO"
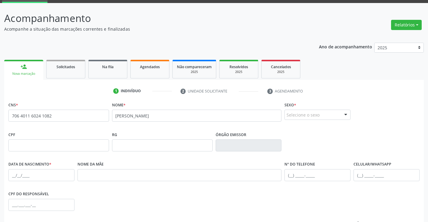
click at [323, 112] on div "Selecione o sexo" at bounding box center [317, 115] width 66 height 10
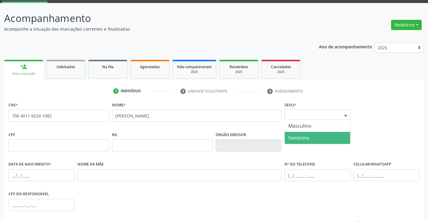
click at [311, 139] on span "Feminino" at bounding box center [317, 138] width 65 height 12
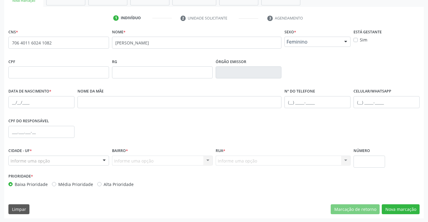
scroll to position [104, 0]
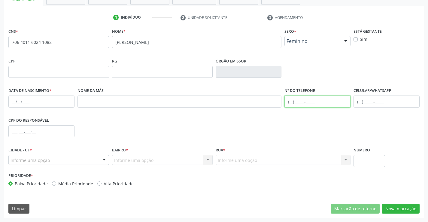
click at [305, 101] on input "text" at bounding box center [317, 101] width 66 height 12
type input "(74) 99119-5278"
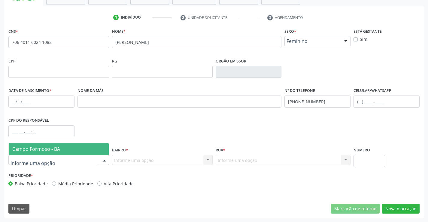
click at [90, 160] on div at bounding box center [58, 160] width 101 height 10
click at [87, 154] on span "Campo Formoso - BA" at bounding box center [59, 149] width 100 height 12
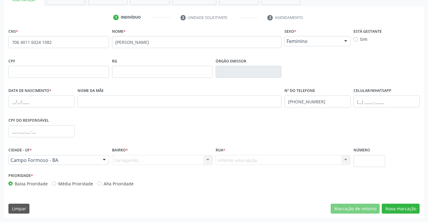
click at [171, 162] on div "Carregando... Nenhum resultado encontrado para: " " Nenhuma opção encontrada. D…" at bounding box center [162, 160] width 101 height 10
click at [171, 162] on div "Informe uma opção" at bounding box center [162, 160] width 101 height 10
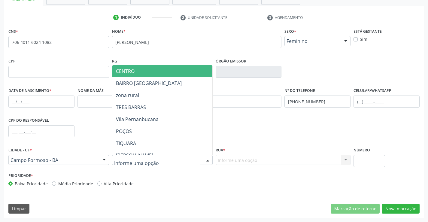
click at [171, 73] on span "CENTRO" at bounding box center [177, 71] width 130 height 12
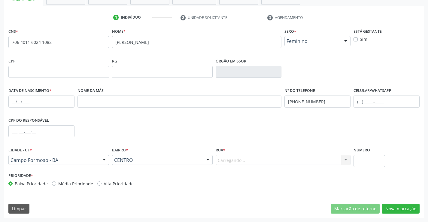
click at [256, 164] on div "Carregando... Nenhum resultado encontrado para: " " Nenhuma opção encontrada. D…" at bounding box center [283, 160] width 135 height 10
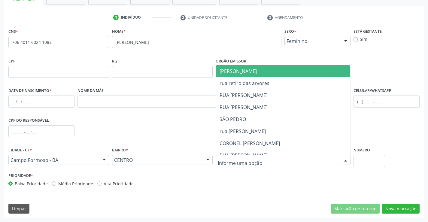
click at [271, 74] on span "JUCA MARQUES" at bounding box center [288, 71] width 145 height 12
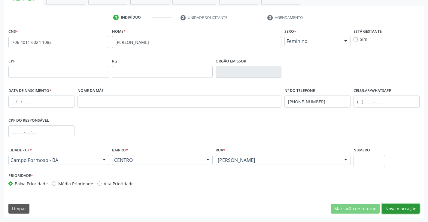
click at [398, 212] on button "Nova marcação" at bounding box center [401, 209] width 38 height 10
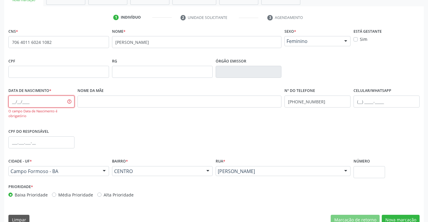
click at [43, 102] on input "text" at bounding box center [41, 101] width 66 height 12
type input "06/04/1953"
click at [407, 218] on button "Nova marcação" at bounding box center [401, 220] width 38 height 10
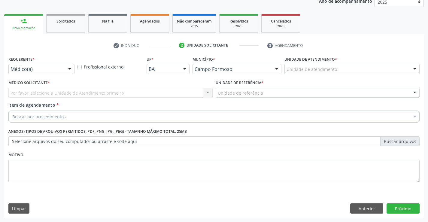
scroll to position [76, 0]
click at [66, 71] on div at bounding box center [69, 69] width 9 height 10
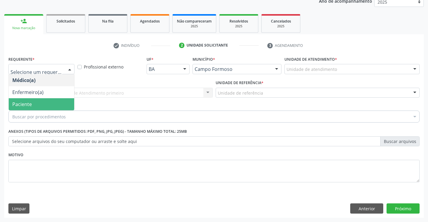
click at [49, 104] on span "Paciente" at bounding box center [41, 104] width 65 height 12
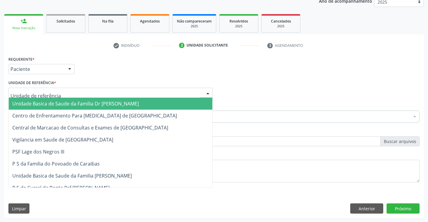
click at [78, 94] on div at bounding box center [110, 93] width 204 height 10
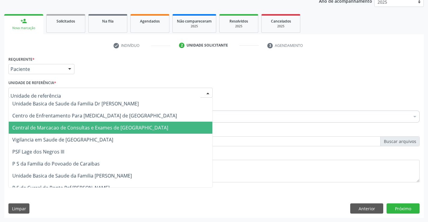
click at [79, 123] on span "Central de Marcacao de Consultas e Exames de [GEOGRAPHIC_DATA]" at bounding box center [111, 128] width 204 height 12
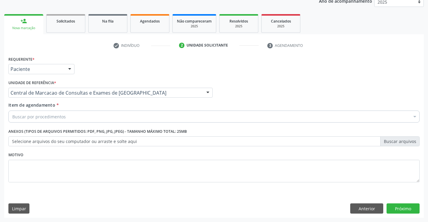
click at [103, 118] on div "Buscar por procedimentos" at bounding box center [213, 116] width 411 height 12
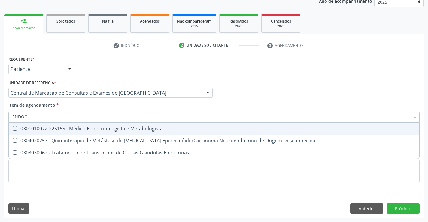
type input "ENDOCR"
click at [91, 128] on div "0301010072-225155 - Médico Endocrinologista e Metabologista" at bounding box center [213, 128] width 403 height 5
checkbox Metabologista "true"
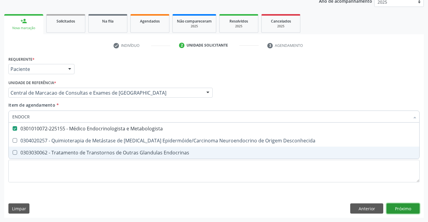
click at [399, 210] on div "Requerente * Paciente Médico(a) Enfermeiro(a) Paciente Nenhum resultado encontr…" at bounding box center [213, 136] width 419 height 163
checkbox Desconhecida "true"
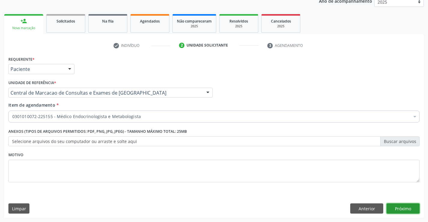
click at [408, 206] on button "Próximo" at bounding box center [402, 208] width 33 height 10
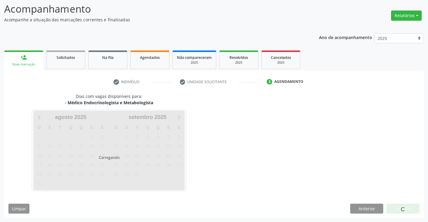
scroll to position [39, 0]
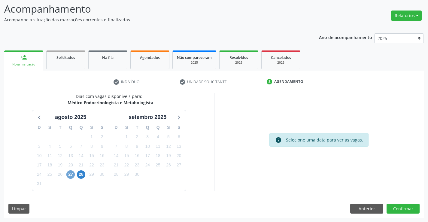
click at [71, 176] on span "27" at bounding box center [70, 174] width 8 height 8
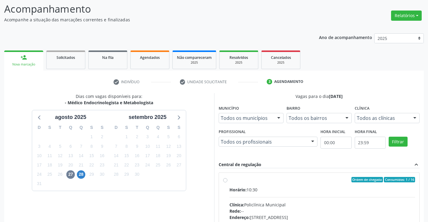
radio input "true"
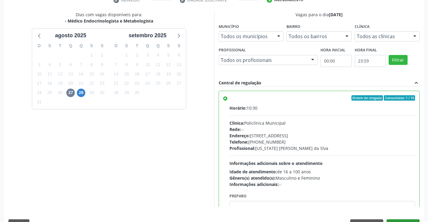
scroll to position [137, 0]
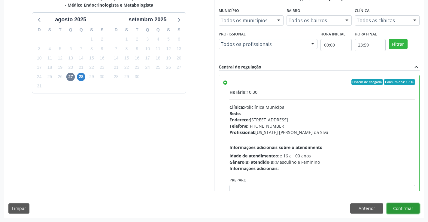
click at [411, 207] on button "Confirmar" at bounding box center [402, 208] width 33 height 10
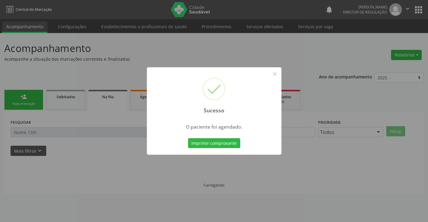
scroll to position [0, 0]
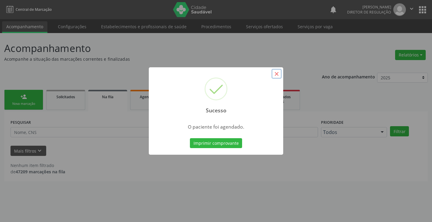
click at [278, 73] on button "×" at bounding box center [277, 74] width 10 height 10
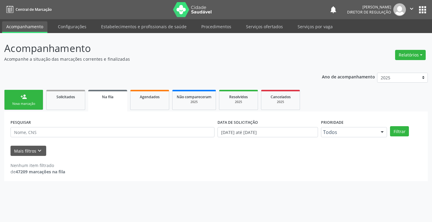
click at [25, 101] on div "Nova marcação" at bounding box center [24, 103] width 30 height 5
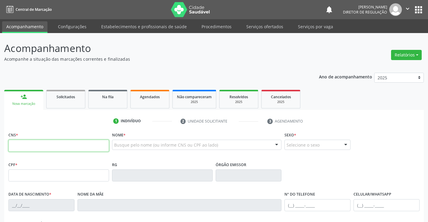
click at [36, 150] on input "text" at bounding box center [58, 146] width 101 height 12
type input "706 8062 2336 0327"
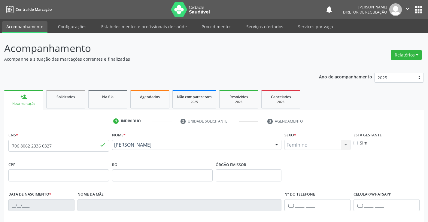
type input "1409454150"
type input "21/06/2002"
type input "(74) 97400-8393"
type input "069.393.595-24"
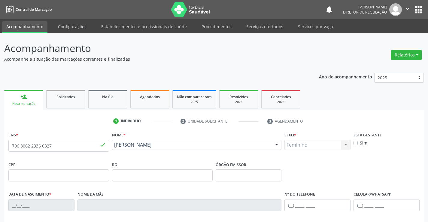
type input "25"
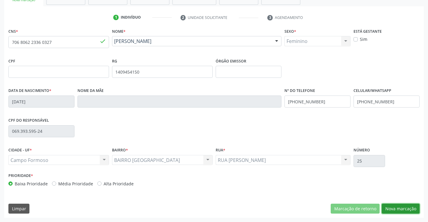
click at [406, 206] on button "Nova marcação" at bounding box center [401, 209] width 38 height 10
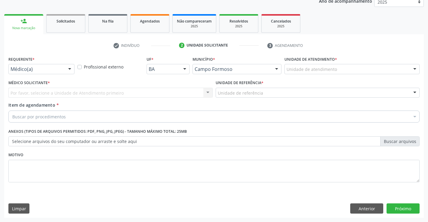
scroll to position [76, 0]
click at [68, 73] on div at bounding box center [69, 69] width 9 height 10
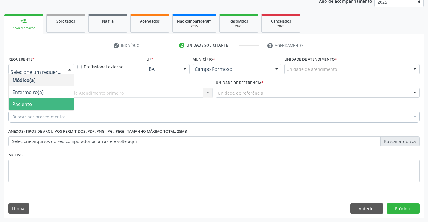
drag, startPoint x: 50, startPoint y: 101, endPoint x: 88, endPoint y: 91, distance: 39.4
click at [51, 101] on span "Paciente" at bounding box center [41, 104] width 65 height 12
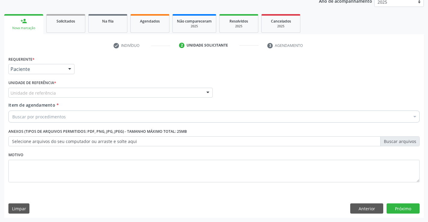
drag, startPoint x: 89, startPoint y: 90, endPoint x: 89, endPoint y: 94, distance: 4.2
click at [89, 91] on div "Unidade de referência" at bounding box center [110, 93] width 204 height 10
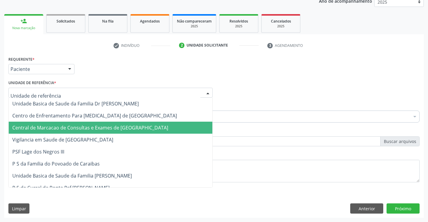
drag, startPoint x: 89, startPoint y: 123, endPoint x: 111, endPoint y: 113, distance: 23.3
click at [90, 123] on span "Central de Marcacao de Consultas e Exames de [GEOGRAPHIC_DATA]" at bounding box center [111, 128] width 204 height 12
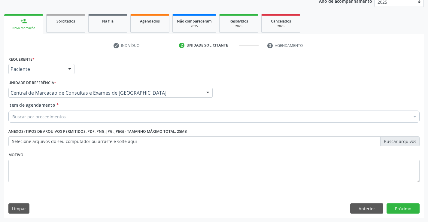
click at [111, 113] on div "Buscar por procedimentos" at bounding box center [213, 116] width 411 height 12
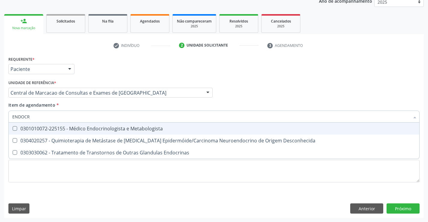
type input "ENDOCRI"
click at [104, 129] on div "0301010072-225155 - Médico Endocrinologista e Metabologista" at bounding box center [213, 128] width 403 height 5
checkbox Metabologista "true"
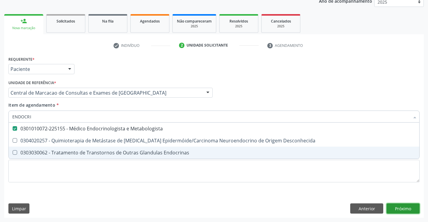
click at [402, 208] on div "Requerente * Paciente Médico(a) Enfermeiro(a) Paciente Nenhum resultado encontr…" at bounding box center [213, 136] width 419 height 163
checkbox Desconhecida "true"
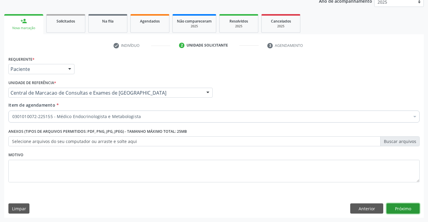
click at [400, 211] on button "Próximo" at bounding box center [402, 208] width 33 height 10
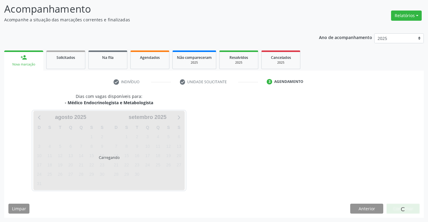
scroll to position [39, 0]
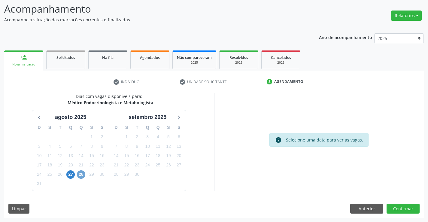
click at [78, 177] on span "28" at bounding box center [81, 174] width 8 height 8
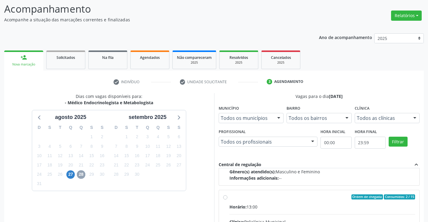
scroll to position [95, 0]
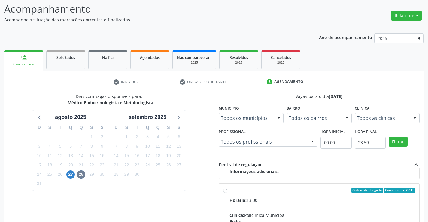
drag, startPoint x: 275, startPoint y: 189, endPoint x: 420, endPoint y: 191, distance: 144.7
click at [279, 189] on div "Ordem de chegada Consumidos: 2 / 15" at bounding box center [322, 190] width 186 height 5
click at [227, 189] on input "Ordem de chegada Consumidos: 2 / 15 Horário: 13:00 Clínica: Policlínica Municip…" at bounding box center [225, 190] width 4 height 5
radio input "true"
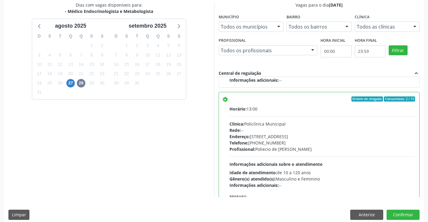
scroll to position [137, 0]
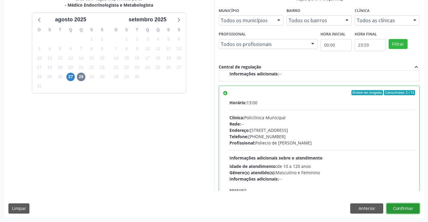
click at [411, 207] on button "Confirmar" at bounding box center [402, 208] width 33 height 10
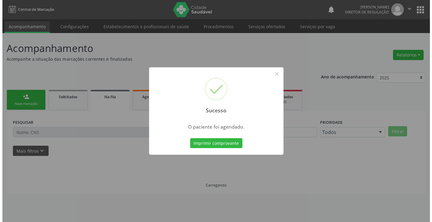
scroll to position [0, 0]
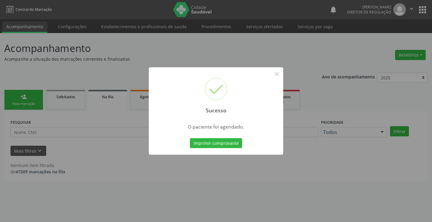
click at [190, 138] on button "Imprimir comprovante" at bounding box center [216, 143] width 52 height 10
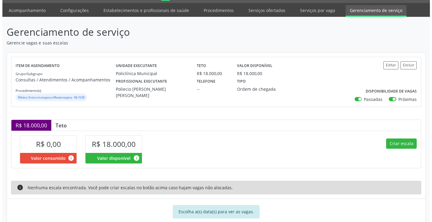
scroll to position [30, 0]
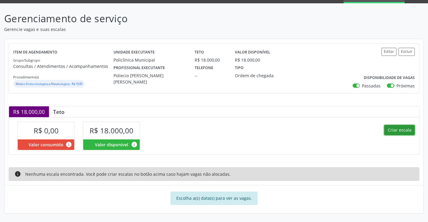
click at [396, 127] on button "Criar escala" at bounding box center [399, 130] width 31 height 10
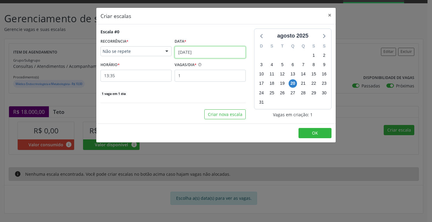
click at [213, 50] on input "[DATE]" at bounding box center [210, 52] width 71 height 12
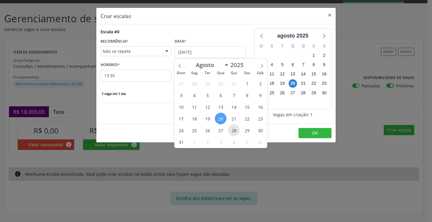
click at [235, 132] on span "28" at bounding box center [234, 130] width 12 height 12
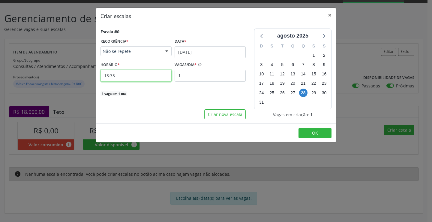
click at [137, 74] on input "13:35" at bounding box center [136, 76] width 71 height 12
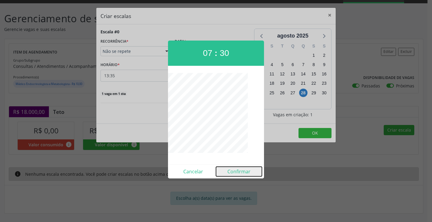
click at [232, 172] on button "Confirmar" at bounding box center [239, 172] width 46 height 10
type input "07:30"
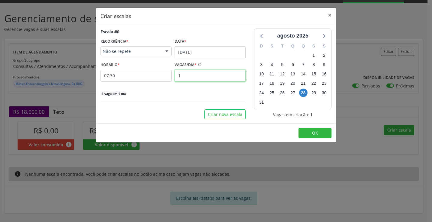
click at [189, 78] on input "1" at bounding box center [210, 76] width 71 height 12
type input "15"
click at [326, 131] on button "OK" at bounding box center [315, 133] width 33 height 10
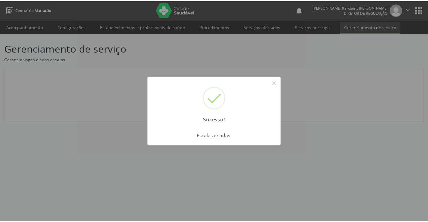
scroll to position [0, 0]
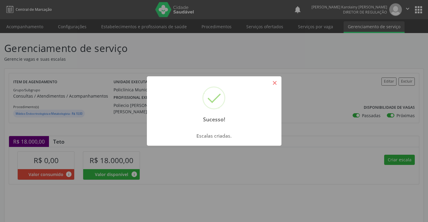
click at [277, 84] on button "×" at bounding box center [275, 83] width 10 height 10
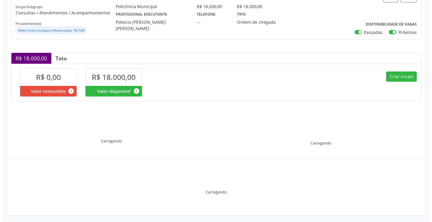
scroll to position [86, 0]
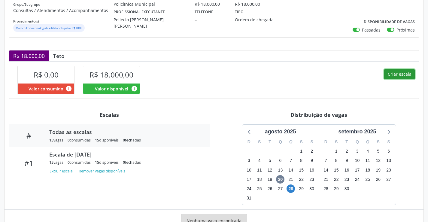
click at [399, 77] on button "Criar escala" at bounding box center [399, 74] width 31 height 10
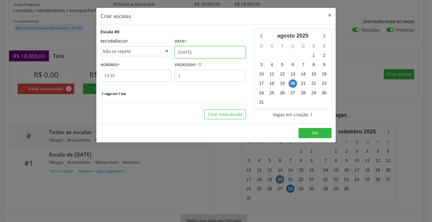
click at [198, 51] on input "[DATE]" at bounding box center [210, 52] width 71 height 12
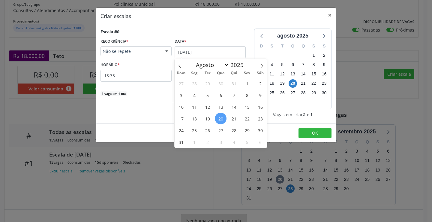
drag, startPoint x: 236, startPoint y: 130, endPoint x: 192, endPoint y: 98, distance: 54.2
click at [236, 130] on span "28" at bounding box center [234, 130] width 12 height 12
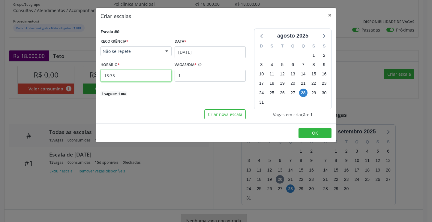
click at [145, 76] on input "13:35" at bounding box center [136, 76] width 71 height 12
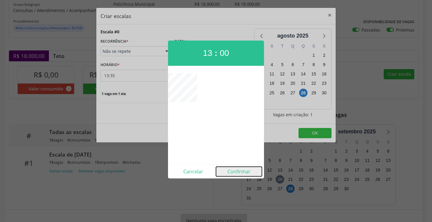
drag, startPoint x: 248, startPoint y: 174, endPoint x: 228, endPoint y: 129, distance: 49.2
click at [248, 174] on button "Confirmar" at bounding box center [239, 172] width 46 height 10
type input "13:00"
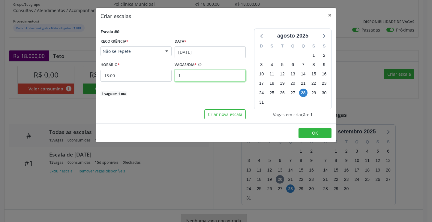
click at [200, 76] on input "1" at bounding box center [210, 76] width 71 height 12
type input "15"
click at [311, 130] on button "OK" at bounding box center [315, 133] width 33 height 10
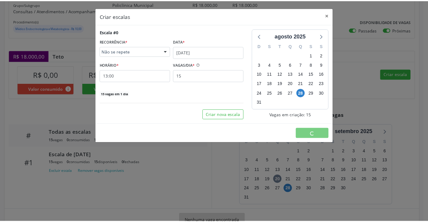
scroll to position [0, 0]
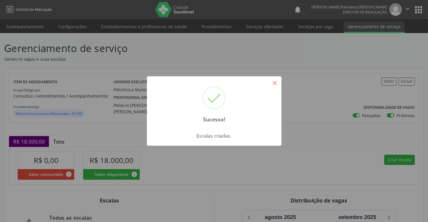
click at [270, 84] on button "×" at bounding box center [275, 83] width 10 height 10
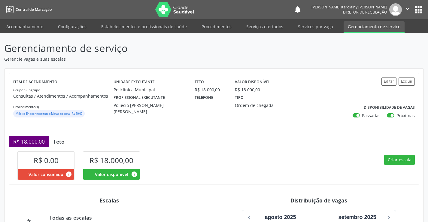
scroll to position [115, 0]
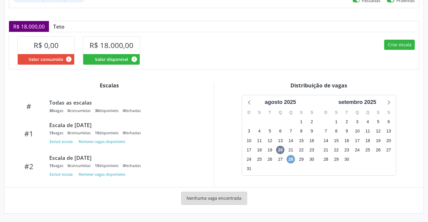
click at [287, 159] on span "28" at bounding box center [290, 159] width 8 height 8
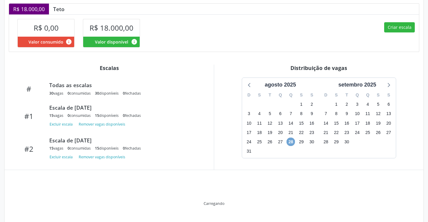
scroll to position [146, 0]
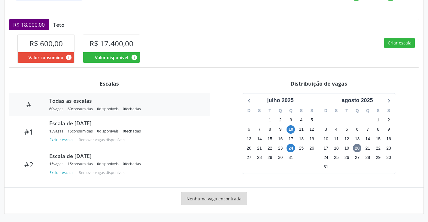
scroll to position [117, 0]
click at [292, 151] on span "24" at bounding box center [290, 148] width 8 height 8
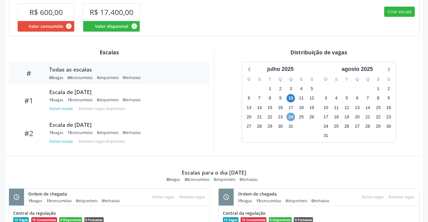
scroll to position [30, 0]
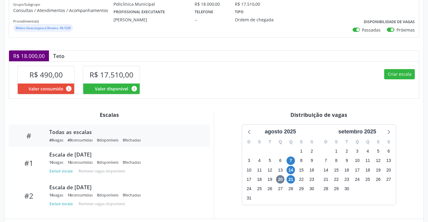
scroll to position [117, 0]
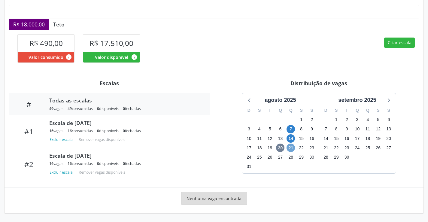
click at [290, 150] on span "21" at bounding box center [290, 148] width 8 height 8
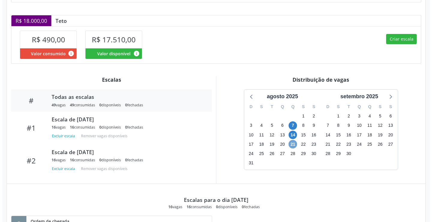
scroll to position [120, 0]
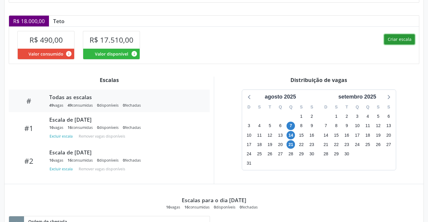
click at [401, 44] on button "Criar escala" at bounding box center [399, 39] width 31 height 10
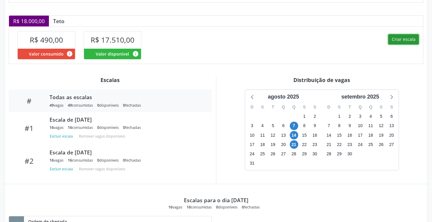
select select "7"
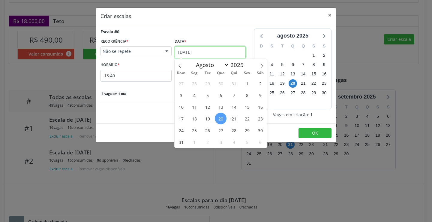
click at [199, 55] on input "[DATE]" at bounding box center [210, 52] width 71 height 12
click at [231, 133] on span "28" at bounding box center [234, 130] width 12 height 12
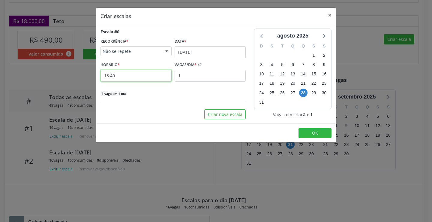
click at [153, 80] on input "13:40" at bounding box center [136, 76] width 71 height 12
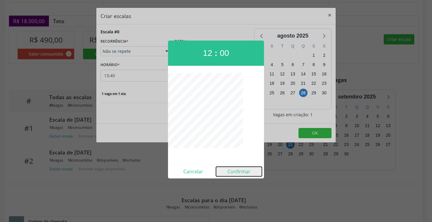
click at [247, 174] on button "Confirmar" at bounding box center [239, 172] width 46 height 10
type input "12:00"
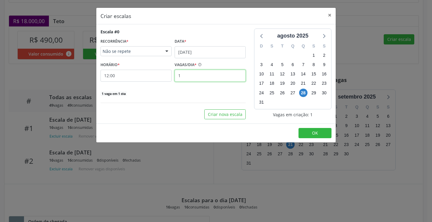
click at [213, 81] on input "1" at bounding box center [210, 76] width 71 height 12
type input "16"
click at [321, 135] on button "OK" at bounding box center [315, 133] width 33 height 10
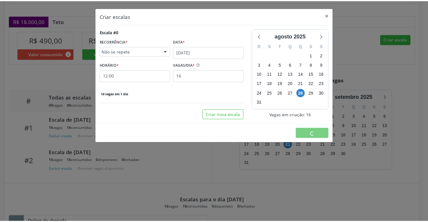
scroll to position [0, 0]
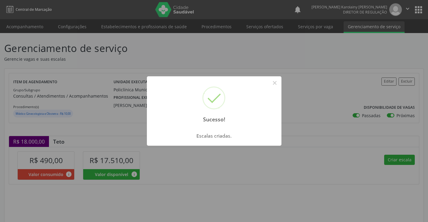
click at [277, 74] on div "Sucesso! × Escalas criadas. OK Cancel" at bounding box center [214, 111] width 428 height 222
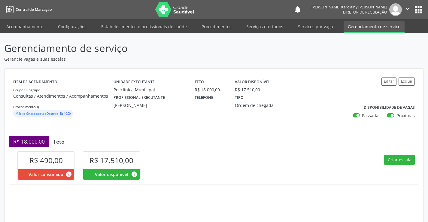
click at [277, 77] on div "Item de agendamento Grupo/Subgrupo Consultas / Atendimentos / Acompanhamentos P…" at bounding box center [214, 98] width 410 height 50
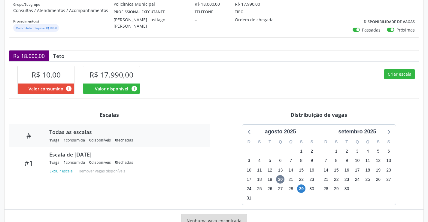
scroll to position [108, 0]
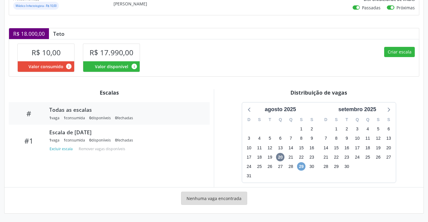
click at [300, 167] on span "29" at bounding box center [301, 166] width 8 height 8
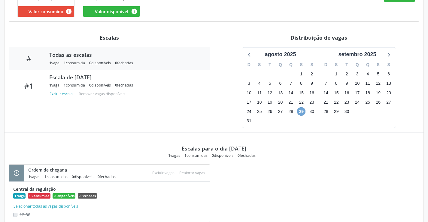
scroll to position [152, 0]
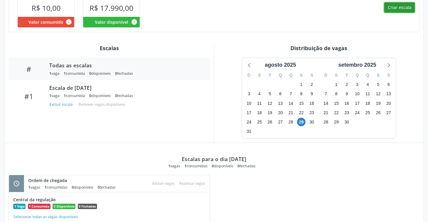
click at [395, 7] on button "Criar escala" at bounding box center [399, 7] width 31 height 10
select select "7"
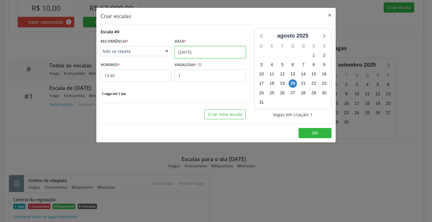
click at [194, 54] on input "[DATE]" at bounding box center [210, 52] width 71 height 12
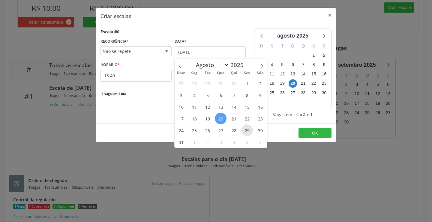
click at [247, 129] on span "29" at bounding box center [247, 130] width 12 height 12
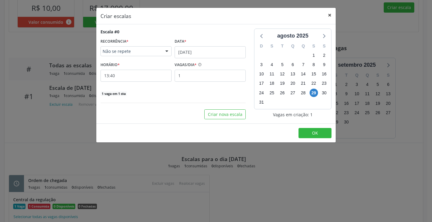
drag, startPoint x: 331, startPoint y: 15, endPoint x: 305, endPoint y: 112, distance: 100.6
click at [330, 16] on button "×" at bounding box center [330, 15] width 12 height 15
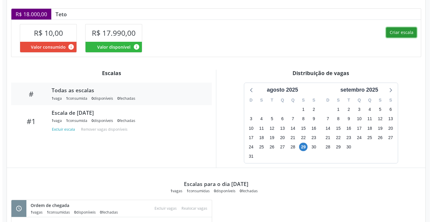
scroll to position [122, 0]
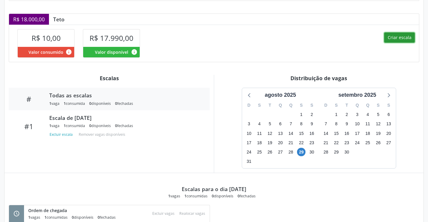
click at [389, 36] on button "Criar escala" at bounding box center [399, 37] width 31 height 10
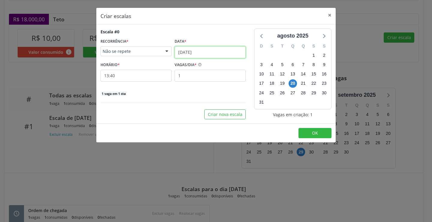
click at [222, 52] on input "20/08/2025" at bounding box center [210, 52] width 71 height 12
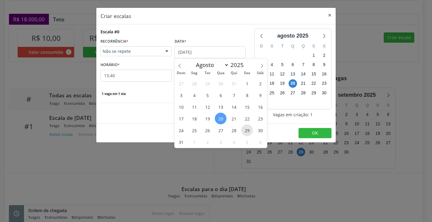
click at [242, 133] on span "29" at bounding box center [247, 130] width 12 height 12
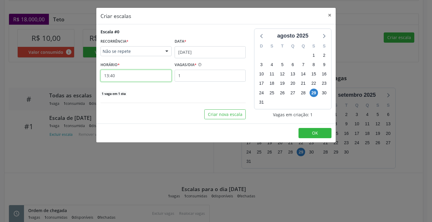
click at [145, 78] on input "13:40" at bounding box center [136, 76] width 71 height 12
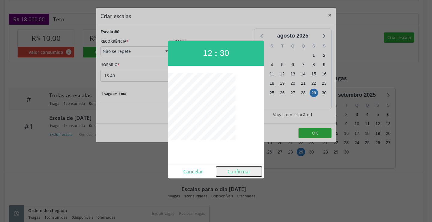
click at [244, 173] on button "Confirmar" at bounding box center [239, 172] width 46 height 10
type input "12:30"
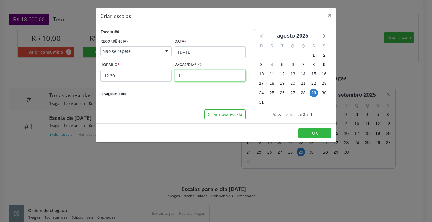
click at [192, 74] on input "1" at bounding box center [210, 76] width 71 height 12
type input "9"
click at [320, 132] on button "OK" at bounding box center [315, 133] width 33 height 10
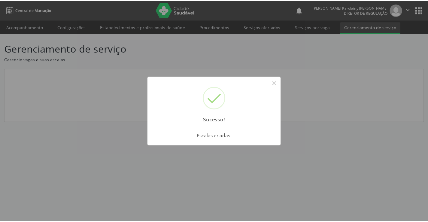
scroll to position [0, 0]
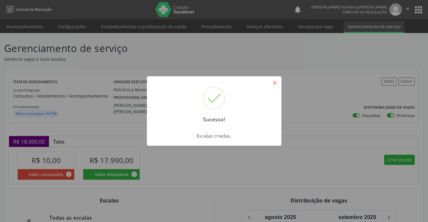
click at [280, 87] on button "×" at bounding box center [275, 83] width 10 height 10
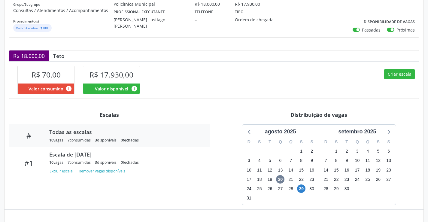
scroll to position [108, 0]
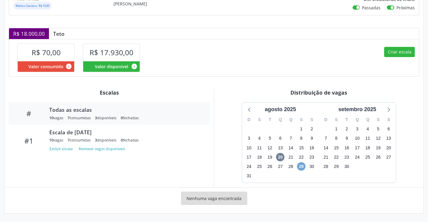
click at [303, 168] on span "29" at bounding box center [301, 166] width 8 height 8
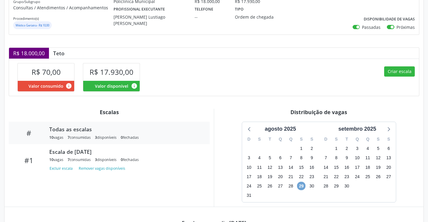
scroll to position [75, 0]
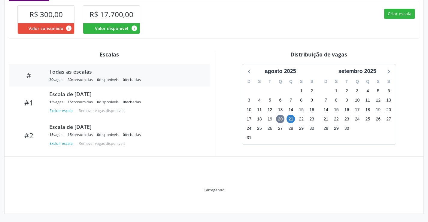
scroll to position [115, 0]
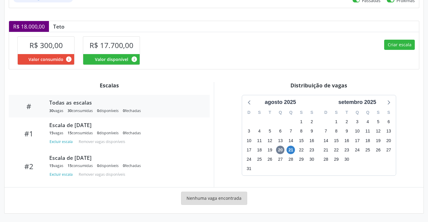
click at [286, 150] on div "21" at bounding box center [291, 149] width 11 height 9
click at [289, 150] on span "21" at bounding box center [290, 150] width 8 height 8
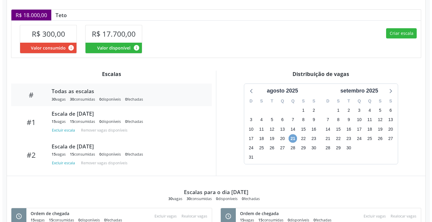
scroll to position [118, 0]
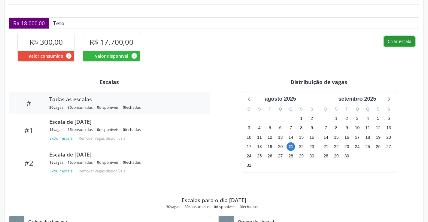
click at [392, 45] on button "Criar escala" at bounding box center [399, 41] width 31 height 10
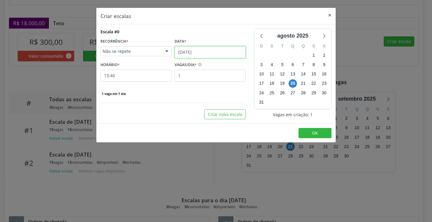
click at [197, 57] on input "[DATE]" at bounding box center [210, 52] width 71 height 12
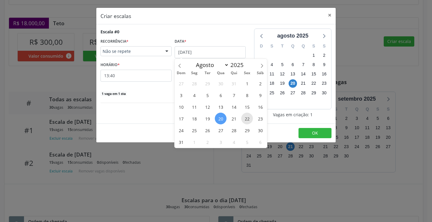
click at [248, 119] on span "22" at bounding box center [247, 119] width 12 height 12
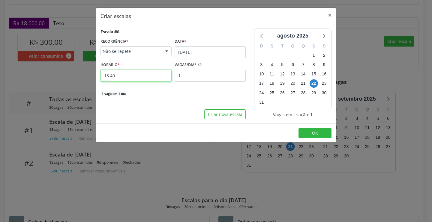
click at [151, 75] on input "13:40" at bounding box center [136, 76] width 71 height 12
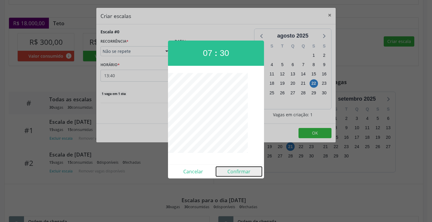
click at [238, 171] on button "Confirmar" at bounding box center [239, 172] width 46 height 10
type input "07:30"
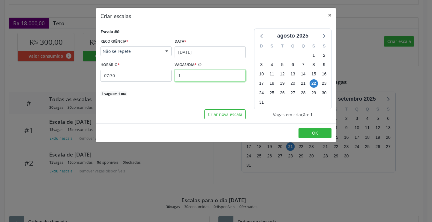
click at [207, 70] on input "1" at bounding box center [210, 76] width 71 height 12
type input "15"
click at [317, 136] on span "OK" at bounding box center [315, 133] width 6 height 6
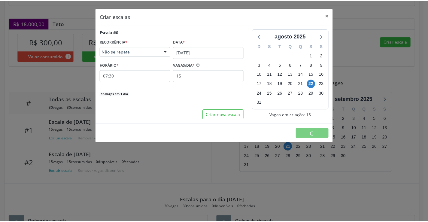
scroll to position [0, 0]
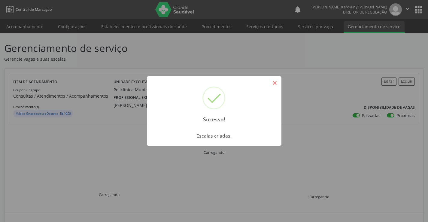
click at [278, 81] on button "×" at bounding box center [275, 83] width 10 height 10
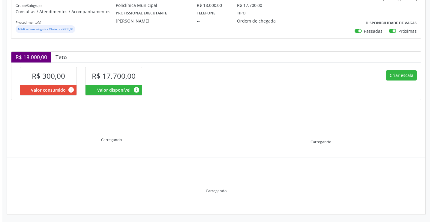
scroll to position [86, 0]
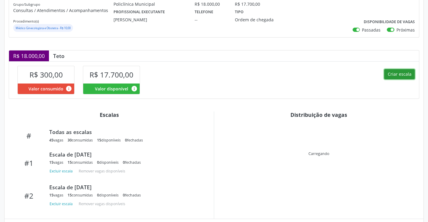
click at [397, 72] on button "Criar escala" at bounding box center [399, 74] width 31 height 10
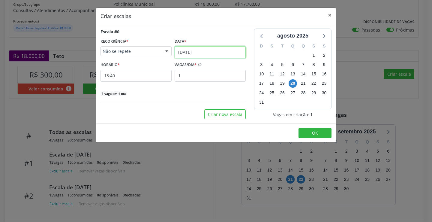
click at [216, 52] on input "[DATE]" at bounding box center [210, 52] width 71 height 12
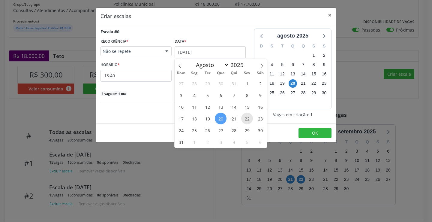
click at [246, 124] on span "22" at bounding box center [247, 119] width 12 height 12
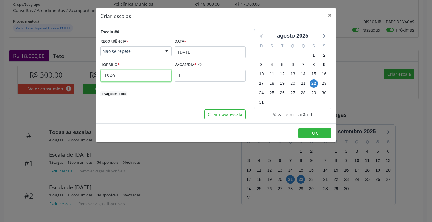
click at [135, 77] on input "13:40" at bounding box center [136, 76] width 71 height 12
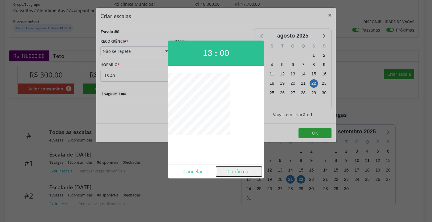
click at [253, 171] on button "Confirmar" at bounding box center [239, 172] width 46 height 10
type input "13:00"
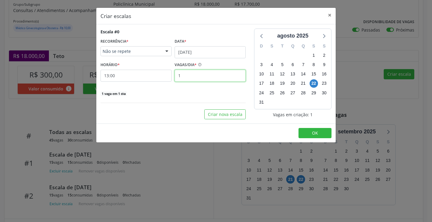
click at [213, 79] on input "1" at bounding box center [210, 76] width 71 height 12
type input "15"
click at [312, 135] on button "OK" at bounding box center [315, 133] width 33 height 10
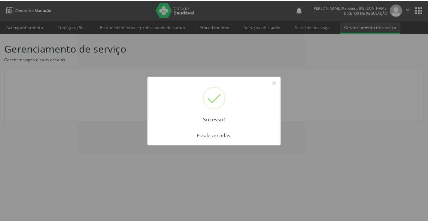
scroll to position [0, 0]
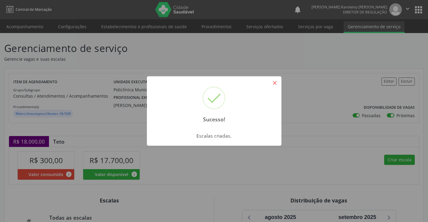
click at [272, 85] on button "×" at bounding box center [275, 83] width 10 height 10
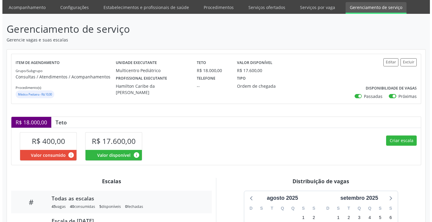
scroll to position [120, 0]
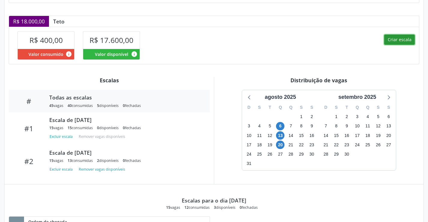
click at [406, 43] on button "Criar escala" at bounding box center [399, 40] width 31 height 10
select select "7"
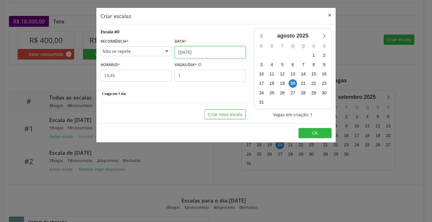
click at [198, 57] on input "[DATE]" at bounding box center [210, 52] width 71 height 12
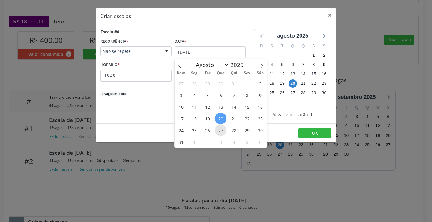
click at [221, 132] on span "27" at bounding box center [221, 130] width 12 height 12
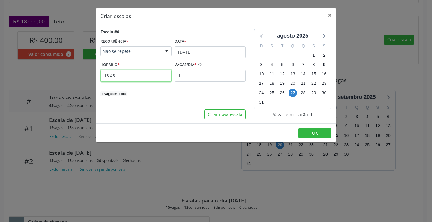
click at [154, 77] on input "13:45" at bounding box center [136, 76] width 71 height 12
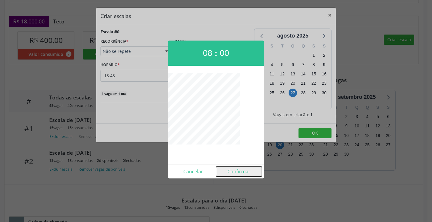
click at [245, 175] on button "Confirmar" at bounding box center [239, 172] width 46 height 10
type input "08:00"
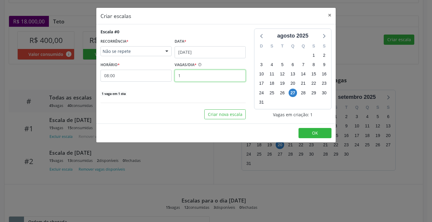
click at [205, 75] on input "1" at bounding box center [210, 76] width 71 height 12
type input "15"
click at [304, 132] on button "OK" at bounding box center [315, 133] width 33 height 10
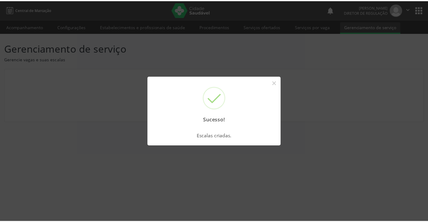
scroll to position [0, 0]
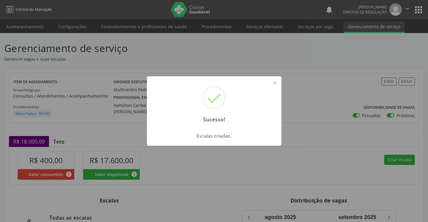
click at [272, 88] on button "×" at bounding box center [275, 83] width 10 height 10
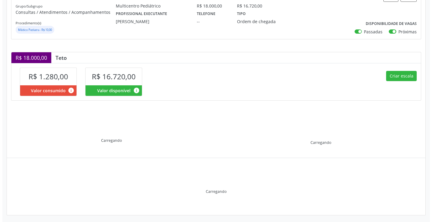
scroll to position [86, 0]
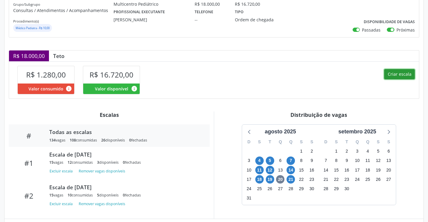
click at [393, 79] on button "Criar escala" at bounding box center [399, 74] width 31 height 10
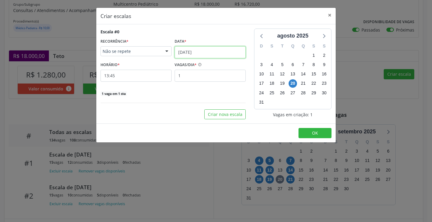
click at [205, 53] on input "20/08/2025" at bounding box center [210, 52] width 71 height 12
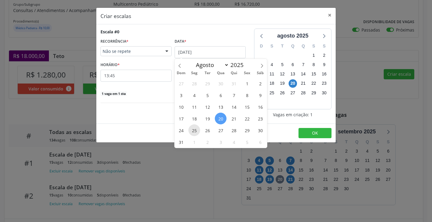
click at [196, 130] on span "25" at bounding box center [195, 130] width 12 height 12
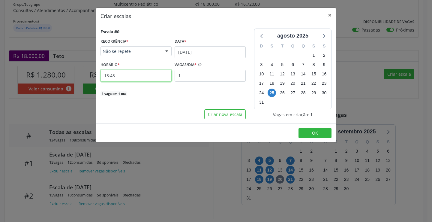
click at [135, 78] on input "13:45" at bounding box center [136, 76] width 71 height 12
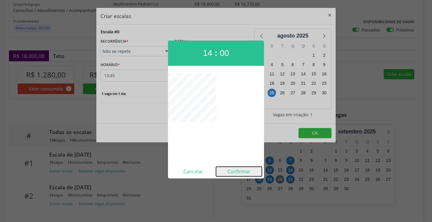
click at [241, 174] on button "Confirmar" at bounding box center [239, 172] width 46 height 10
type input "14:00"
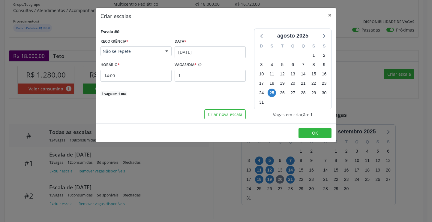
click at [211, 82] on div "Escala #0 RECORRÊNCIA * Não se repete Não se repete Diário/Semanal Mensal Nenhu…" at bounding box center [173, 63] width 145 height 68
click at [212, 75] on input "1" at bounding box center [210, 76] width 71 height 12
type input "15"
click at [309, 128] on button "OK" at bounding box center [315, 133] width 33 height 10
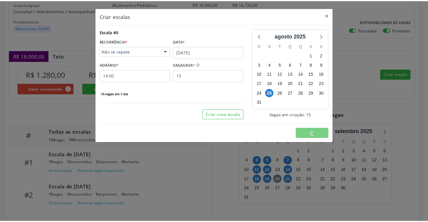
scroll to position [0, 0]
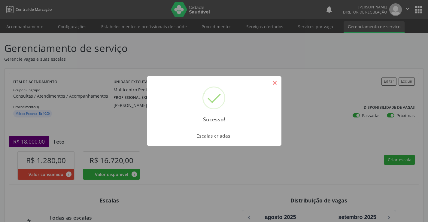
click at [277, 82] on button "×" at bounding box center [275, 83] width 10 height 10
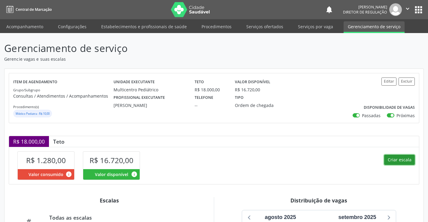
click at [395, 160] on button "Criar escala" at bounding box center [399, 160] width 31 height 10
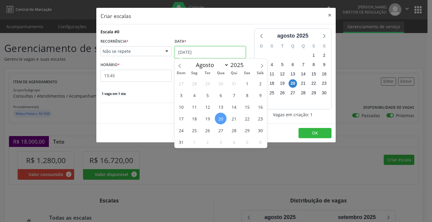
click at [203, 51] on input "20/08/2025" at bounding box center [210, 52] width 71 height 12
click at [208, 129] on span "26" at bounding box center [208, 130] width 12 height 12
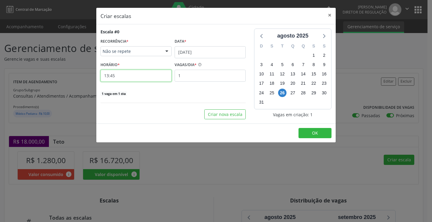
click at [136, 77] on input "13:45" at bounding box center [136, 76] width 71 height 12
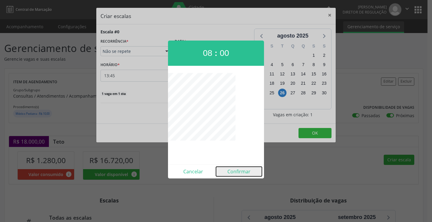
click at [235, 172] on button "Confirmar" at bounding box center [239, 172] width 46 height 10
type input "08:00"
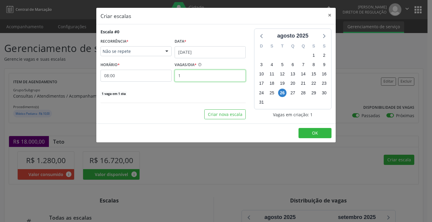
click at [192, 79] on input "1" at bounding box center [210, 76] width 71 height 12
type input "15"
click at [307, 133] on button "OK" at bounding box center [315, 133] width 33 height 10
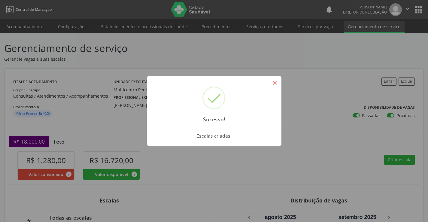
click at [272, 82] on button "×" at bounding box center [275, 83] width 10 height 10
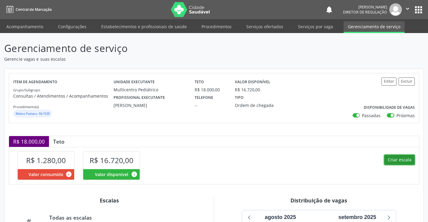
click at [404, 160] on button "Criar escala" at bounding box center [399, 160] width 31 height 10
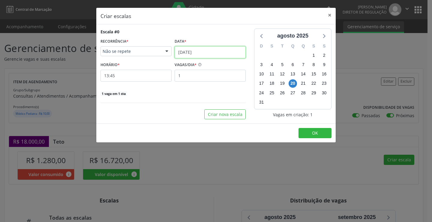
click at [210, 52] on input "20/08/2025" at bounding box center [210, 52] width 71 height 12
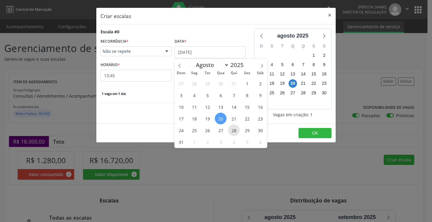
click at [232, 131] on span "28" at bounding box center [234, 130] width 12 height 12
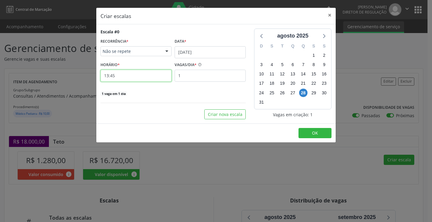
click at [144, 79] on input "13:45" at bounding box center [136, 76] width 71 height 12
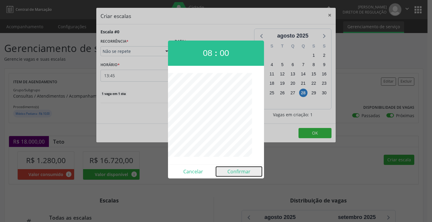
click at [239, 170] on button "Confirmar" at bounding box center [239, 172] width 46 height 10
type input "08:00"
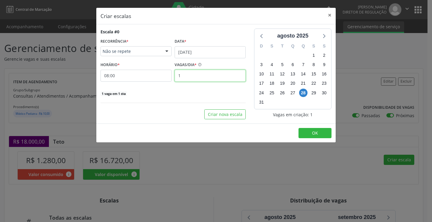
click at [219, 72] on input "1" at bounding box center [210, 76] width 71 height 12
type input "15"
click at [304, 129] on button "OK" at bounding box center [315, 133] width 33 height 10
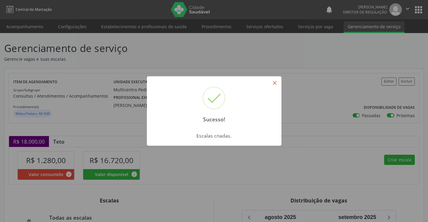
drag, startPoint x: 276, startPoint y: 85, endPoint x: 325, endPoint y: 129, distance: 66.6
click at [276, 85] on button "×" at bounding box center [275, 83] width 10 height 10
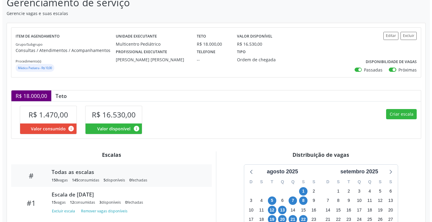
scroll to position [120, 0]
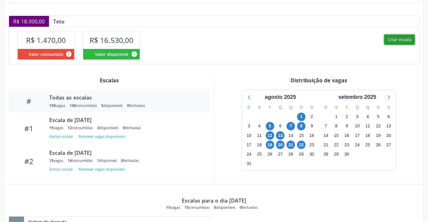
click at [394, 38] on button "Criar escala" at bounding box center [399, 40] width 31 height 10
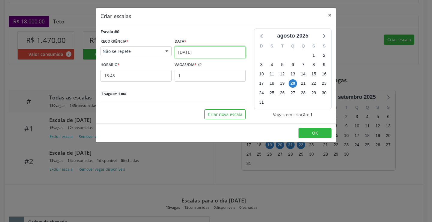
click at [206, 52] on input "[DATE]" at bounding box center [210, 52] width 71 height 12
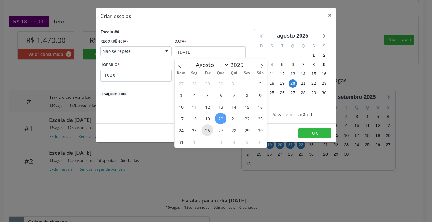
click at [207, 131] on span "26" at bounding box center [208, 130] width 12 height 12
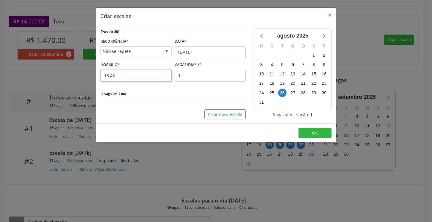
click at [149, 74] on input "13:45" at bounding box center [136, 76] width 71 height 12
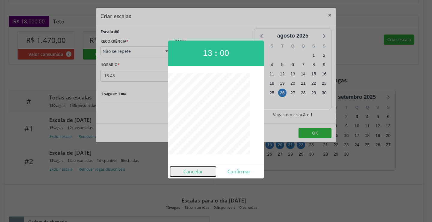
click at [196, 172] on button "Cancelar" at bounding box center [193, 172] width 46 height 10
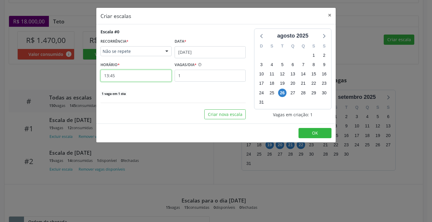
click at [145, 75] on input "13:45" at bounding box center [136, 76] width 71 height 12
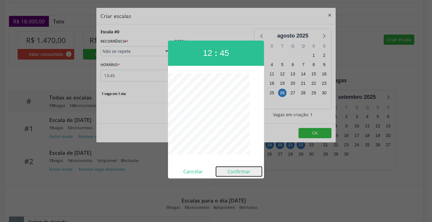
click at [238, 171] on button "Confirmar" at bounding box center [239, 172] width 46 height 10
type input "12:45"
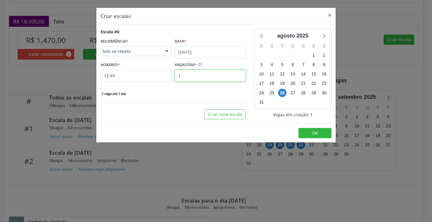
click at [194, 73] on input "1" at bounding box center [210, 76] width 71 height 12
type input "15"
click at [316, 134] on span "OK" at bounding box center [315, 133] width 6 height 6
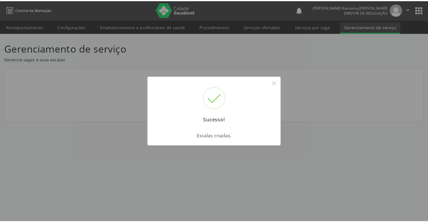
scroll to position [0, 0]
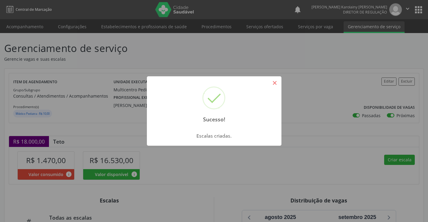
click at [278, 87] on button "×" at bounding box center [275, 83] width 10 height 10
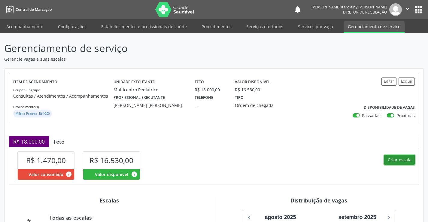
click at [398, 162] on button "Criar escala" at bounding box center [399, 160] width 31 height 10
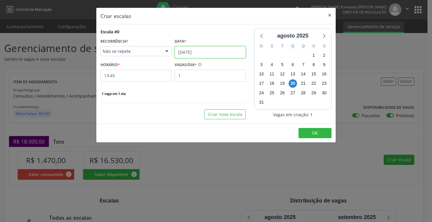
click at [222, 53] on input "[DATE]" at bounding box center [210, 52] width 71 height 12
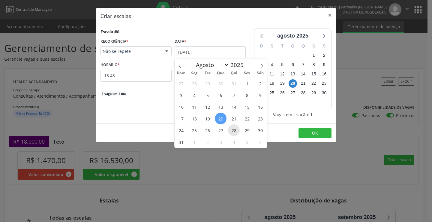
click at [232, 127] on span "28" at bounding box center [234, 130] width 12 height 12
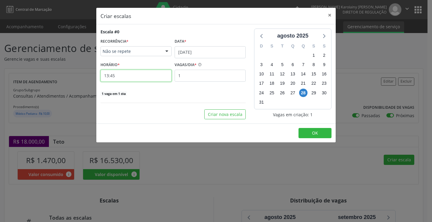
click at [153, 75] on input "13:45" at bounding box center [136, 76] width 71 height 12
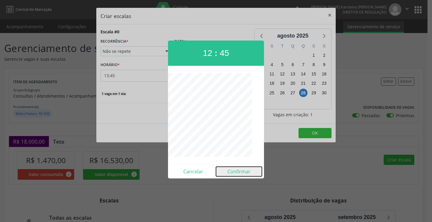
click at [238, 173] on button "Confirmar" at bounding box center [239, 172] width 46 height 10
type input "12:45"
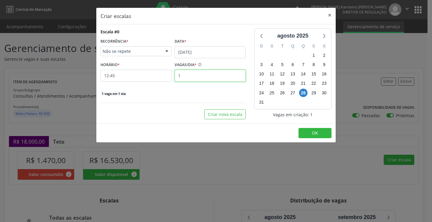
click at [192, 75] on input "1" at bounding box center [210, 76] width 71 height 12
type input "15"
drag, startPoint x: 311, startPoint y: 134, endPoint x: 311, endPoint y: 129, distance: 5.1
click at [311, 134] on button "OK" at bounding box center [315, 133] width 33 height 10
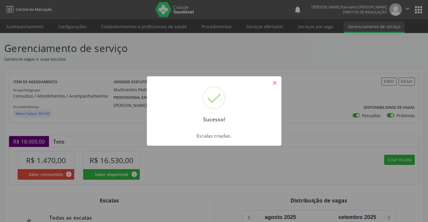
drag, startPoint x: 274, startPoint y: 83, endPoint x: 345, endPoint y: 144, distance: 94.3
click at [274, 83] on button "×" at bounding box center [275, 83] width 10 height 10
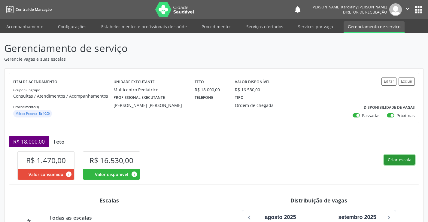
click at [411, 163] on button "Criar escala" at bounding box center [399, 160] width 31 height 10
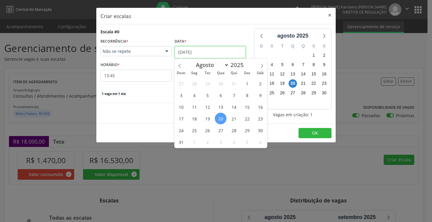
click at [190, 50] on input "[DATE]" at bounding box center [210, 52] width 71 height 12
click at [245, 131] on span "29" at bounding box center [247, 130] width 12 height 12
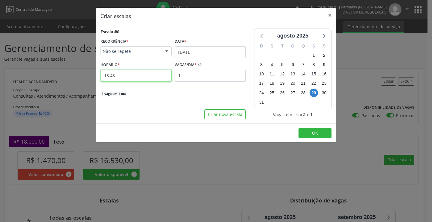
click at [158, 77] on input "13:45" at bounding box center [136, 76] width 71 height 12
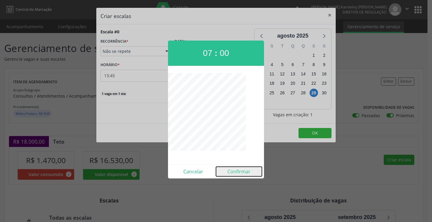
click at [243, 174] on button "Confirmar" at bounding box center [239, 172] width 46 height 10
type input "07:00"
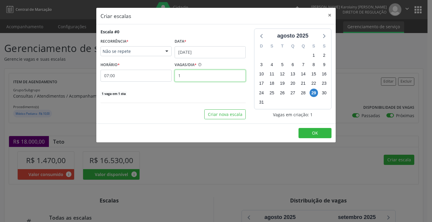
click at [193, 75] on input "1" at bounding box center [210, 76] width 71 height 12
type input "15"
click at [322, 133] on button "OK" at bounding box center [315, 133] width 33 height 10
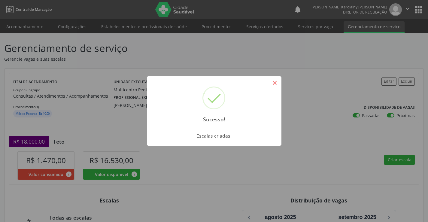
click at [271, 79] on button "×" at bounding box center [275, 83] width 10 height 10
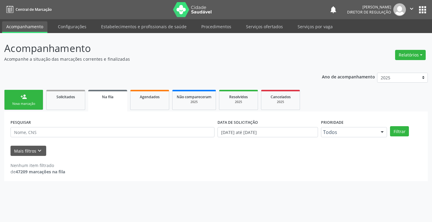
click at [24, 102] on div "Nova marcação" at bounding box center [24, 103] width 30 height 5
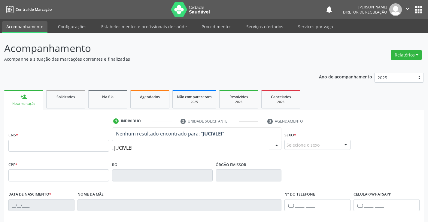
click at [126, 147] on input "JUCIVLEI" at bounding box center [191, 148] width 155 height 12
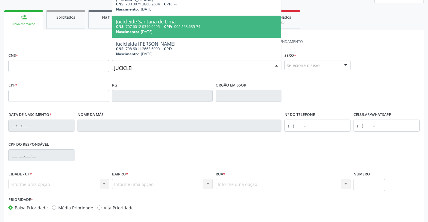
scroll to position [90, 0]
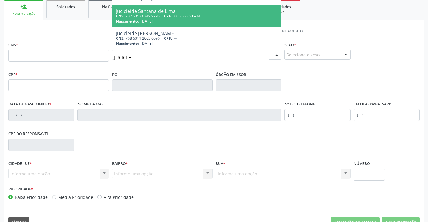
click at [148, 56] on input "JUCICLEI" at bounding box center [191, 58] width 155 height 12
type input "JUCICLEIDE G"
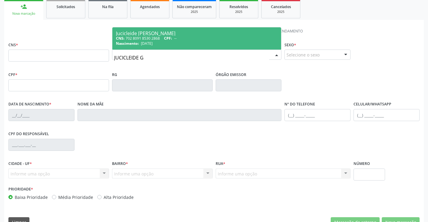
scroll to position [0, 0]
click at [182, 35] on div "Jucicleide [PERSON_NAME]" at bounding box center [197, 33] width 162 height 5
type input "702 8091 8530 2868"
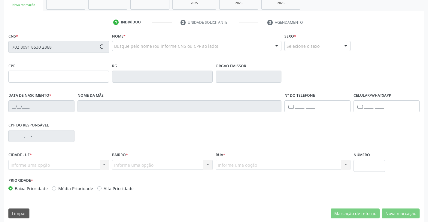
type input "0819791261"
type input "[DATE]"
type input "[PHONE_NUMBER]"
type input "972.901.815-49"
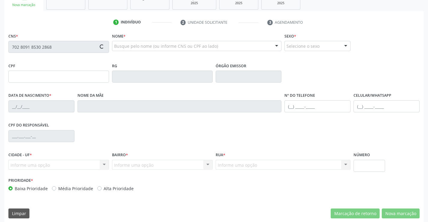
type input "S/N"
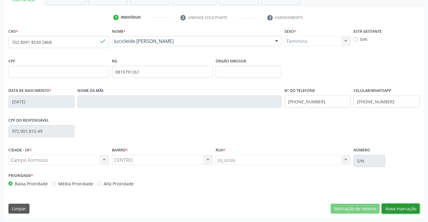
click at [398, 211] on button "Nova marcação" at bounding box center [401, 209] width 38 height 10
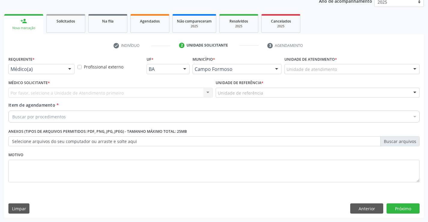
scroll to position [76, 0]
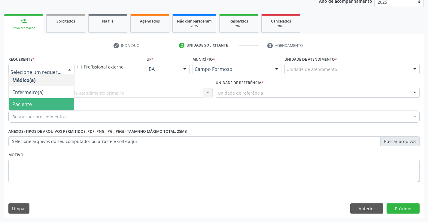
click at [53, 105] on span "Paciente" at bounding box center [41, 104] width 65 height 12
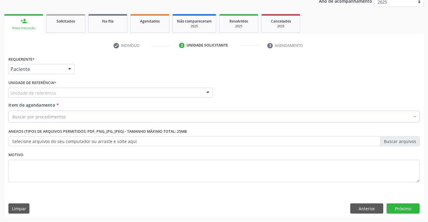
click at [100, 93] on div "Unidade de referência" at bounding box center [110, 93] width 204 height 10
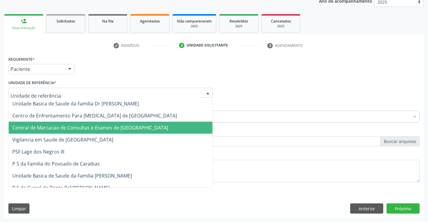
drag, startPoint x: 110, startPoint y: 130, endPoint x: 118, endPoint y: 126, distance: 8.1
click at [111, 130] on span "Central de Marcacao de Consultas e Exames de [GEOGRAPHIC_DATA]" at bounding box center [90, 127] width 156 height 7
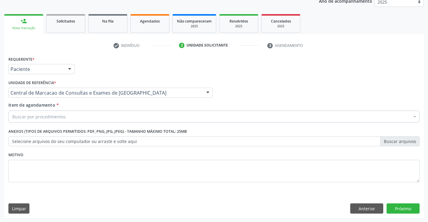
click at [129, 116] on div "Buscar por procedimentos" at bounding box center [213, 116] width 411 height 12
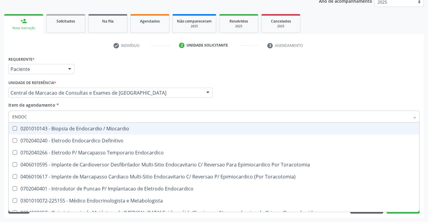
type input "ENDOCR"
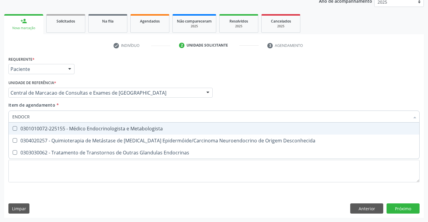
drag, startPoint x: 115, startPoint y: 129, endPoint x: 124, endPoint y: 130, distance: 8.7
click at [115, 129] on div "0301010072-225155 - Médico Endocrinologista e Metabologista" at bounding box center [213, 128] width 403 height 5
checkbox Metabologista "true"
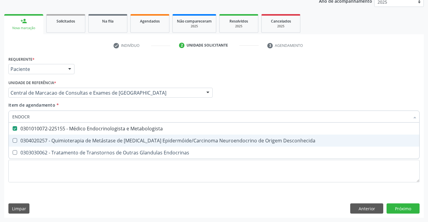
click at [302, 204] on div "Requerente * Paciente Médico(a) Enfermeiro(a) Paciente Nenhum resultado encontr…" at bounding box center [213, 136] width 419 height 163
checkbox Desconhecida "true"
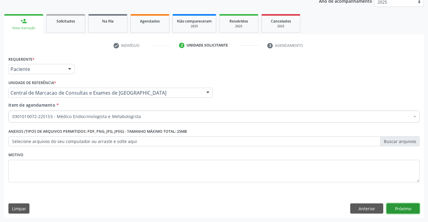
click at [407, 206] on button "Próximo" at bounding box center [402, 208] width 33 height 10
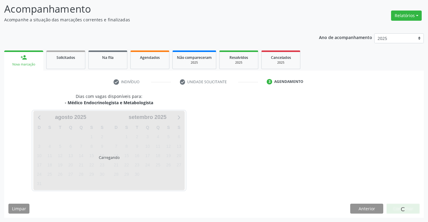
scroll to position [39, 0]
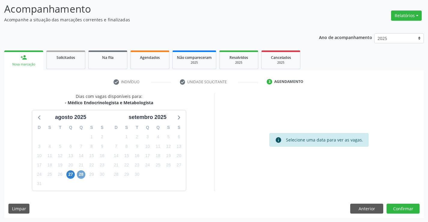
click at [80, 174] on span "28" at bounding box center [81, 174] width 8 height 8
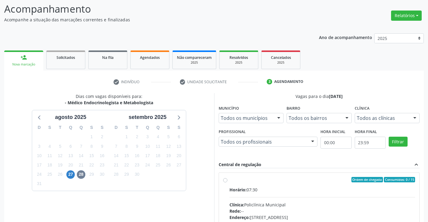
click at [282, 188] on div "Horário: 07:30" at bounding box center [322, 189] width 186 height 6
click at [227, 182] on input "Ordem de chegada Consumidos: 0 / 15 Horário: 07:30 Clínica: Policlínica Municip…" at bounding box center [225, 179] width 4 height 5
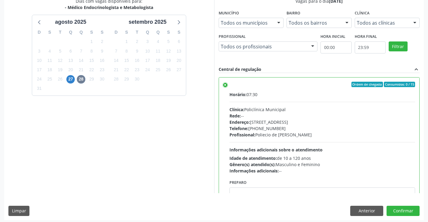
scroll to position [137, 0]
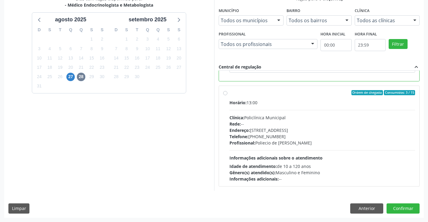
click at [291, 109] on div "Horário: 13:00 Clínica: Policlínica Municipal Rede: -- [GEOGRAPHIC_DATA]: [STRE…" at bounding box center [322, 140] width 186 height 83
click at [227, 95] on input "Ordem de chegada Consumidos: 3 / 15 Horário: 13:00 Clínica: Policlínica Municip…" at bounding box center [225, 92] width 4 height 5
radio input "false"
radio input "true"
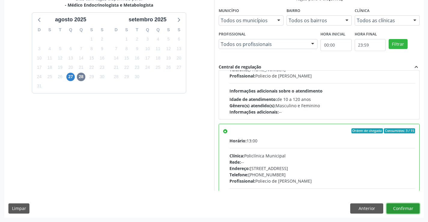
click at [399, 213] on button "Confirmar" at bounding box center [402, 208] width 33 height 10
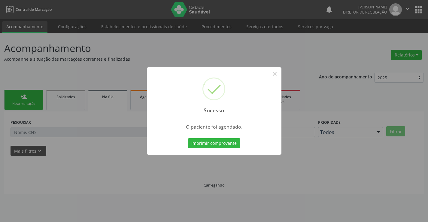
scroll to position [0, 0]
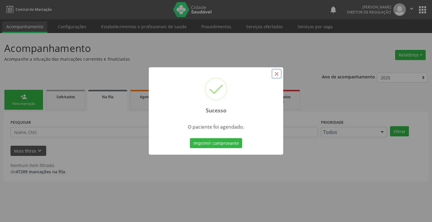
click at [277, 78] on button "×" at bounding box center [277, 74] width 10 height 10
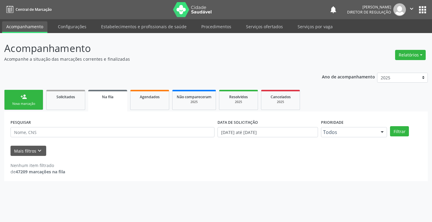
click at [26, 97] on div "person_add" at bounding box center [23, 96] width 7 height 7
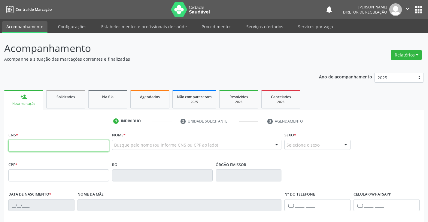
click at [72, 150] on input "text" at bounding box center [58, 146] width 101 height 12
type input "702 6027 0013 5143"
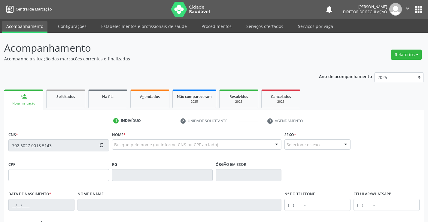
scroll to position [37, 0]
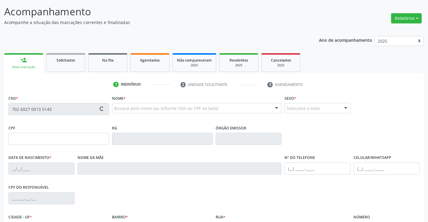
type input "2167811080"
type input "[DATE]"
type input "[PERSON_NAME]"
type input "[PHONE_NUMBER]"
type input "S/N"
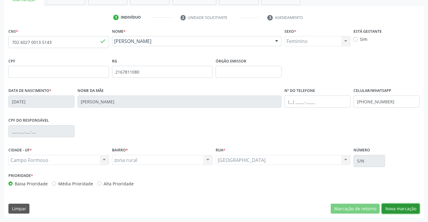
drag, startPoint x: 395, startPoint y: 206, endPoint x: 346, endPoint y: 184, distance: 54.1
click at [395, 206] on button "Nova marcação" at bounding box center [401, 209] width 38 height 10
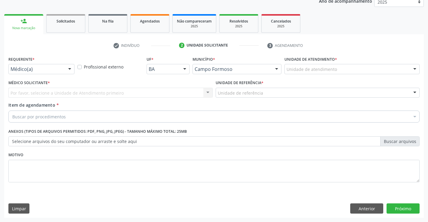
click at [50, 72] on div "Médico(a)" at bounding box center [41, 69] width 66 height 10
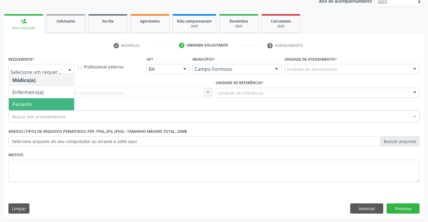
click at [49, 101] on span "Paciente" at bounding box center [41, 104] width 65 height 12
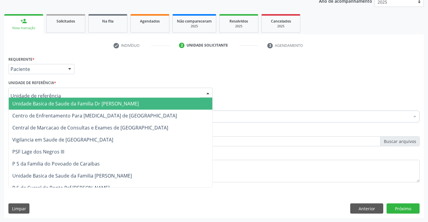
click at [69, 94] on div at bounding box center [110, 93] width 204 height 10
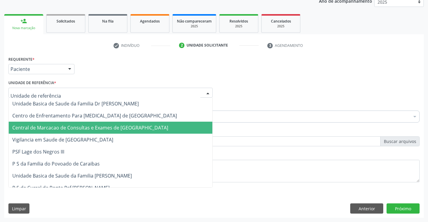
click at [89, 123] on span "Central de Marcacao de Consultas e Exames de [GEOGRAPHIC_DATA]" at bounding box center [111, 128] width 204 height 12
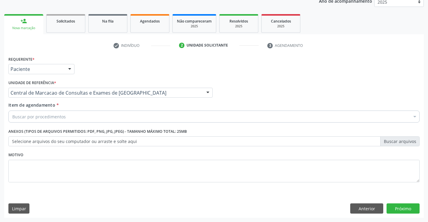
click at [113, 117] on div "Buscar por procedimentos" at bounding box center [213, 116] width 411 height 12
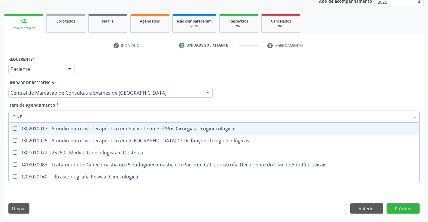
type input "GINEC"
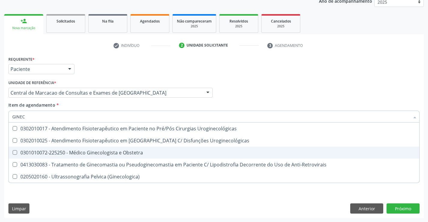
drag, startPoint x: 91, startPoint y: 149, endPoint x: 92, endPoint y: 145, distance: 4.0
click at [92, 149] on span "0301010072-225250 - Médico Ginecologista e Obstetra" at bounding box center [214, 153] width 410 height 12
checkbox Obstetra "true"
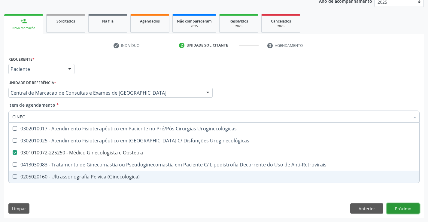
click at [407, 206] on div "Requerente * Paciente Médico(a) Enfermeiro(a) Paciente Nenhum resultado encontr…" at bounding box center [213, 136] width 419 height 163
checkbox Uroginecológicas "true"
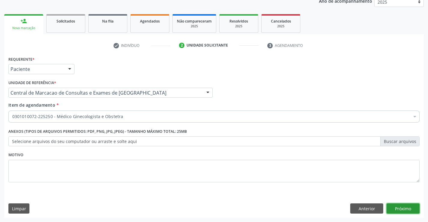
click at [398, 210] on button "Próximo" at bounding box center [402, 208] width 33 height 10
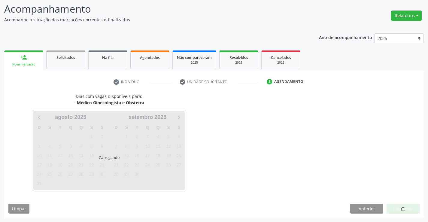
scroll to position [39, 0]
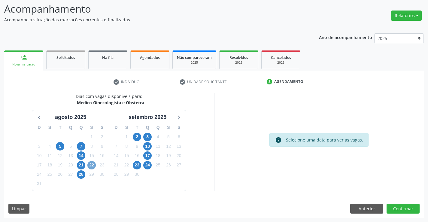
click at [89, 164] on span "22" at bounding box center [91, 165] width 8 height 8
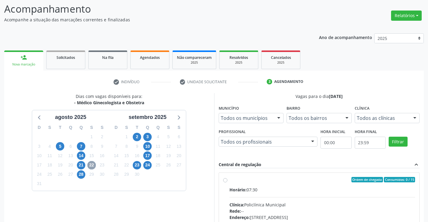
scroll to position [95, 0]
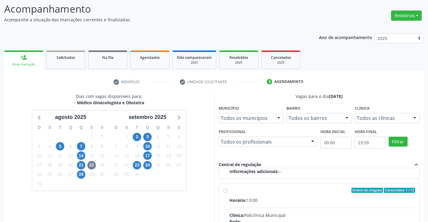
drag, startPoint x: 284, startPoint y: 192, endPoint x: 432, endPoint y: 190, distance: 147.7
click at [286, 192] on div "Ordem de chegada Consumidos: 1 / 15" at bounding box center [322, 190] width 186 height 5
click at [227, 192] on input "Ordem de chegada Consumidos: 1 / 15 Horário: 13:00 Clínica: Policlínica Municip…" at bounding box center [225, 190] width 4 height 5
radio input "true"
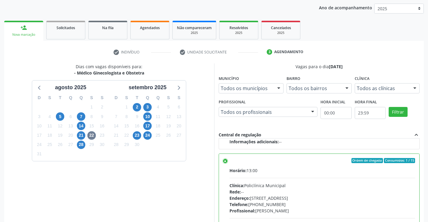
scroll to position [129, 0]
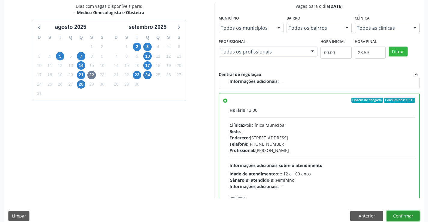
click at [408, 211] on button "Confirmar" at bounding box center [402, 216] width 33 height 10
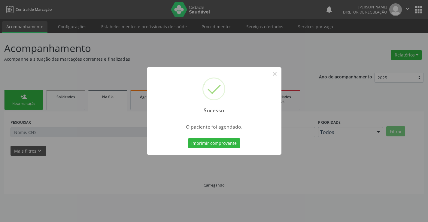
scroll to position [0, 0]
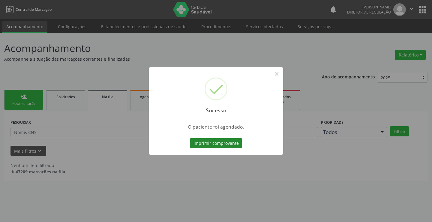
click at [224, 144] on button "Imprimir comprovante" at bounding box center [216, 143] width 52 height 10
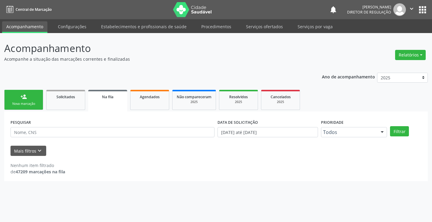
click at [28, 104] on div "Nova marcação" at bounding box center [24, 103] width 30 height 5
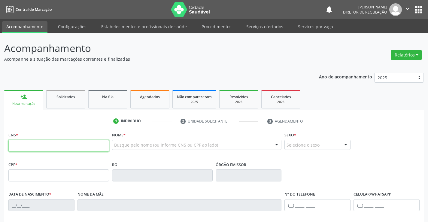
click at [25, 146] on input "text" at bounding box center [58, 146] width 101 height 12
type input "708 9037 1067 7310"
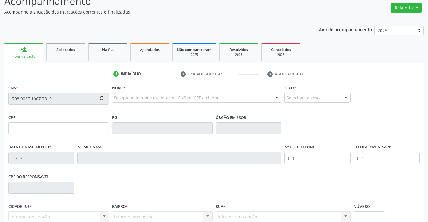
scroll to position [104, 0]
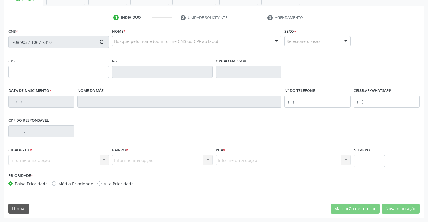
type input "1629331775"
type input "[DATE]"
type input "S/N"
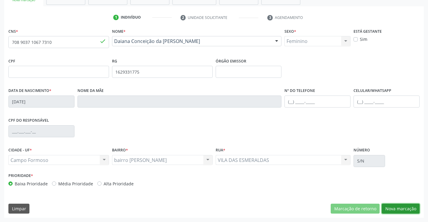
drag, startPoint x: 396, startPoint y: 210, endPoint x: 180, endPoint y: 155, distance: 222.8
click at [396, 210] on button "Nova marcação" at bounding box center [401, 209] width 38 height 10
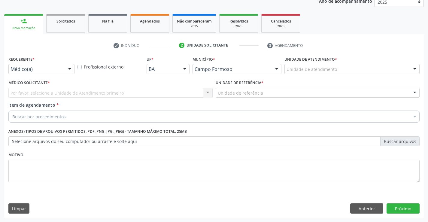
scroll to position [76, 0]
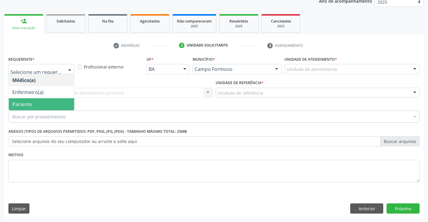
drag, startPoint x: 47, startPoint y: 105, endPoint x: 90, endPoint y: 94, distance: 44.4
click at [47, 105] on span "Paciente" at bounding box center [41, 104] width 65 height 12
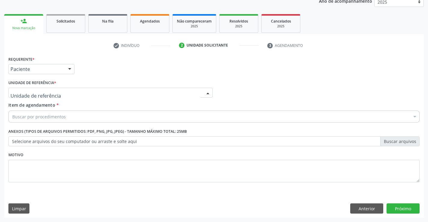
click at [96, 92] on div at bounding box center [110, 93] width 204 height 10
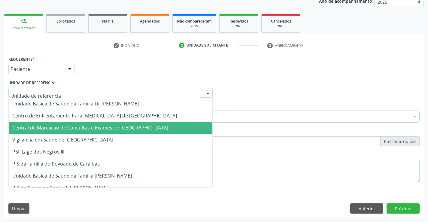
drag, startPoint x: 103, startPoint y: 129, endPoint x: 119, endPoint y: 124, distance: 17.1
click at [104, 129] on span "Central de Marcacao de Consultas e Exames de [GEOGRAPHIC_DATA]" at bounding box center [90, 127] width 156 height 7
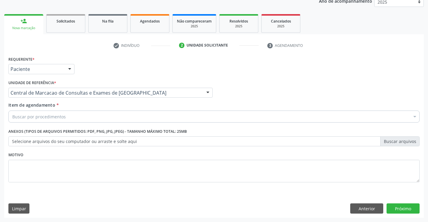
click at [134, 117] on div "Buscar por procedimentos" at bounding box center [213, 116] width 411 height 12
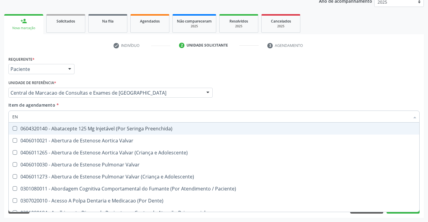
type input "E"
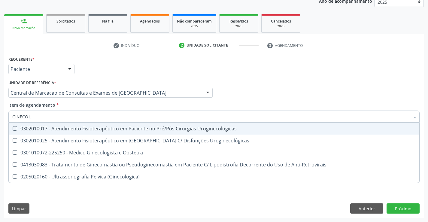
type input "GINECOLO"
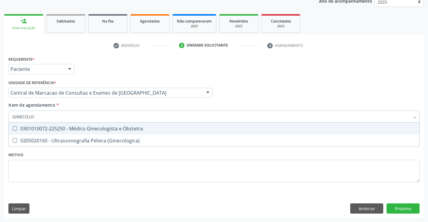
click at [168, 128] on div "0301010072-225250 - Médico Ginecologista e Obstetra" at bounding box center [213, 128] width 403 height 5
checkbox Obstetra "true"
drag, startPoint x: 329, startPoint y: 95, endPoint x: 325, endPoint y: 94, distance: 3.4
click at [328, 95] on div "Médico Solicitante Por favor, selecione a Unidade de Atendimento primeiro Nenhu…" at bounding box center [214, 89] width 414 height 23
checkbox \(Ginecologica\) "true"
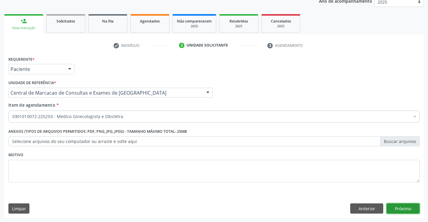
click at [402, 210] on button "Próximo" at bounding box center [402, 208] width 33 height 10
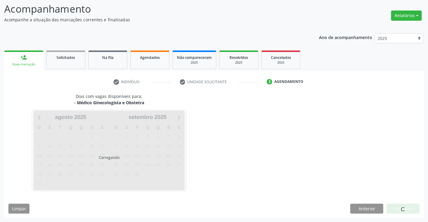
scroll to position [39, 0]
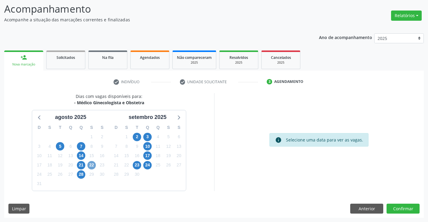
click at [91, 165] on span "22" at bounding box center [91, 165] width 8 height 8
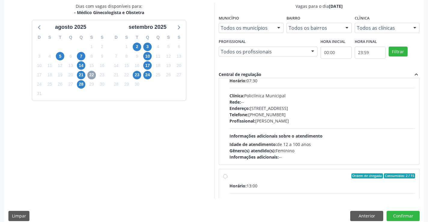
scroll to position [60, 0]
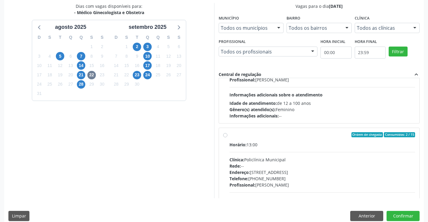
click at [275, 141] on div "Horário: 13:00" at bounding box center [322, 144] width 186 height 6
click at [227, 138] on input "Ordem de chegada Consumidos: 2 / 15 Horário: 13:00 Clínica: Policlínica Municip…" at bounding box center [225, 134] width 4 height 5
radio input "true"
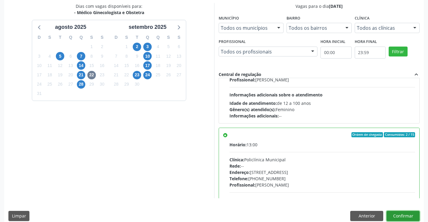
click at [400, 215] on button "Confirmar" at bounding box center [402, 216] width 33 height 10
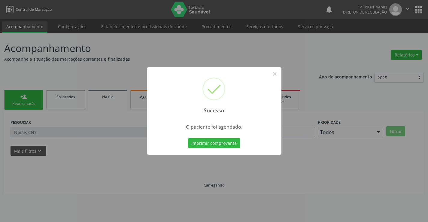
scroll to position [0, 0]
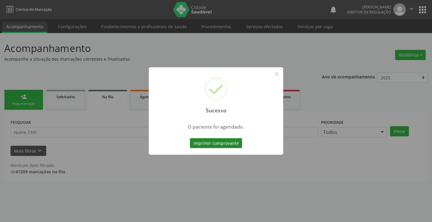
click at [236, 144] on button "Imprimir comprovante" at bounding box center [216, 143] width 52 height 10
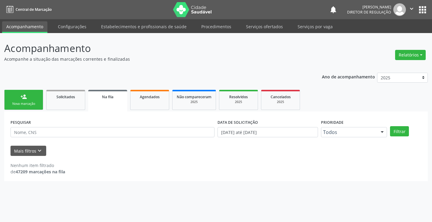
click at [32, 91] on link "person_add Nova marcação" at bounding box center [23, 100] width 39 height 20
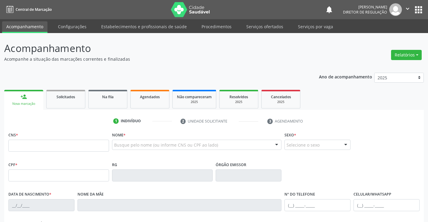
click at [147, 150] on div "Busque pelo nome (ou informe CNS ou CPF ao lado) Nenhum resultado encontrado pa…" at bounding box center [197, 147] width 170 height 14
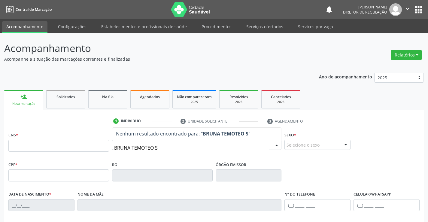
type input "BRUNA TEMOTEO SE"
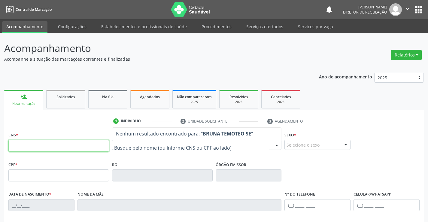
drag, startPoint x: 54, startPoint y: 148, endPoint x: 58, endPoint y: 144, distance: 5.1
click at [54, 147] on input "text" at bounding box center [58, 146] width 101 height 12
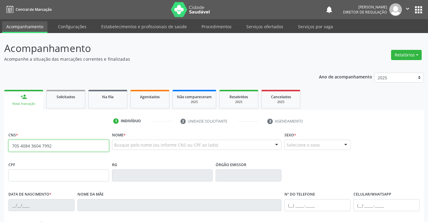
type input "705 4084 3604 7992"
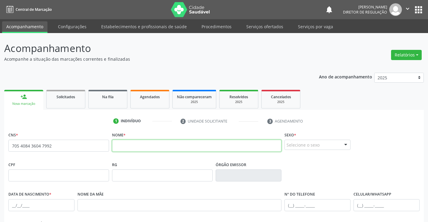
click at [225, 148] on input "text" at bounding box center [197, 146] width 170 height 12
type input "BRUNA TEMOTEO SERAFIM"
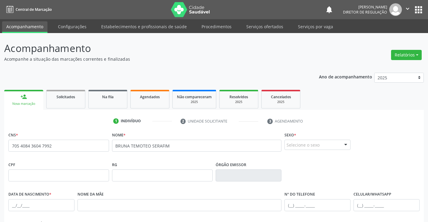
click at [319, 146] on div "Selecione o sexo" at bounding box center [317, 145] width 66 height 10
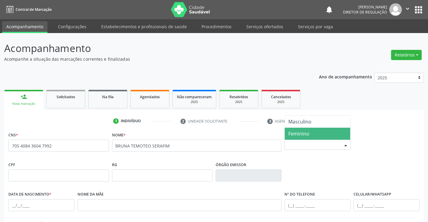
click at [302, 133] on span "Feminino" at bounding box center [298, 133] width 21 height 7
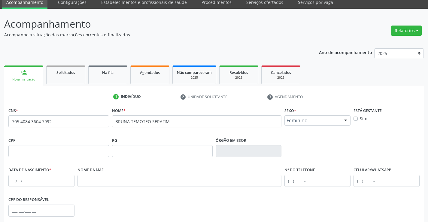
scroll to position [60, 0]
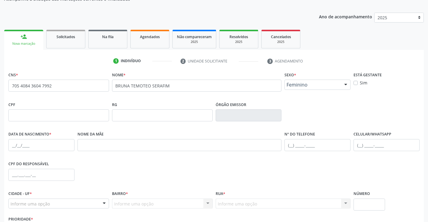
click at [38, 153] on fieldset "Data de nascimento *" at bounding box center [41, 143] width 66 height 26
click at [38, 149] on input "text" at bounding box center [41, 145] width 66 height 12
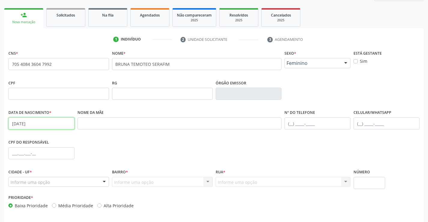
scroll to position [104, 0]
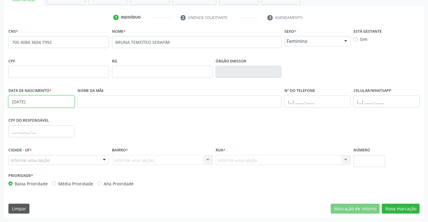
type input "[DATE]"
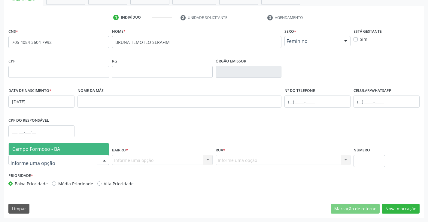
click at [69, 158] on div at bounding box center [58, 160] width 101 height 10
click at [69, 151] on span "Campo Formoso - BA" at bounding box center [59, 149] width 100 height 12
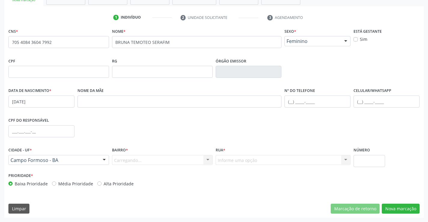
click at [146, 160] on div "Carregando... Nenhum resultado encontrado para: " " Nenhuma opção encontrada. D…" at bounding box center [162, 160] width 101 height 10
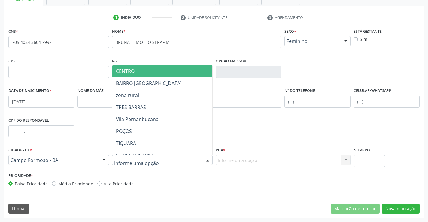
click at [160, 76] on span "CENTRO" at bounding box center [177, 71] width 130 height 12
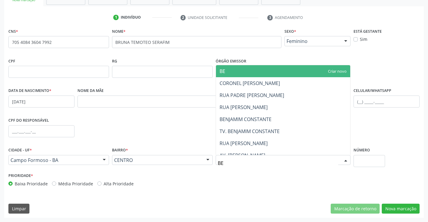
type input "BEN"
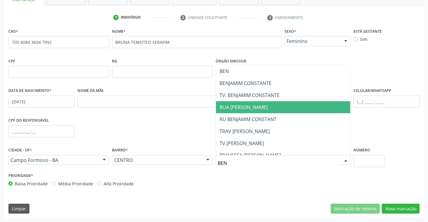
click at [268, 109] on span "RUA [PERSON_NAME]" at bounding box center [243, 107] width 48 height 7
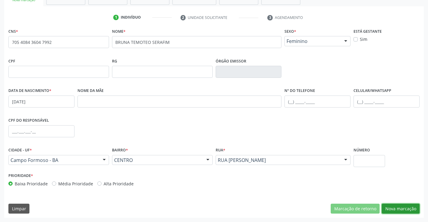
click at [391, 206] on button "Nova marcação" at bounding box center [401, 209] width 38 height 10
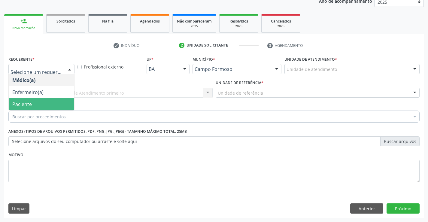
click at [38, 107] on span "Paciente" at bounding box center [41, 104] width 65 height 12
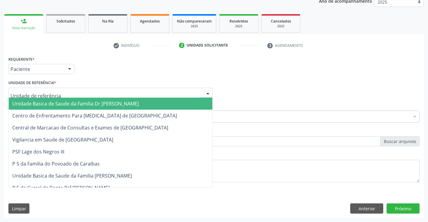
drag, startPoint x: 83, startPoint y: 95, endPoint x: 108, endPoint y: 127, distance: 40.5
click at [84, 95] on div at bounding box center [110, 93] width 204 height 10
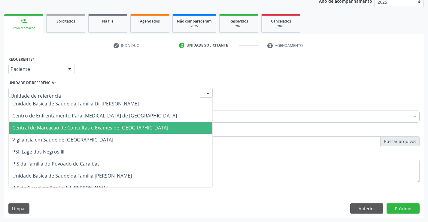
drag, startPoint x: 108, startPoint y: 127, endPoint x: 114, endPoint y: 120, distance: 9.6
click at [109, 127] on span "Central de Marcacao de Consultas e Exames de [GEOGRAPHIC_DATA]" at bounding box center [90, 127] width 156 height 7
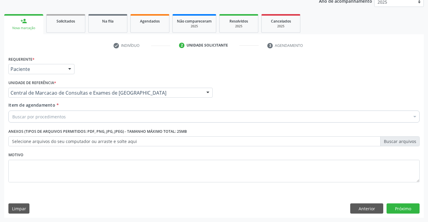
click at [114, 119] on div "Buscar por procedimentos" at bounding box center [213, 116] width 411 height 12
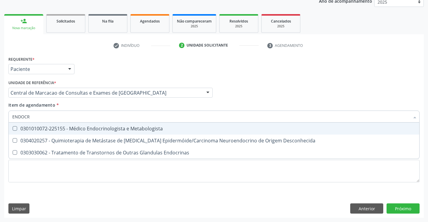
type input "ENDOCRI"
drag, startPoint x: 114, startPoint y: 130, endPoint x: 119, endPoint y: 132, distance: 5.0
click at [114, 131] on div "0301010072-225155 - Médico Endocrinologista e Metabologista" at bounding box center [213, 128] width 403 height 5
checkbox Metabologista "true"
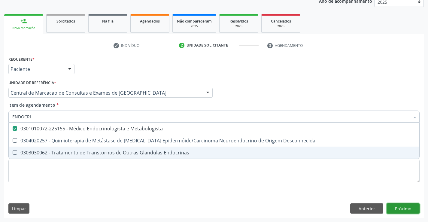
click at [407, 209] on div "Requerente * Paciente Médico(a) Enfermeiro(a) Paciente Nenhum resultado encontr…" at bounding box center [213, 136] width 419 height 163
checkbox Desconhecida "true"
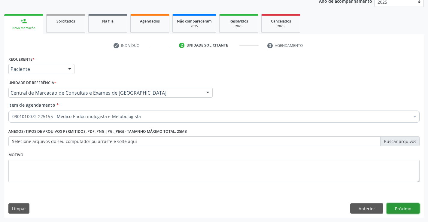
click at [413, 212] on button "Próximo" at bounding box center [402, 208] width 33 height 10
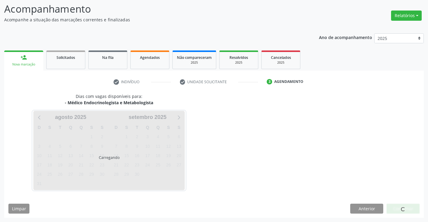
scroll to position [39, 0]
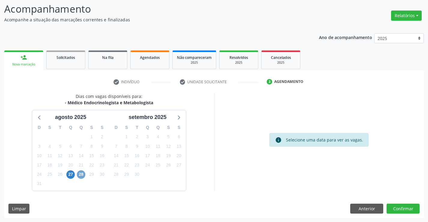
click at [80, 172] on span "28" at bounding box center [81, 174] width 8 height 8
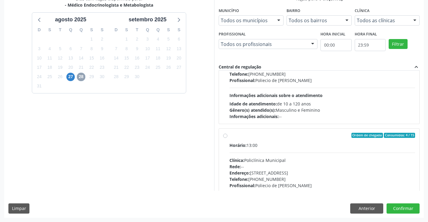
scroll to position [95, 0]
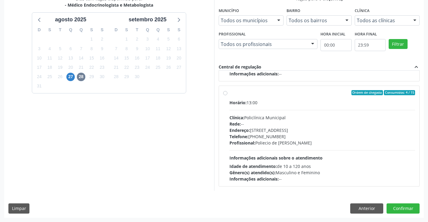
click at [290, 132] on div "Endereço: [STREET_ADDRESS]" at bounding box center [322, 130] width 186 height 6
click at [227, 95] on input "Ordem de chegada Consumidos: 4 / 15 Horário: 13:00 Clínica: Policlínica Municip…" at bounding box center [225, 92] width 4 height 5
radio input "true"
click at [396, 210] on button "Confirmar" at bounding box center [402, 208] width 33 height 10
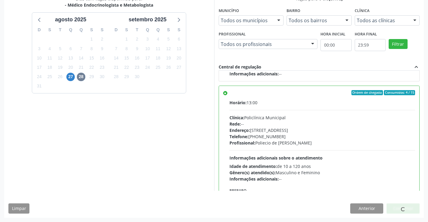
scroll to position [0, 0]
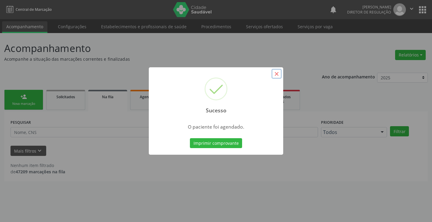
click at [278, 70] on button "×" at bounding box center [277, 74] width 10 height 10
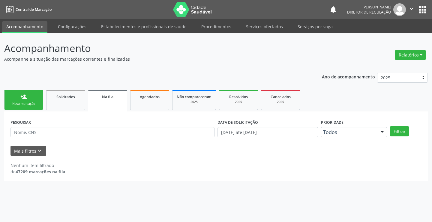
click at [17, 95] on link "person_add Nova marcação" at bounding box center [23, 100] width 39 height 20
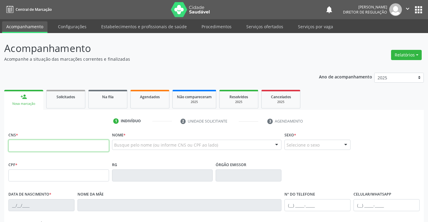
click at [47, 142] on input "text" at bounding box center [58, 146] width 101 height 12
click at [254, 22] on link "Serviços ofertados" at bounding box center [264, 26] width 45 height 11
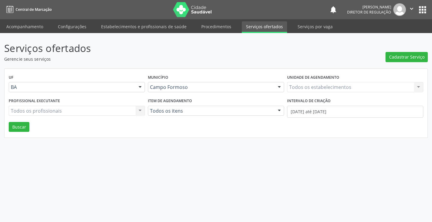
click at [325, 90] on div "Todos os estabelecimentos Todos os estabelecimentos Nenhum resultado encontrado…" at bounding box center [355, 87] width 136 height 10
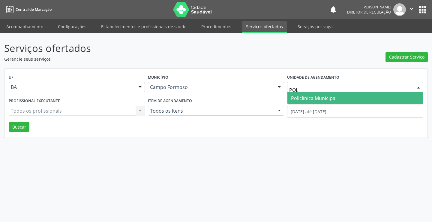
type input "POLI"
drag, startPoint x: 302, startPoint y: 98, endPoint x: 238, endPoint y: 109, distance: 65.9
click at [303, 98] on span "Policlínica Municipal" at bounding box center [314, 98] width 46 height 7
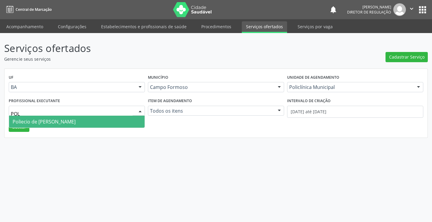
type input "POLI"
click at [86, 124] on span "Poliecio de [PERSON_NAME]" at bounding box center [77, 122] width 136 height 12
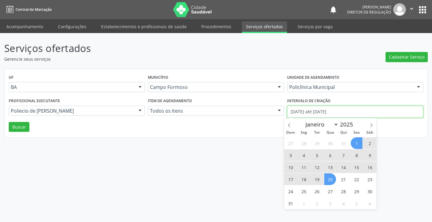
click at [294, 109] on input "[DATE] até [DATE]" at bounding box center [355, 112] width 136 height 12
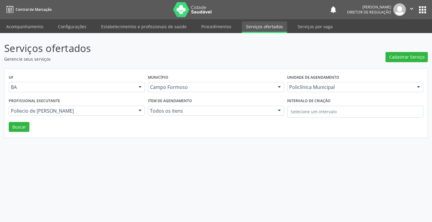
click at [20, 133] on div "UF BA BA Nenhum resultado encontrado para: " " Não há nenhuma opção para ser ex…" at bounding box center [216, 103] width 423 height 69
click at [19, 129] on button "Buscar" at bounding box center [19, 127] width 21 height 10
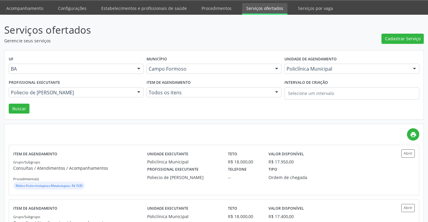
scroll to position [90, 0]
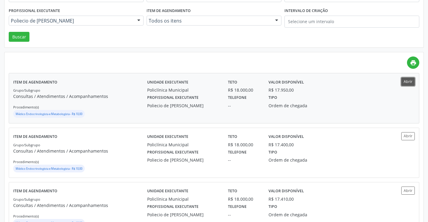
click at [408, 82] on button "Abrir" at bounding box center [408, 81] width 14 height 8
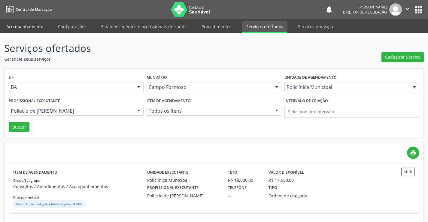
click at [27, 29] on link "Acompanhamento" at bounding box center [24, 26] width 45 height 11
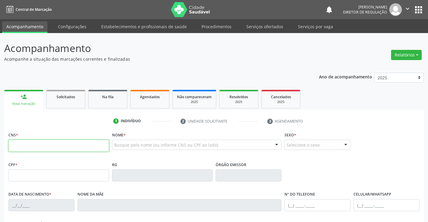
click at [29, 141] on input "text" at bounding box center [58, 146] width 101 height 12
type input "706 4091 0572 3388"
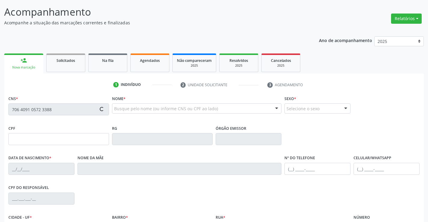
type input "0357548345"
type input "[DATE]"
type input "[PHONE_NUMBER]"
type input "562.986.845-49"
type input "sn"
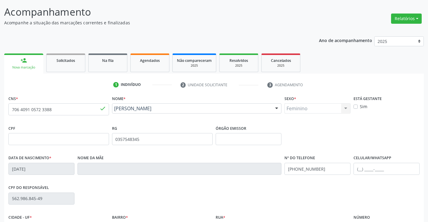
scroll to position [104, 0]
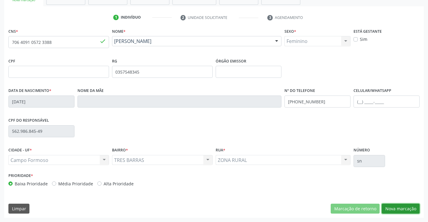
click at [400, 207] on button "Nova marcação" at bounding box center [401, 209] width 38 height 10
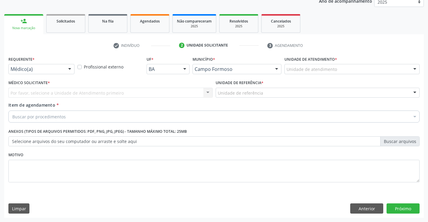
scroll to position [76, 0]
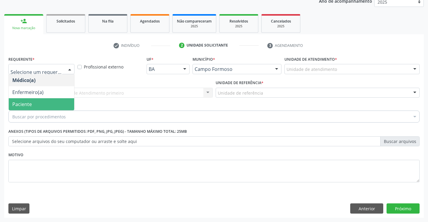
click at [38, 100] on span "Paciente" at bounding box center [41, 104] width 65 height 12
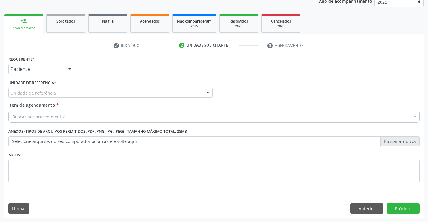
click at [77, 95] on div "Unidade de referência" at bounding box center [110, 93] width 204 height 10
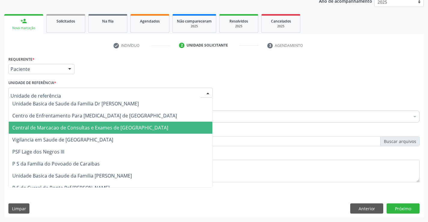
click at [81, 124] on span "Central de Marcacao de Consultas e Exames de [GEOGRAPHIC_DATA]" at bounding box center [111, 128] width 204 height 12
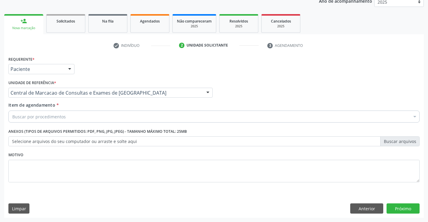
click at [129, 117] on div "Buscar por procedimentos" at bounding box center [213, 116] width 411 height 12
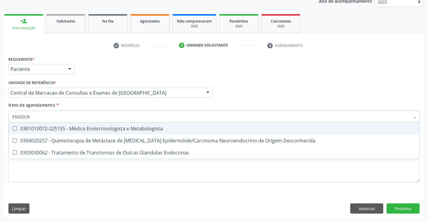
type input "ENDOCRI"
click at [118, 126] on div "0301010072-225155 - Médico Endocrinologista e Metabologista" at bounding box center [213, 128] width 403 height 5
checkbox Metabologista "true"
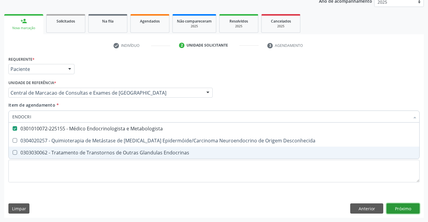
click at [391, 203] on div "Requerente * Paciente Médico(a) Enfermeiro(a) Paciente Nenhum resultado encontr…" at bounding box center [213, 136] width 419 height 163
checkbox Desconhecida "true"
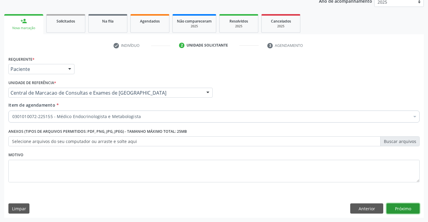
click at [393, 208] on button "Próximo" at bounding box center [402, 208] width 33 height 10
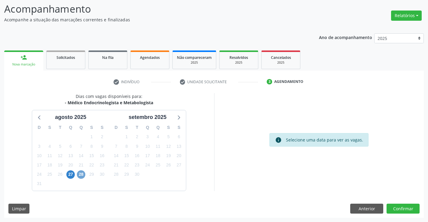
click at [80, 177] on span "28" at bounding box center [81, 174] width 8 height 8
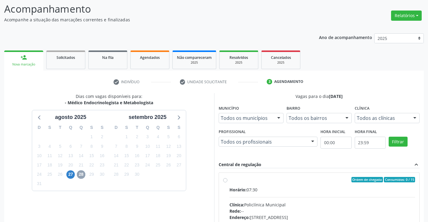
scroll to position [95, 0]
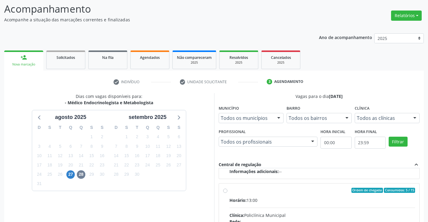
click at [227, 193] on input "Ordem de chegada Consumidos: 5 / 15 Horário: 13:00 Clínica: Policlínica Municip…" at bounding box center [225, 190] width 4 height 5
radio input "true"
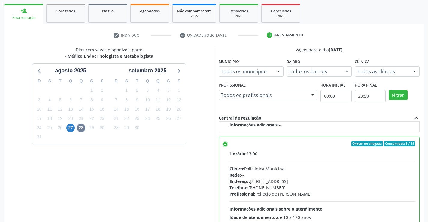
scroll to position [137, 0]
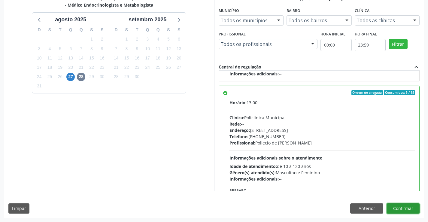
click at [403, 208] on button "Confirmar" at bounding box center [402, 208] width 33 height 10
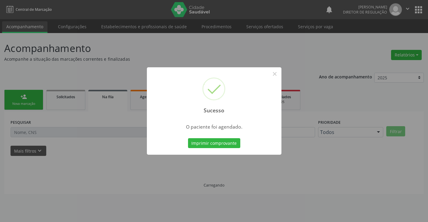
scroll to position [0, 0]
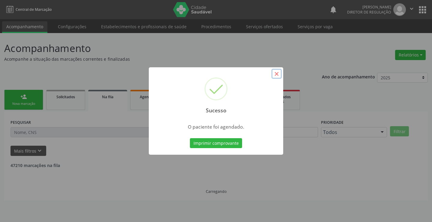
click at [277, 77] on button "×" at bounding box center [277, 74] width 10 height 10
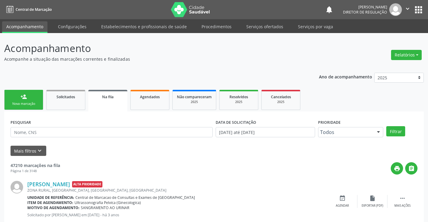
click at [35, 100] on link "person_add Nova marcação" at bounding box center [23, 100] width 39 height 20
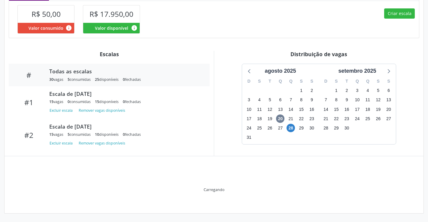
scroll to position [115, 0]
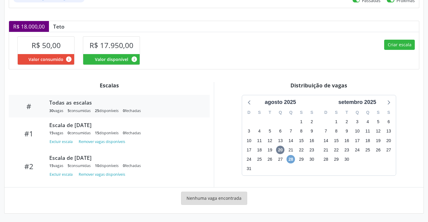
click at [293, 158] on span "28" at bounding box center [290, 159] width 8 height 8
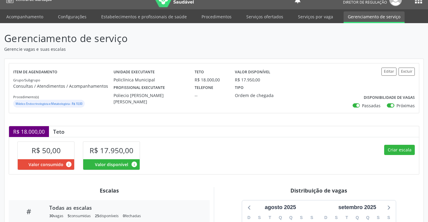
scroll to position [0, 0]
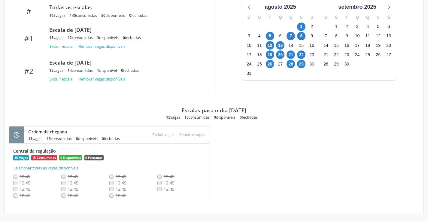
scroll to position [210, 0]
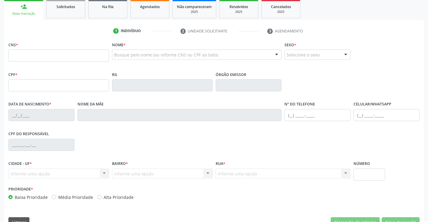
scroll to position [60, 0]
